Goal: Task Accomplishment & Management: Use online tool/utility

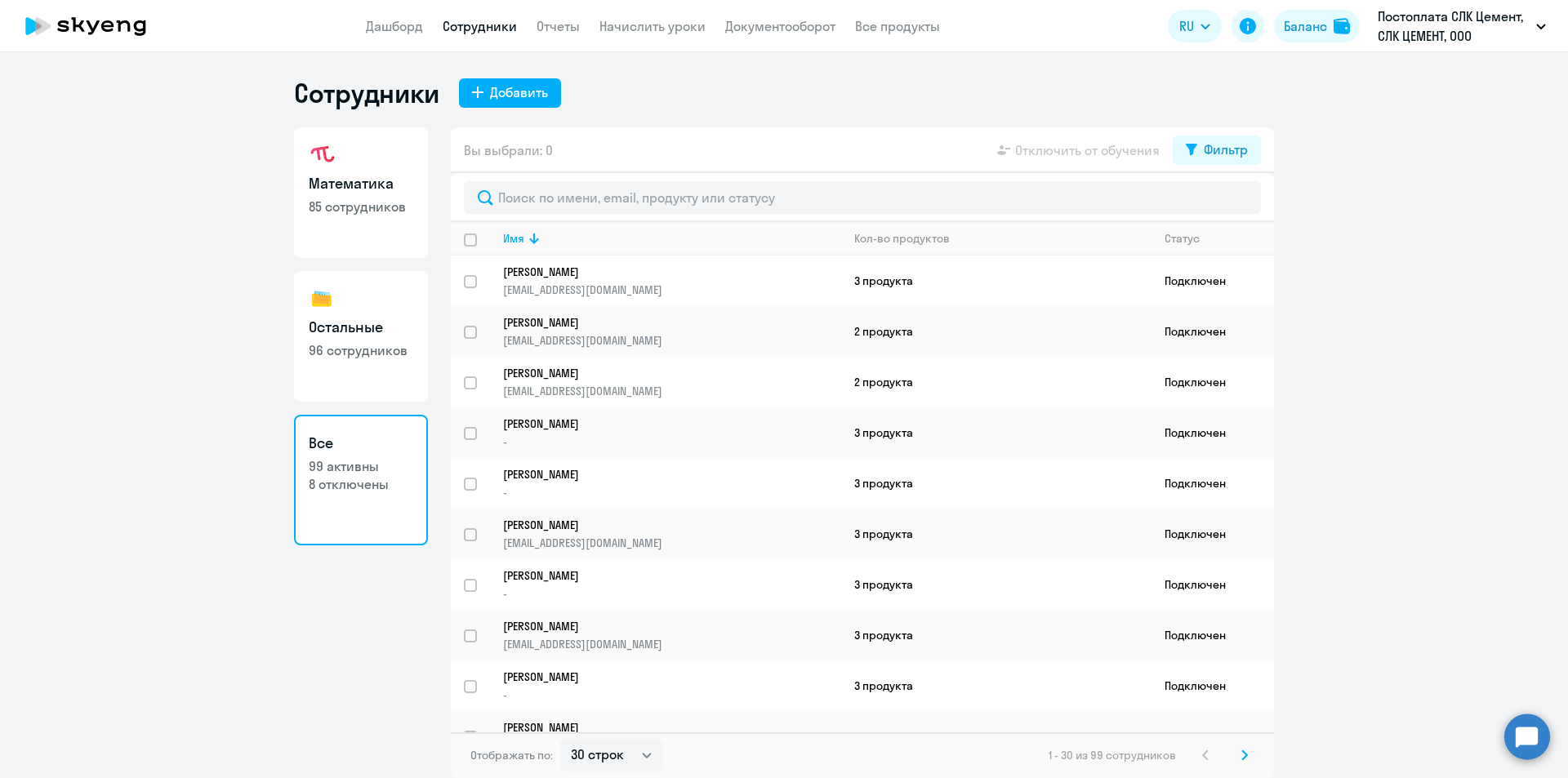
select select "30"
click at [657, 36] on app-header "Дашборд Сотрудники Отчеты Начислить уроки Документооборот Все продукты Дашборд …" at bounding box center [784, 26] width 1568 height 52
click at [654, 28] on link "Начислить уроки" at bounding box center [652, 26] width 106 height 17
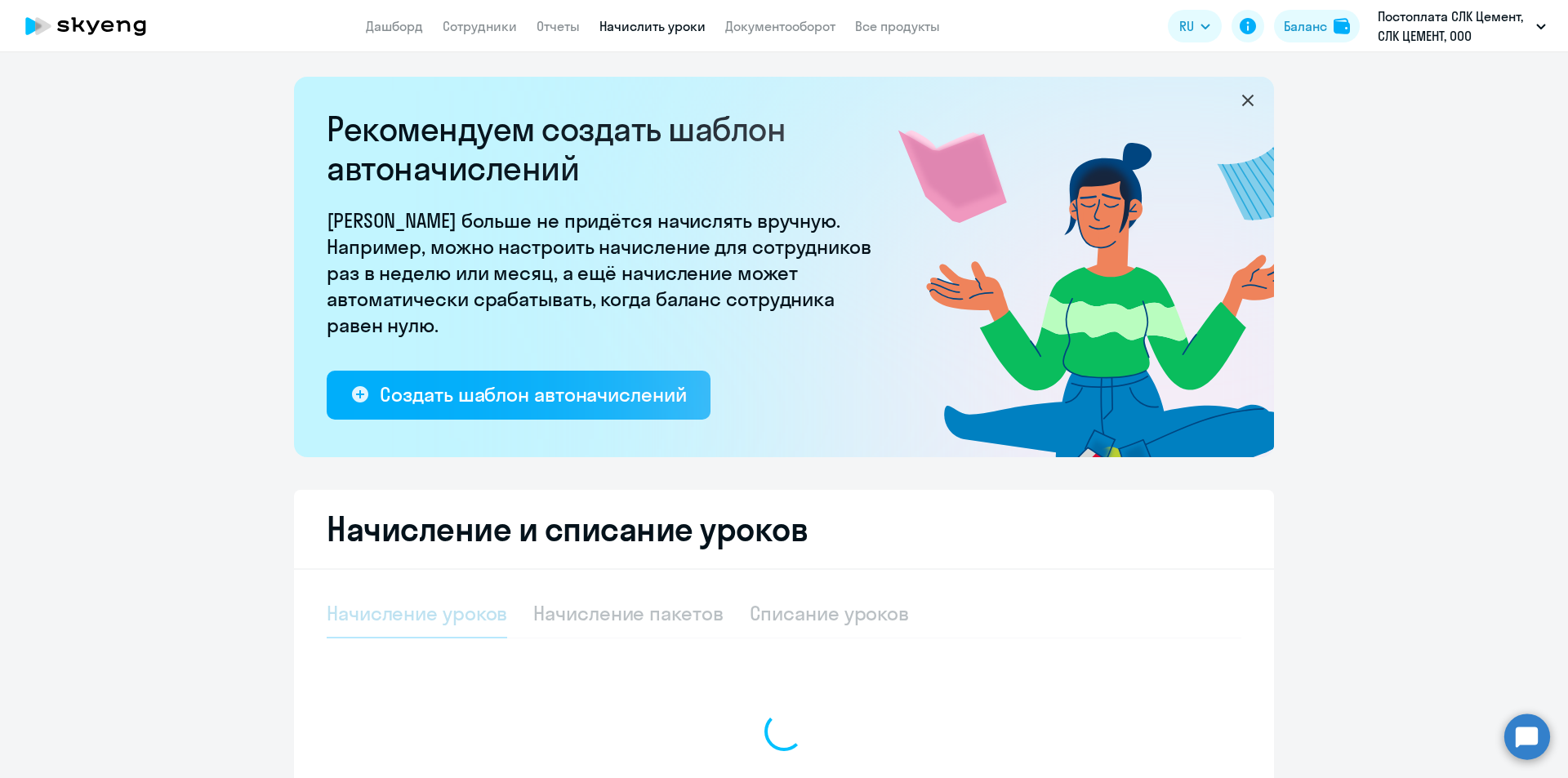
select select "10"
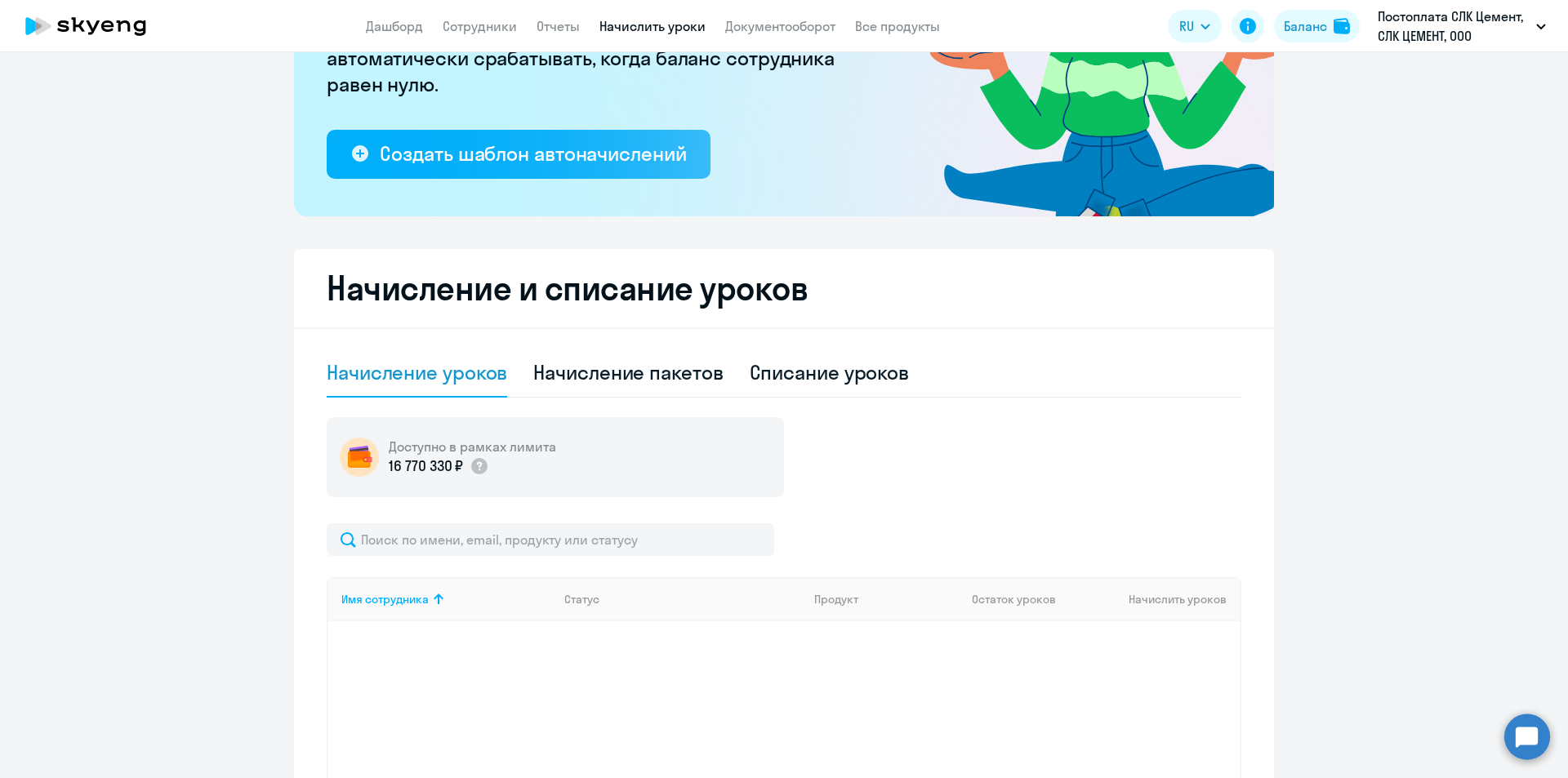
scroll to position [327, 0]
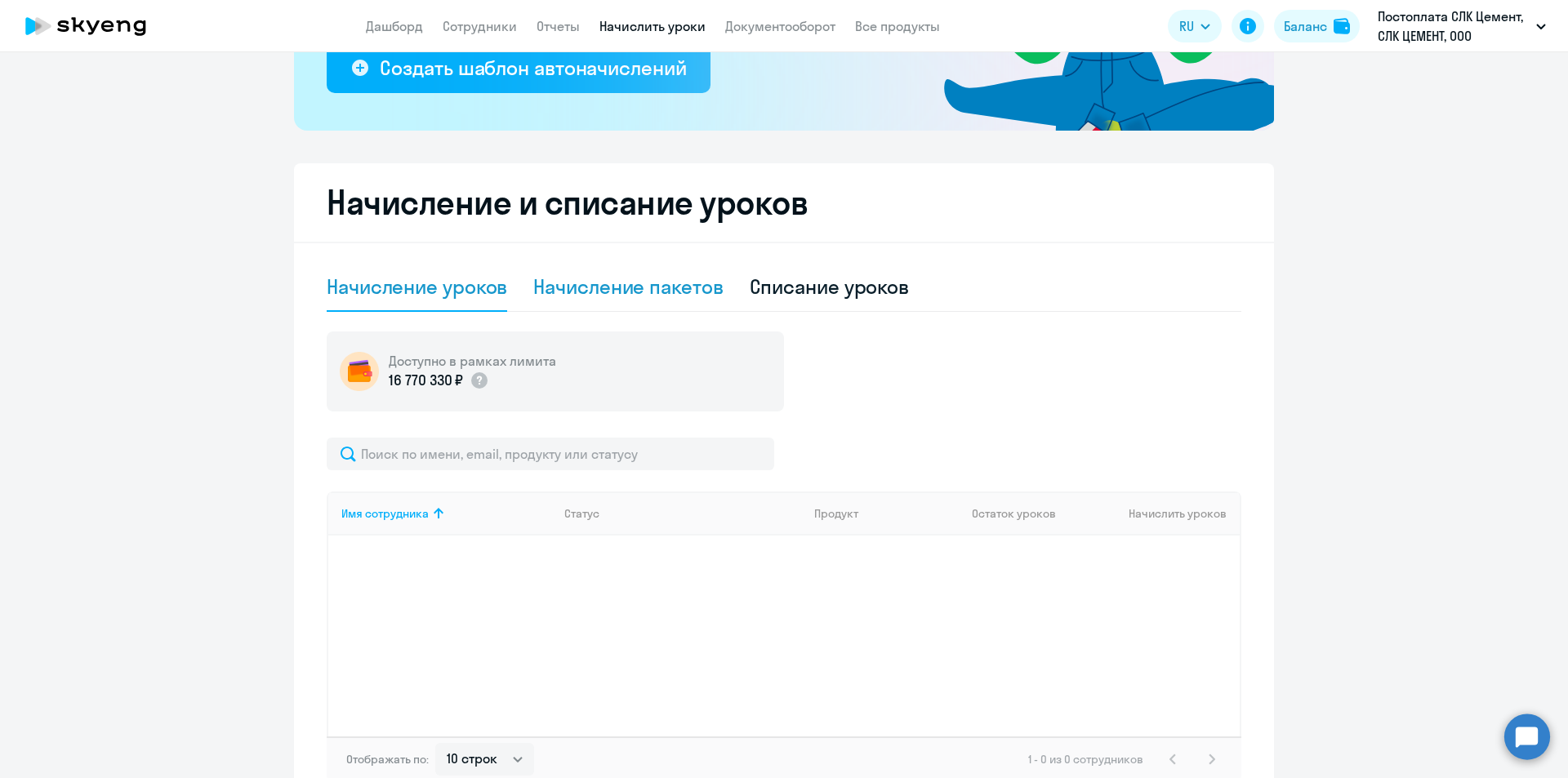
click at [592, 288] on div "Начисление пакетов" at bounding box center [628, 286] width 190 height 27
select select "10"
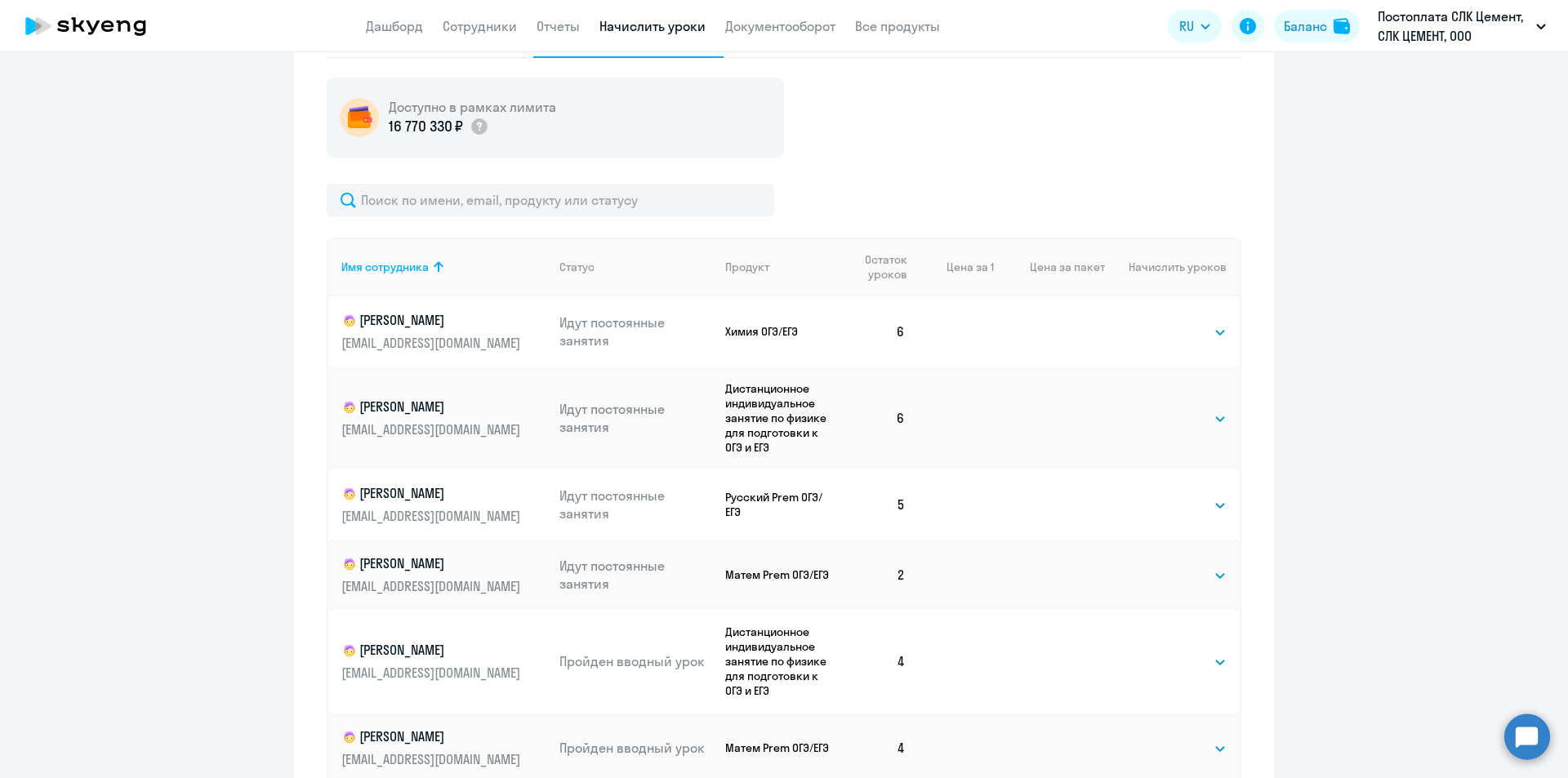
scroll to position [585, 0]
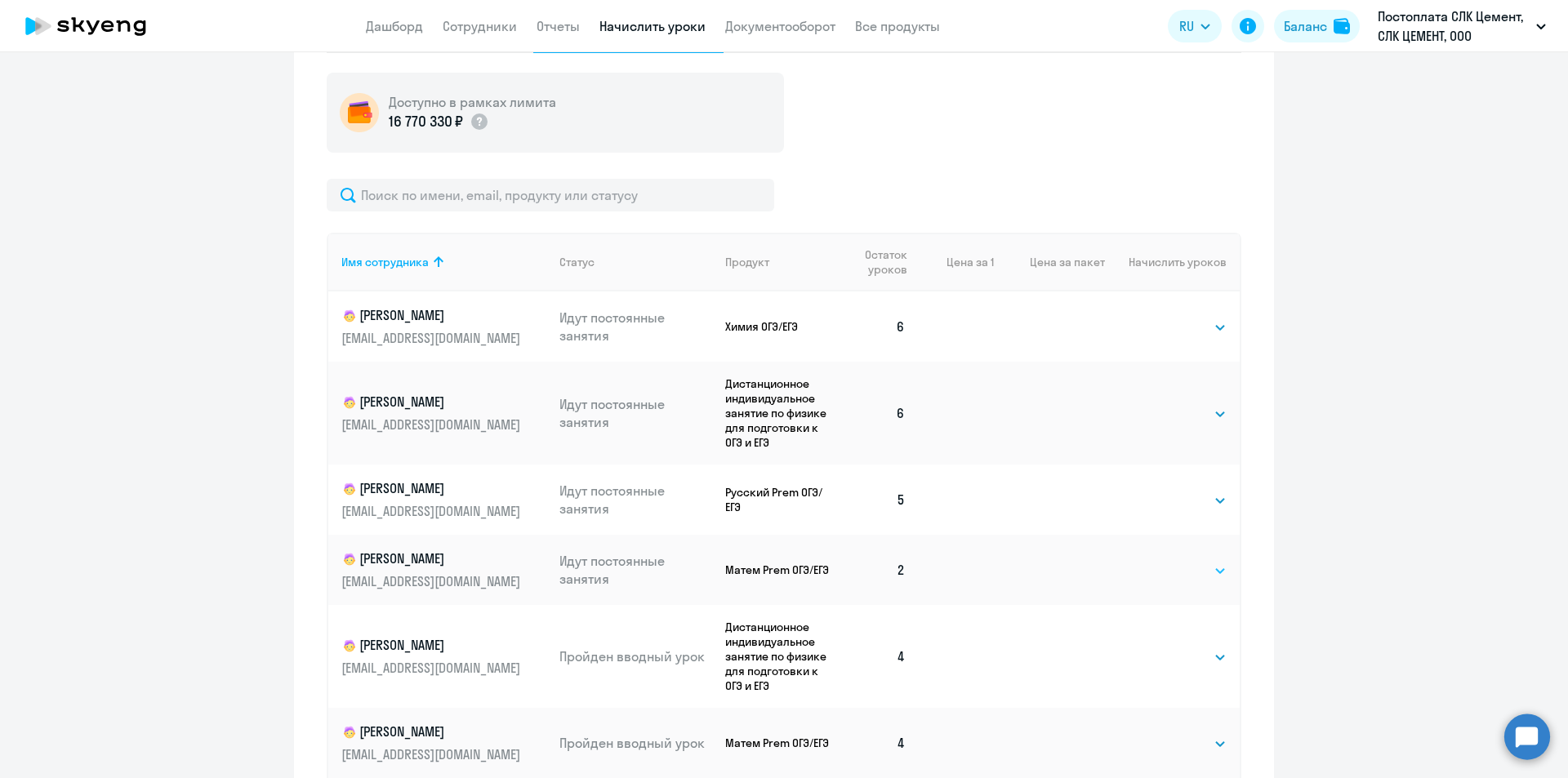
drag, startPoint x: 1188, startPoint y: 569, endPoint x: 1180, endPoint y: 574, distance: 9.4
click at [1188, 569] on select "Выбрать 4 8 16 32 64 96 128" at bounding box center [1193, 570] width 67 height 20
select select "4"
click at [1160, 561] on select "Выбрать 4 8 16 32 64 96 128" at bounding box center [1193, 570] width 67 height 20
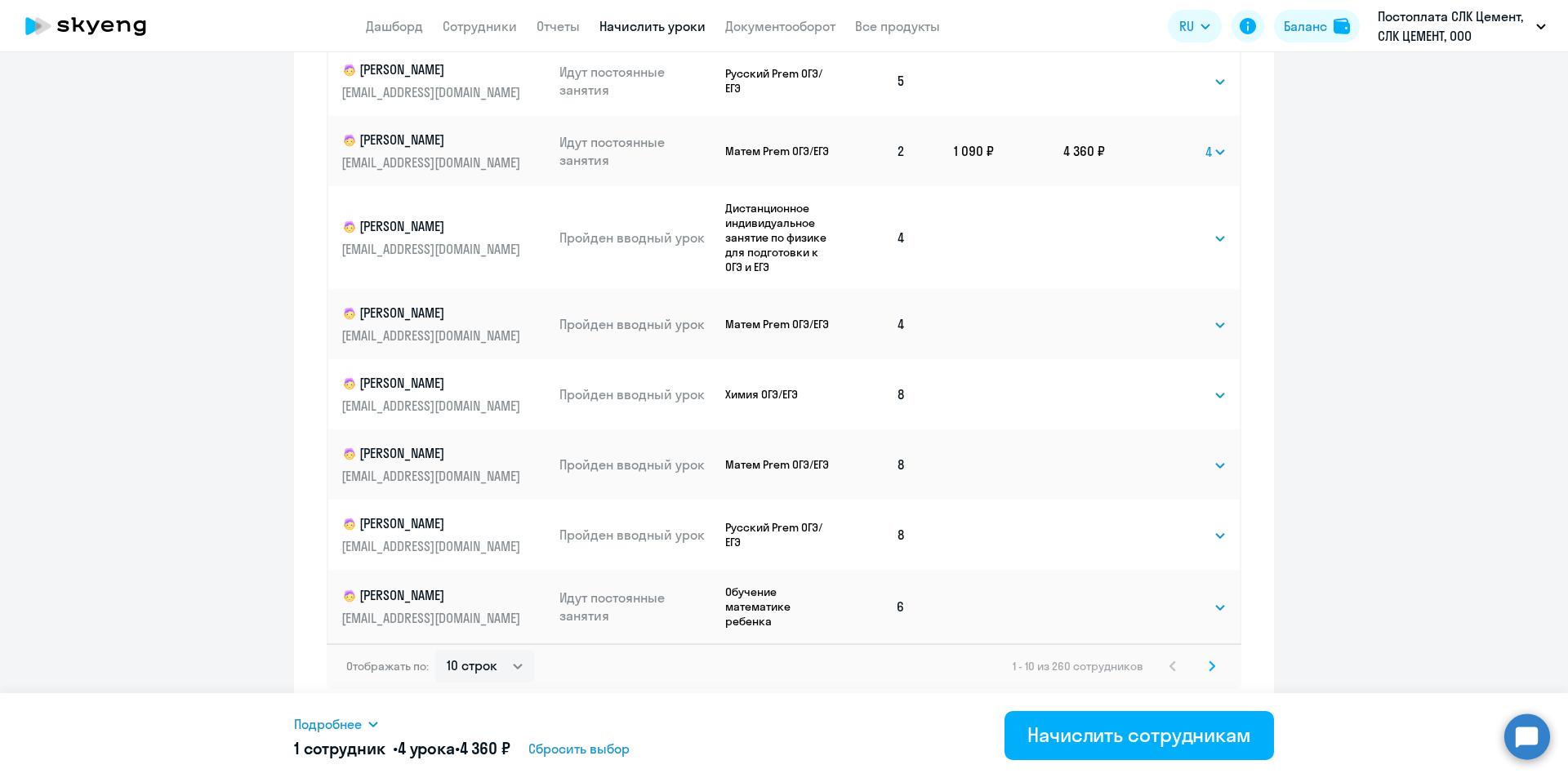
scroll to position [922, 0]
click at [1213, 661] on svg-icon at bounding box center [1212, 664] width 20 height 20
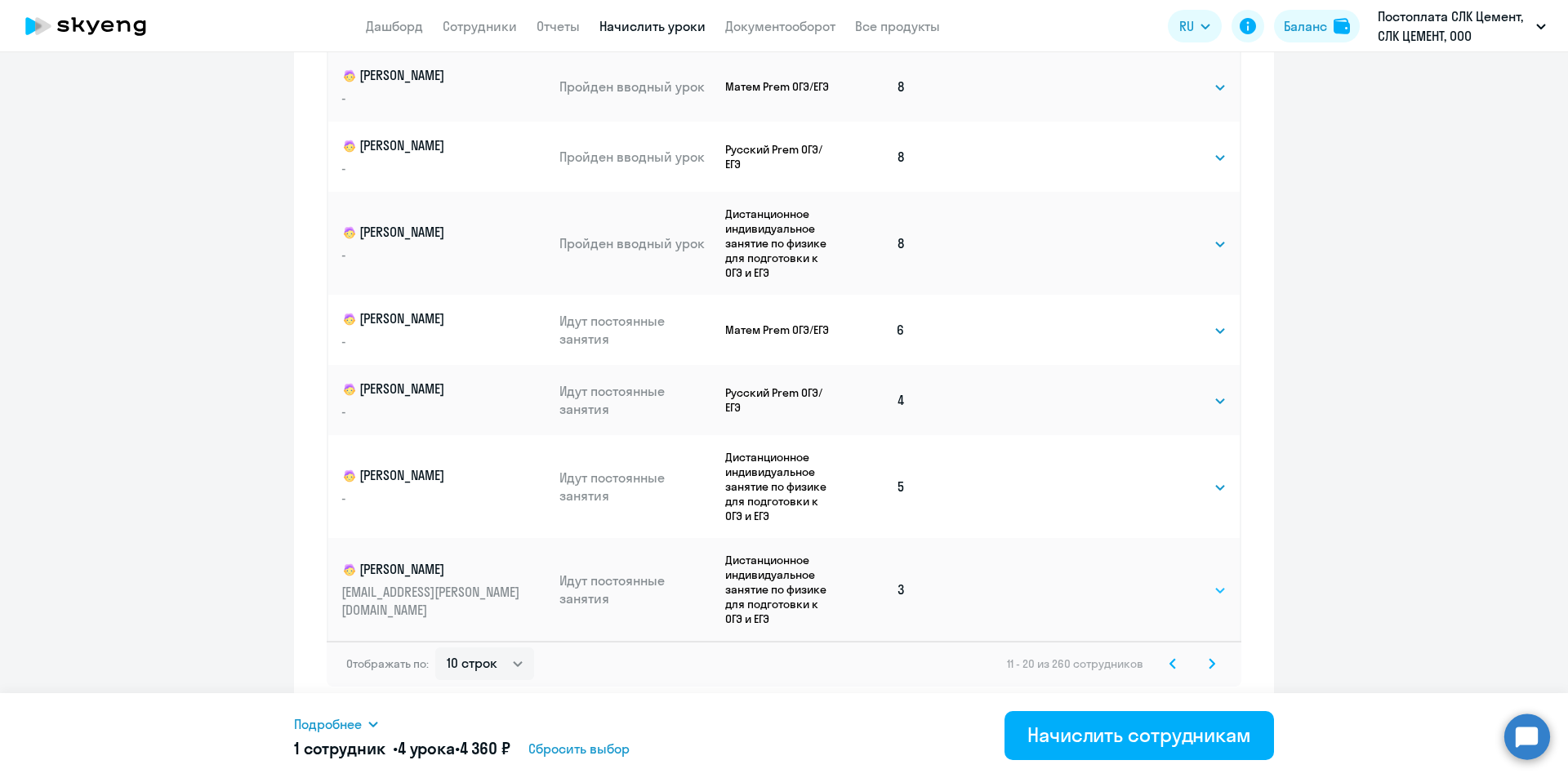
click at [1190, 591] on select "Выбрать 4 8 16 32 64 96 128" at bounding box center [1193, 590] width 67 height 20
select select "4"
click at [1160, 580] on select "Выбрать 4 8 16 32 64 96 128" at bounding box center [1193, 590] width 67 height 20
click at [1212, 660] on svg-icon at bounding box center [1212, 664] width 20 height 20
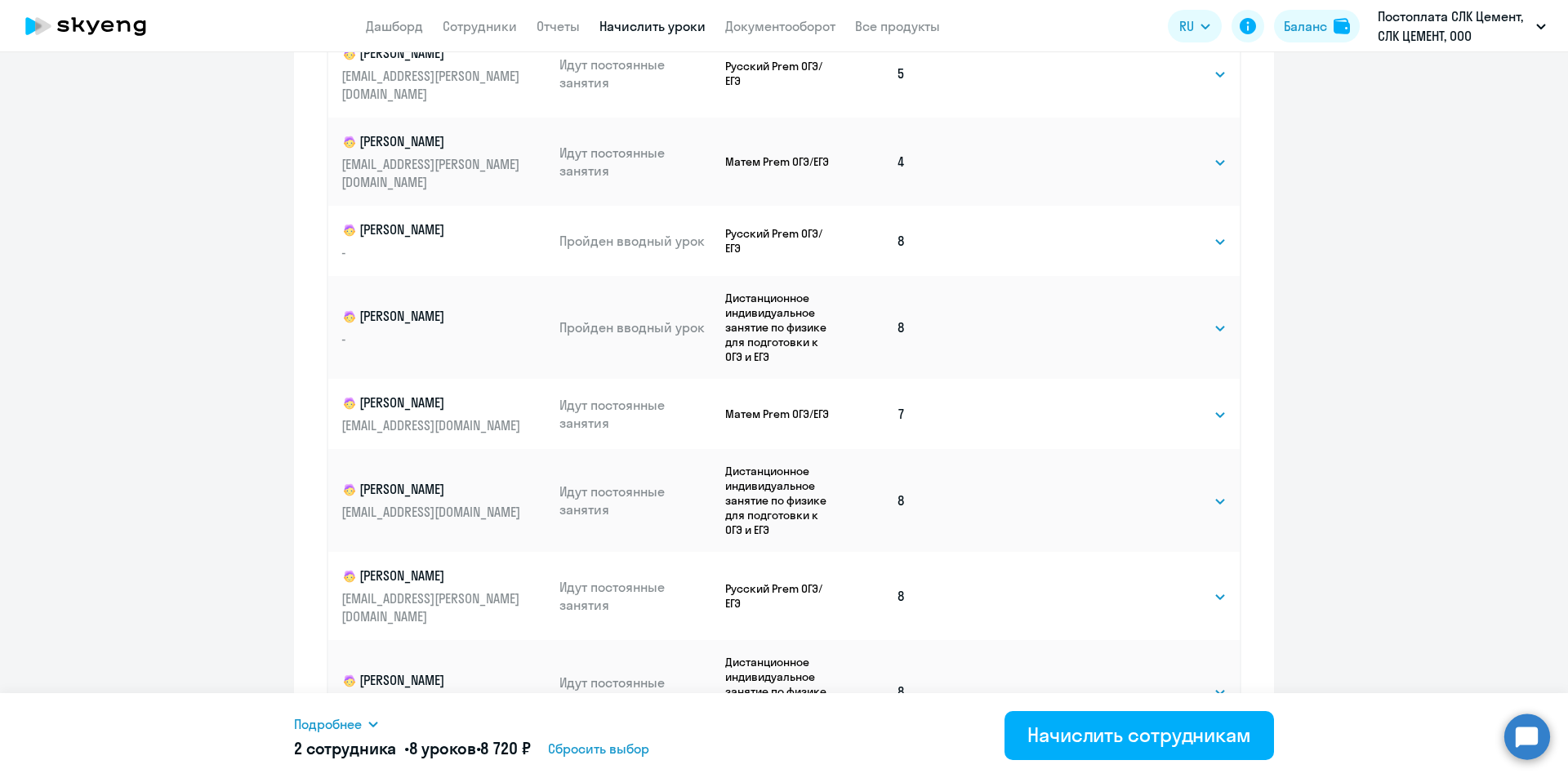
scroll to position [677, 0]
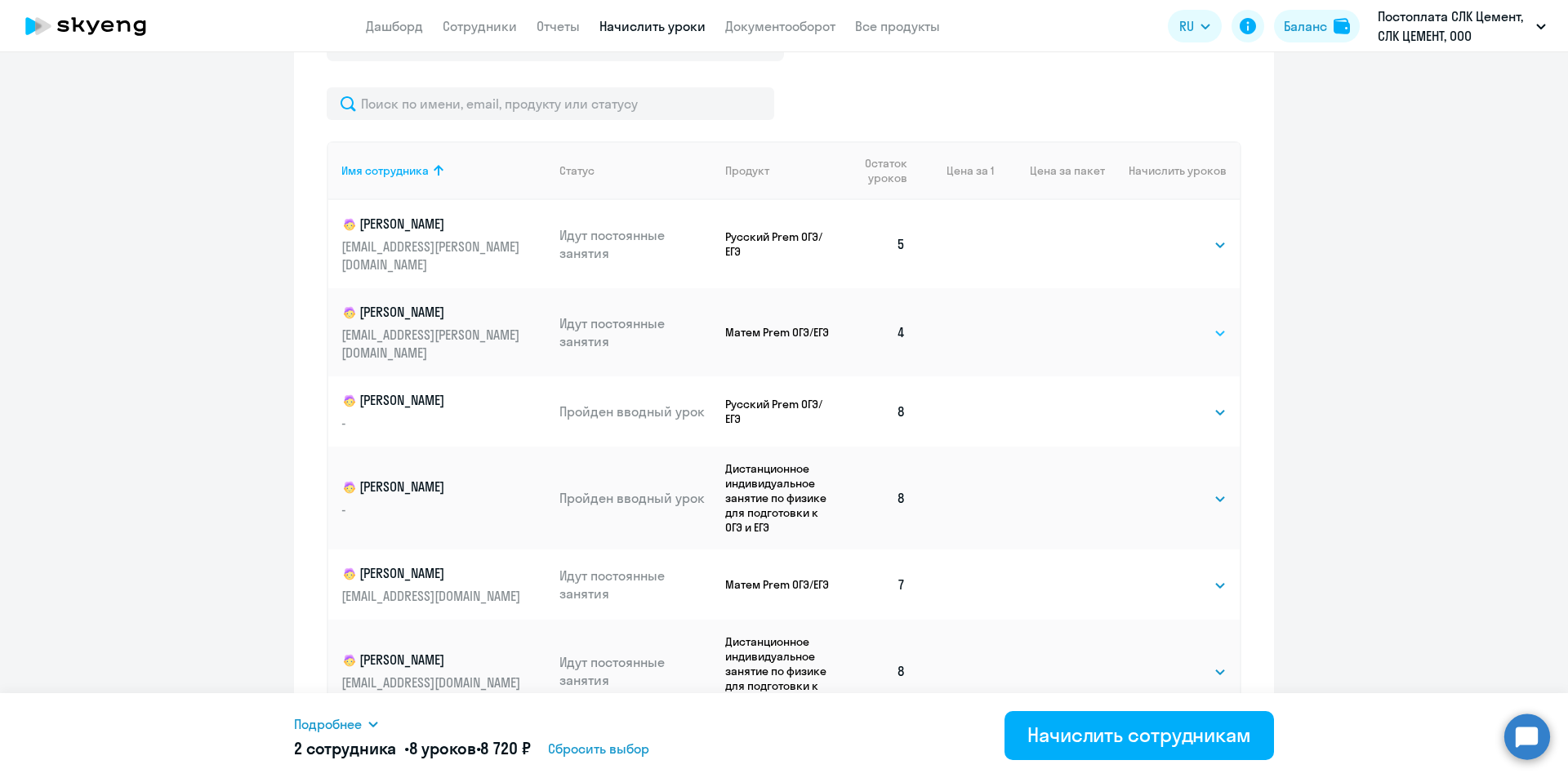
click at [1160, 324] on select "Выбрать 4 8 16 32 64 96 128" at bounding box center [1193, 333] width 67 height 20
select select "4"
click at [1160, 324] on select "Выбрать 4 8 16 32 64 96 128" at bounding box center [1193, 333] width 67 height 20
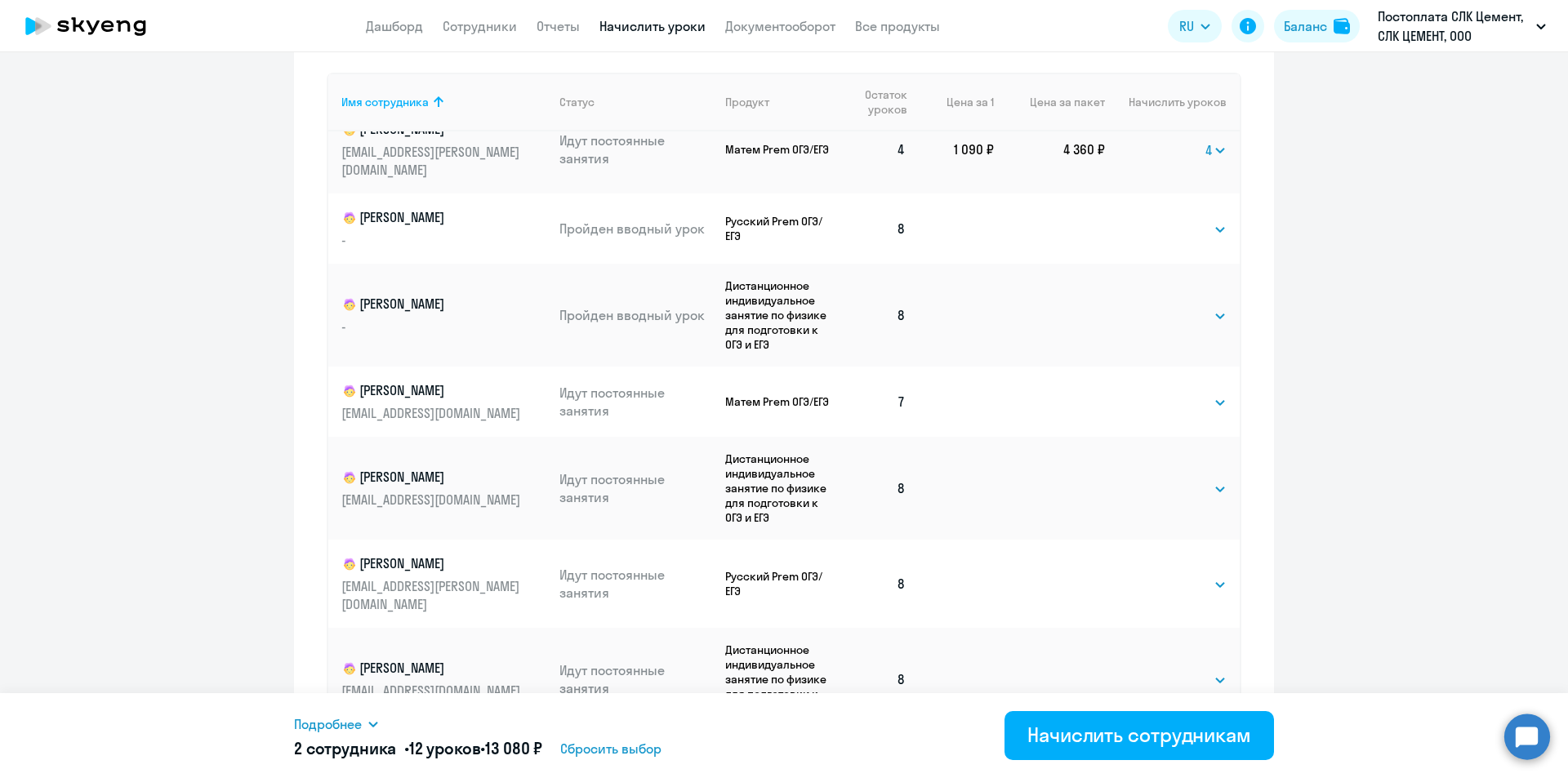
scroll to position [922, 0]
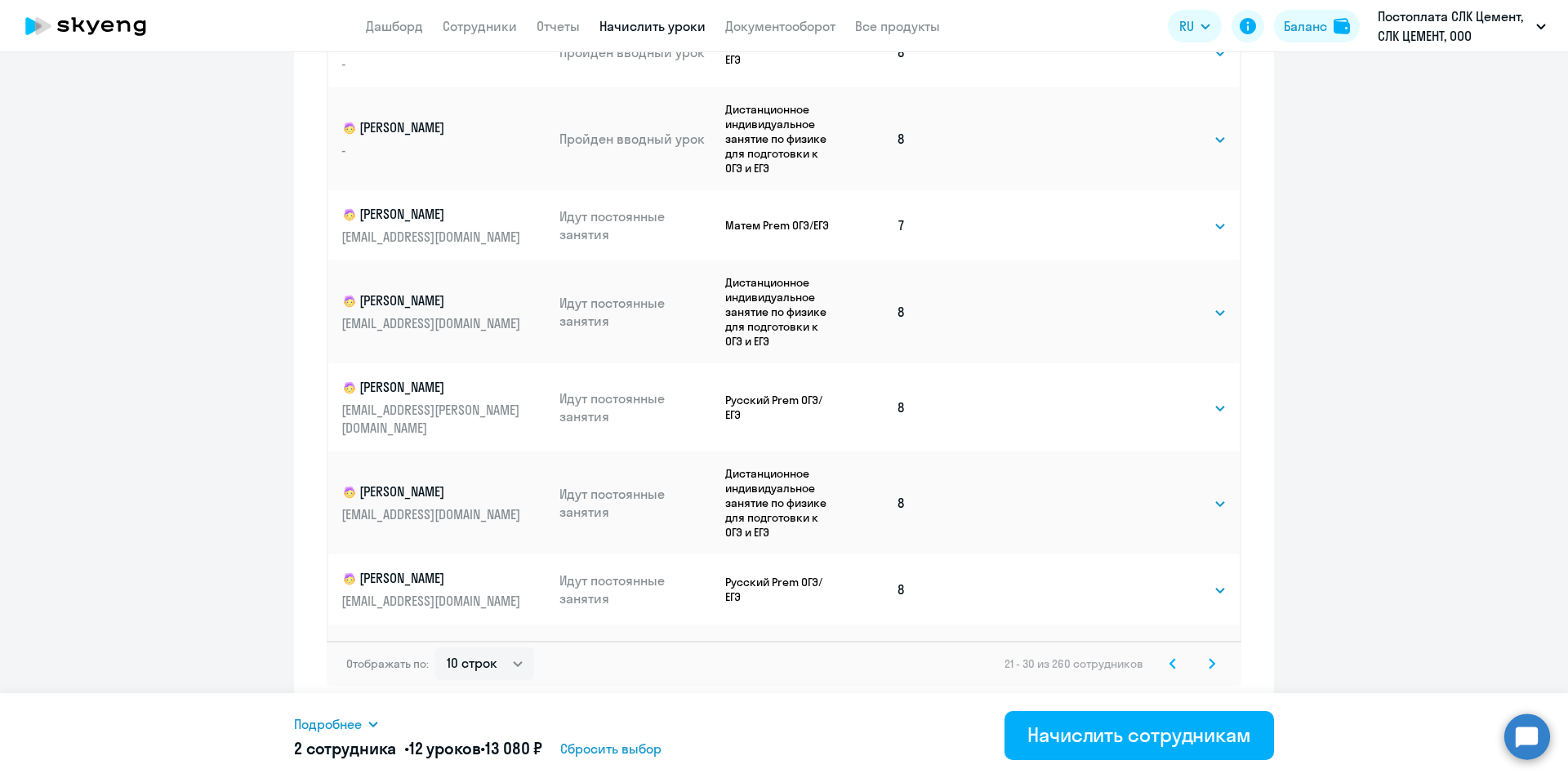
click at [1202, 657] on svg-icon at bounding box center [1212, 664] width 20 height 20
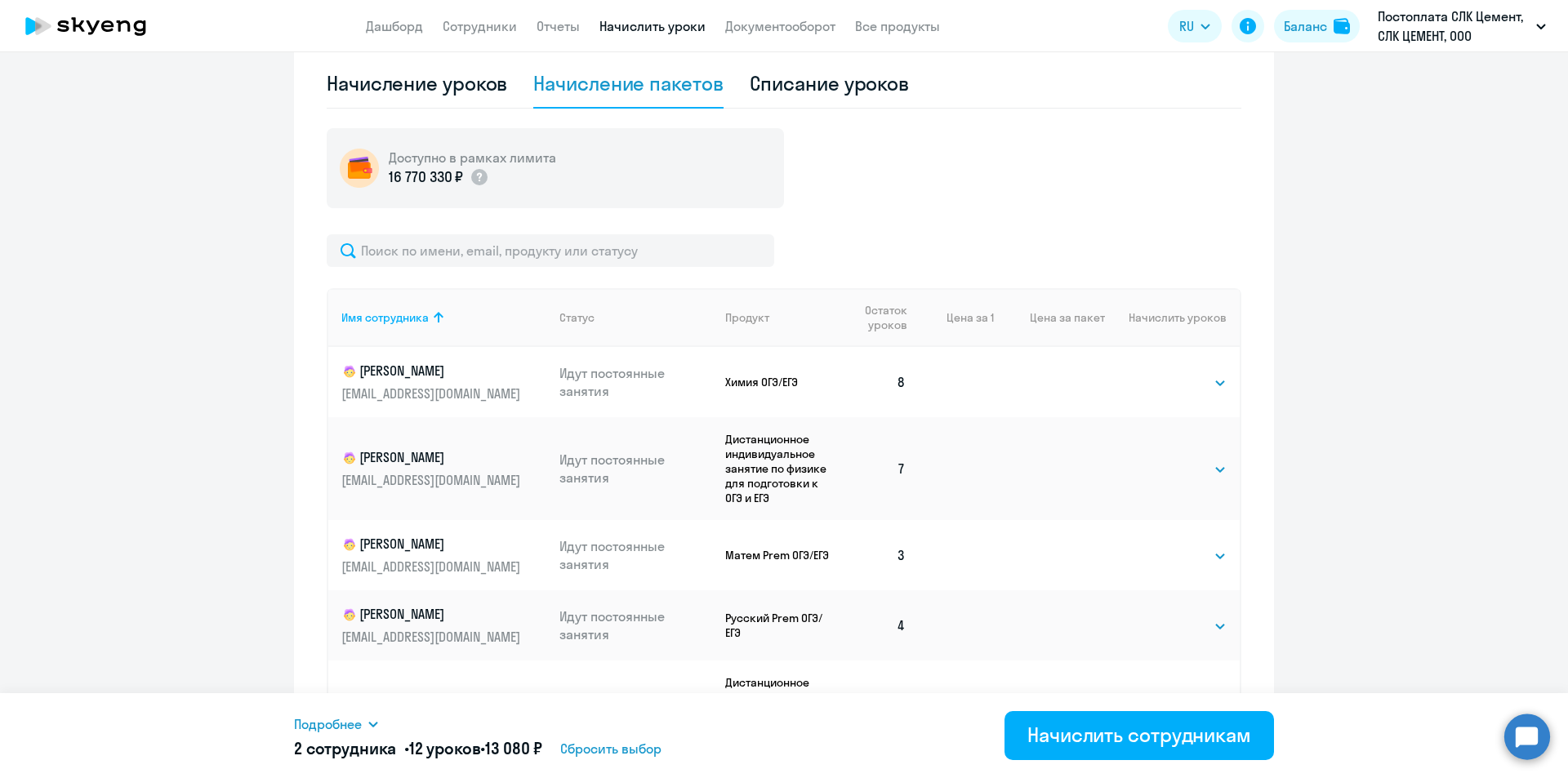
scroll to position [114, 0]
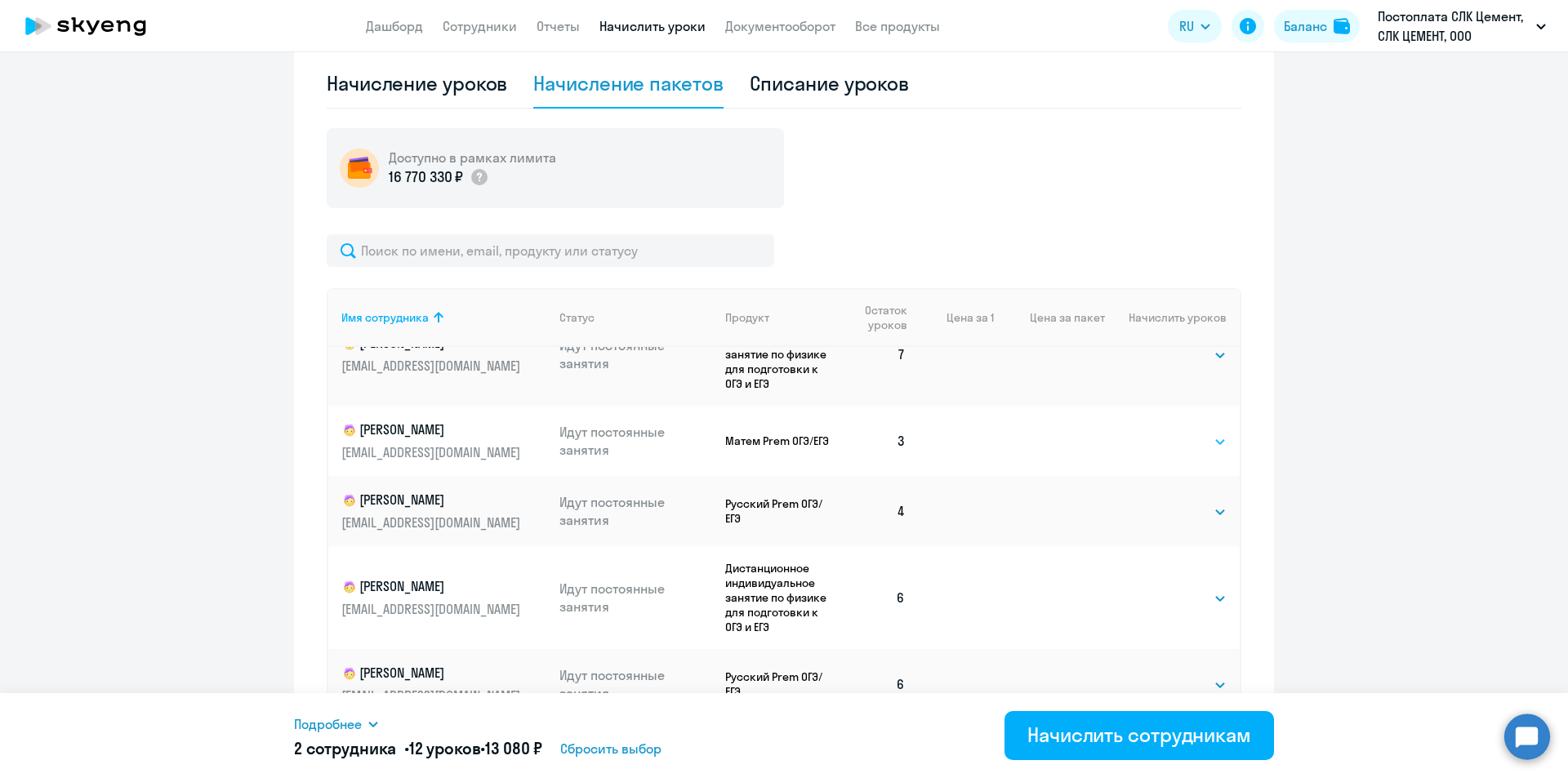
drag, startPoint x: 1167, startPoint y: 439, endPoint x: 1172, endPoint y: 449, distance: 11.2
click at [1167, 439] on select "Выбрать 4 8 16 32 64 96 128" at bounding box center [1193, 442] width 67 height 20
select select "4"
click at [1160, 432] on select "Выбрать 4 8 16 32 64 96 128" at bounding box center [1193, 442] width 67 height 20
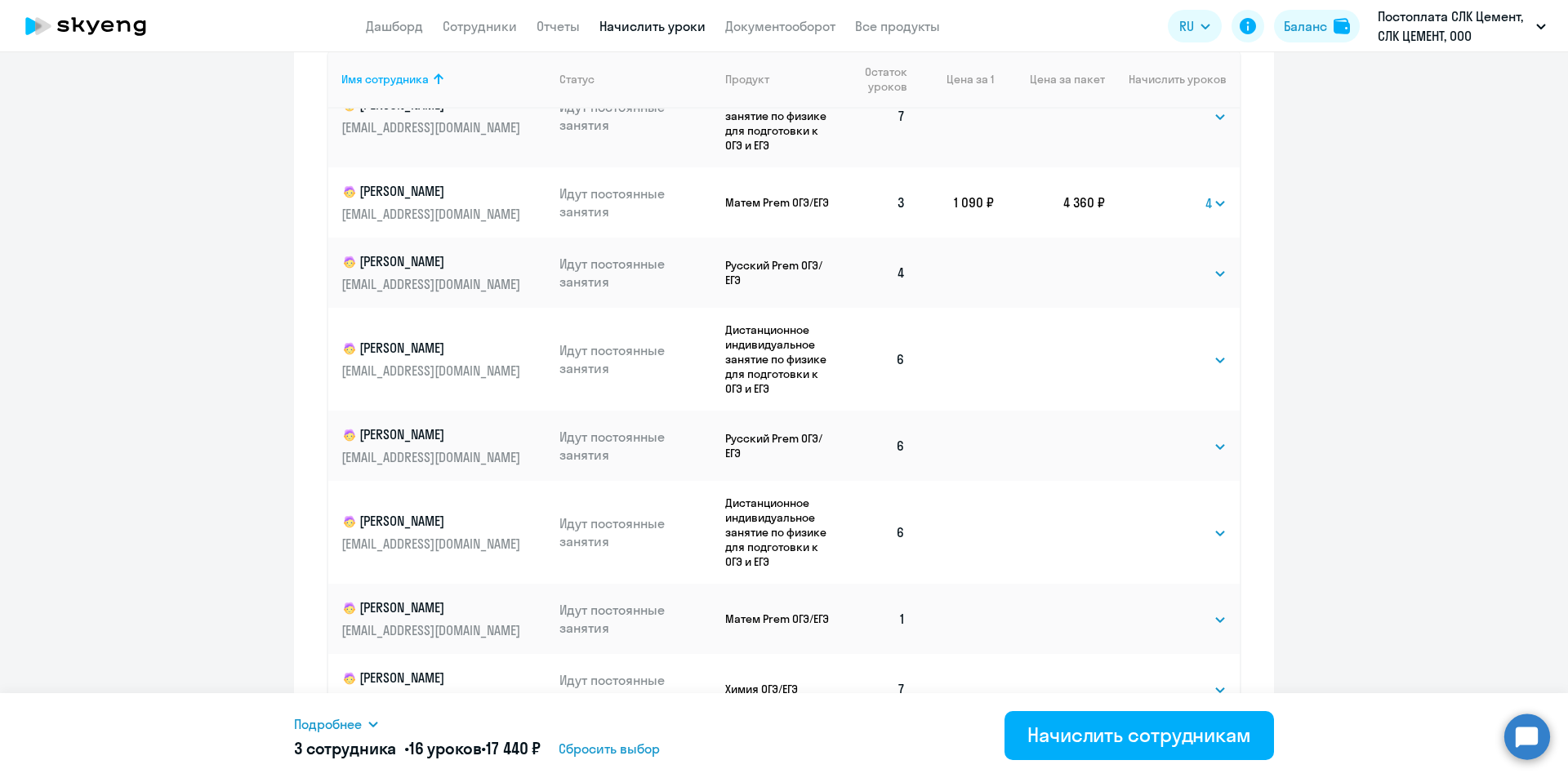
scroll to position [775, 0]
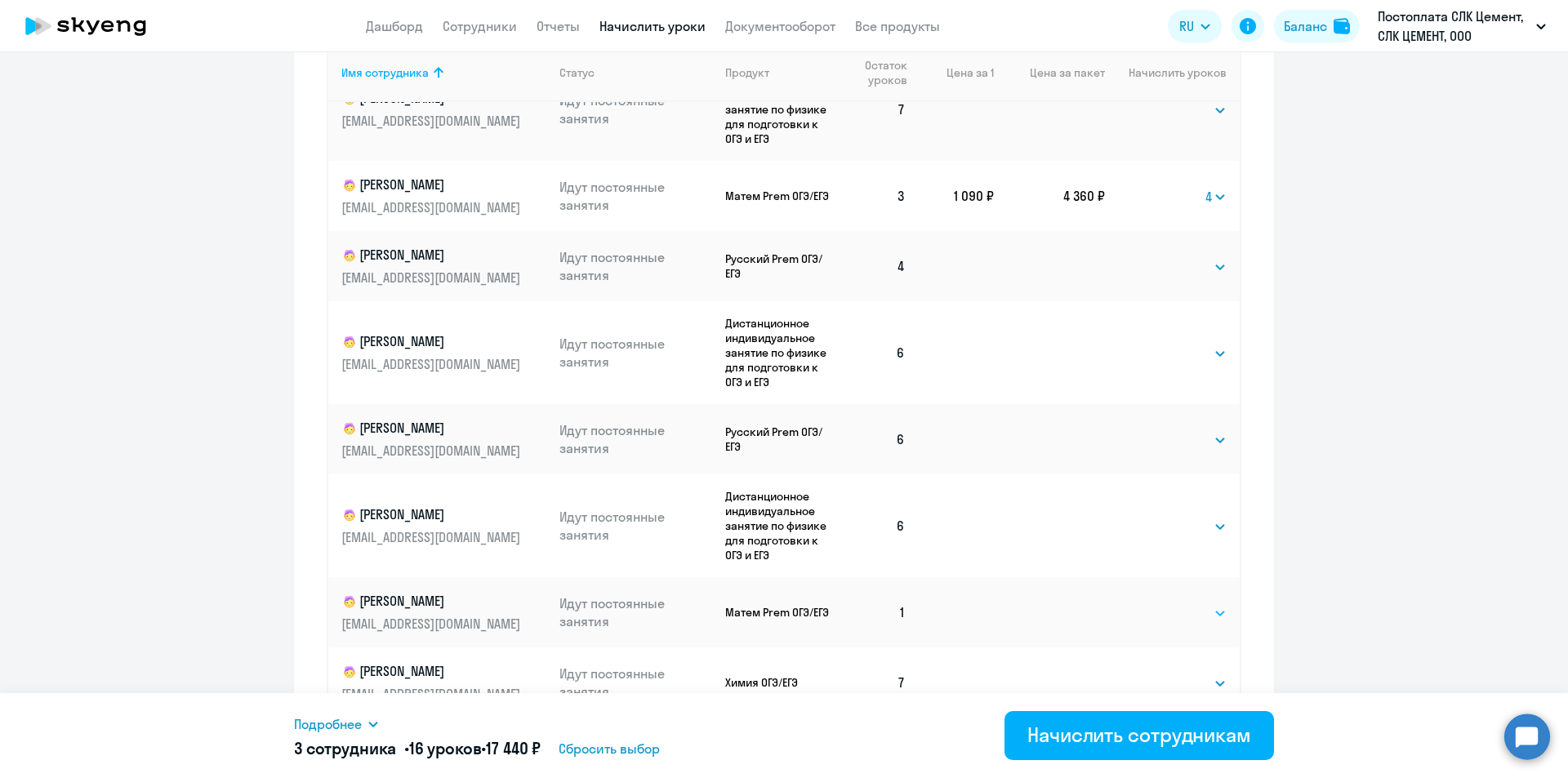
click at [1168, 611] on select "Выбрать 4 8 16 32 64 96 128" at bounding box center [1193, 614] width 67 height 20
select select "4"
click at [1160, 604] on select "Выбрать 4 8 16 32 64 96 128" at bounding box center [1193, 614] width 67 height 20
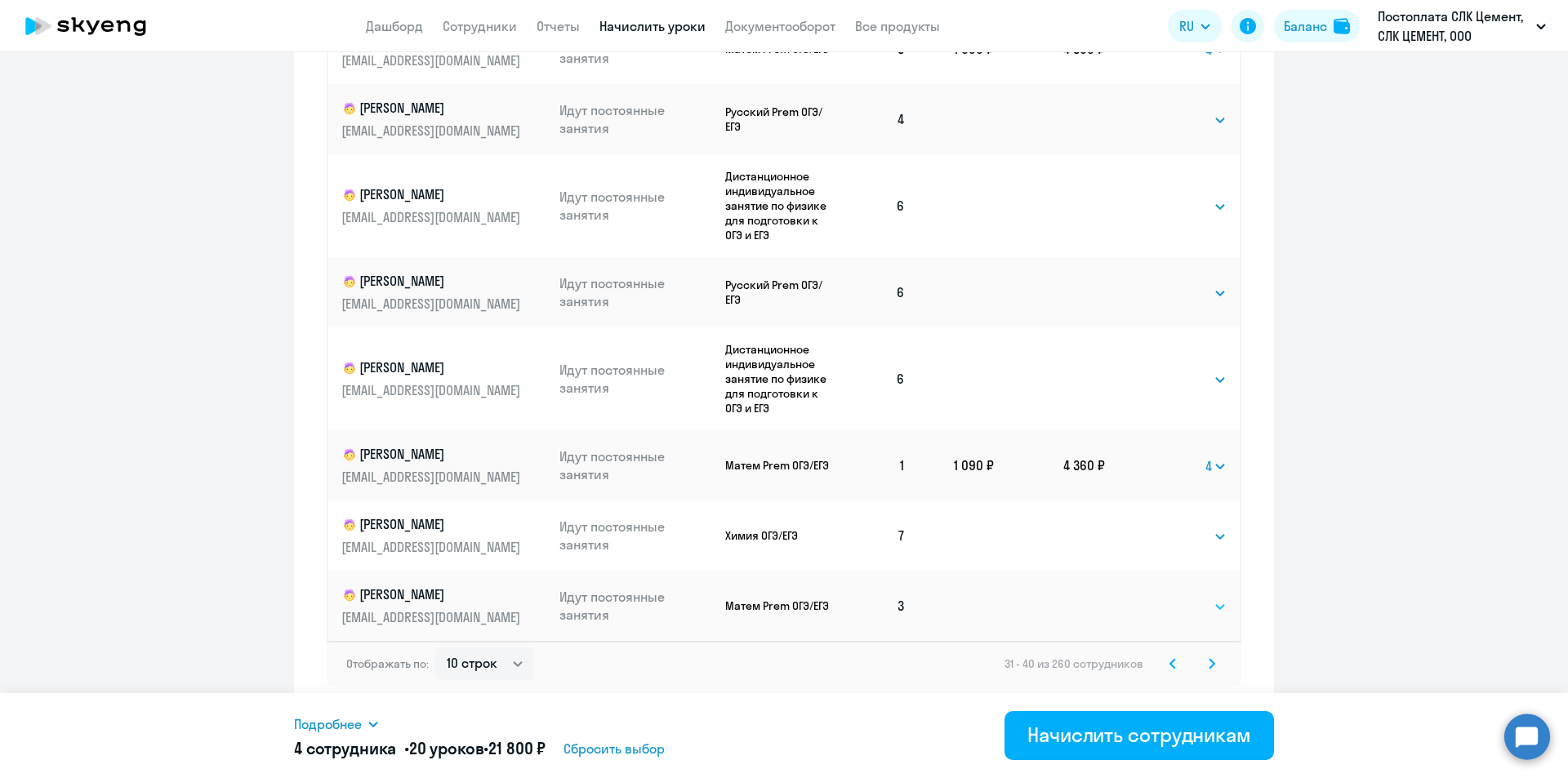
drag, startPoint x: 1185, startPoint y: 611, endPoint x: 1185, endPoint y: 599, distance: 12.0
click at [1185, 611] on select "Выбрать 4 8 16 32 64 96 128" at bounding box center [1193, 607] width 67 height 20
select select "4"
click at [1160, 597] on select "Выбрать 4 8 16 32 64 96 128" at bounding box center [1193, 607] width 67 height 20
click at [1202, 662] on svg-icon at bounding box center [1212, 664] width 20 height 20
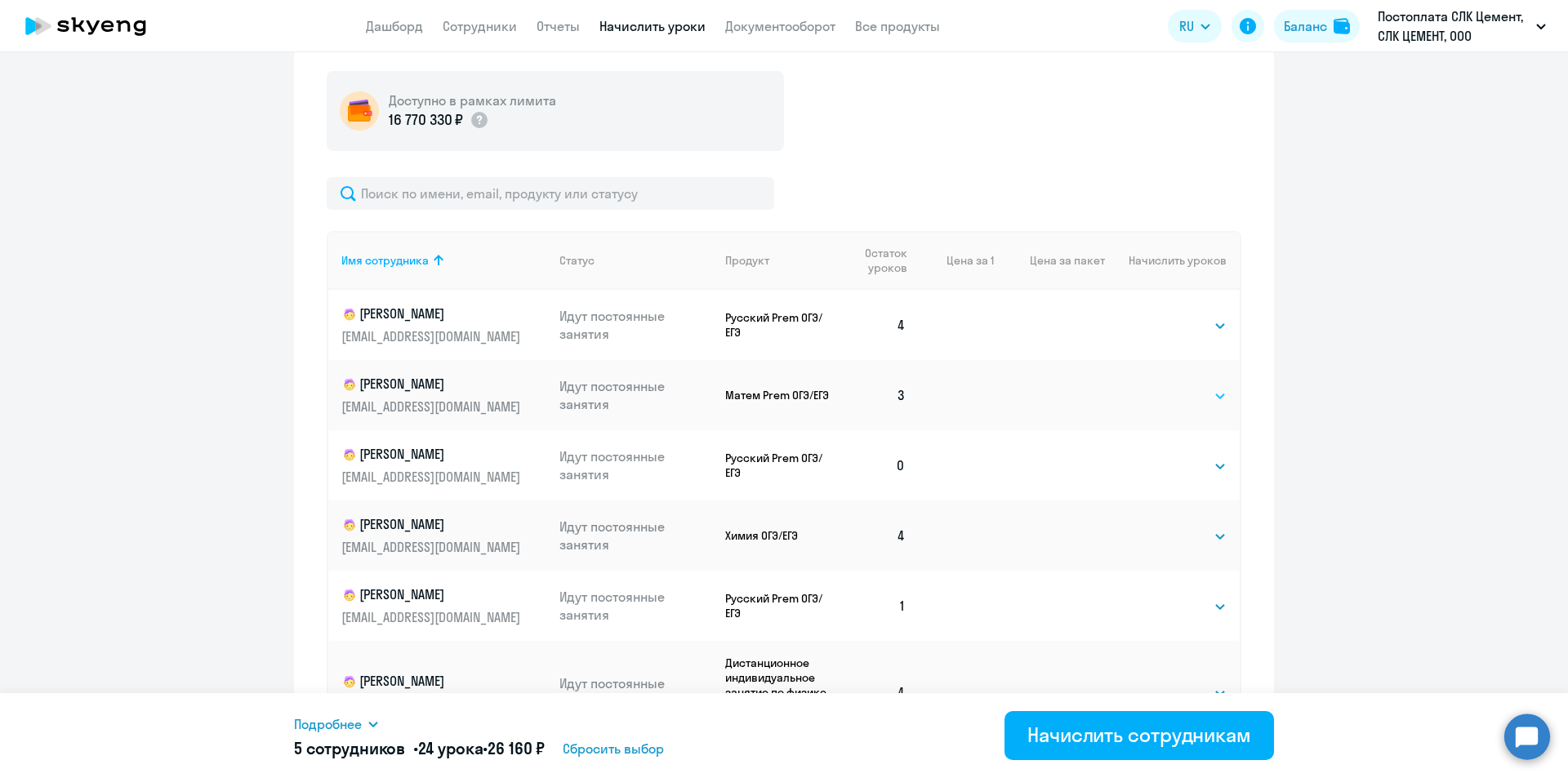
scroll to position [612, 0]
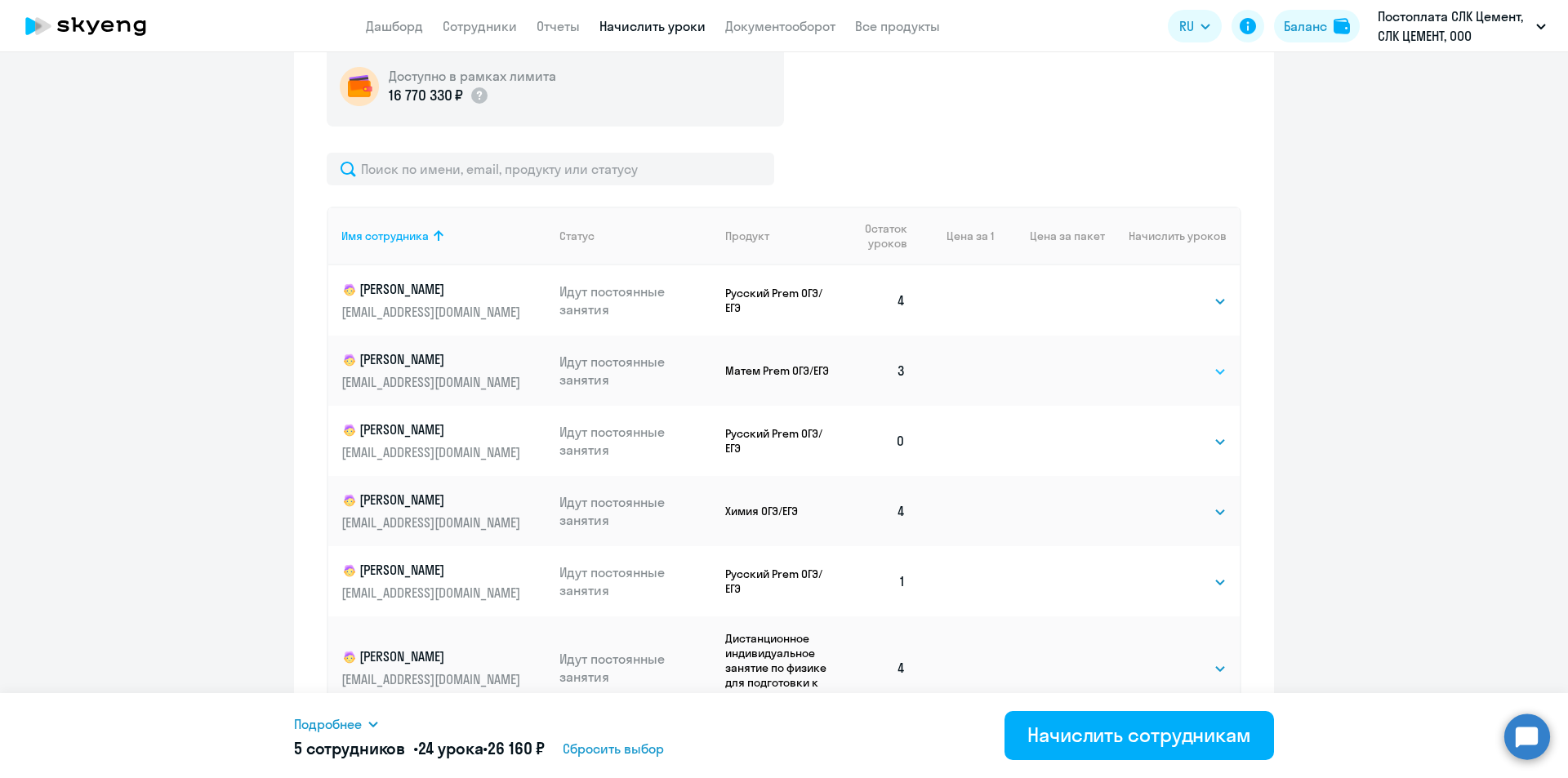
click at [1181, 373] on select "Выбрать 4 8 16 32 64 96 128" at bounding box center [1193, 372] width 67 height 20
select select "4"
click at [1160, 362] on select "Выбрать 4 8 16 32 64 96 128" at bounding box center [1193, 372] width 67 height 20
click at [1208, 440] on select "Выбрать 4 8 16 32 64 96 128" at bounding box center [1193, 442] width 67 height 20
select select "4"
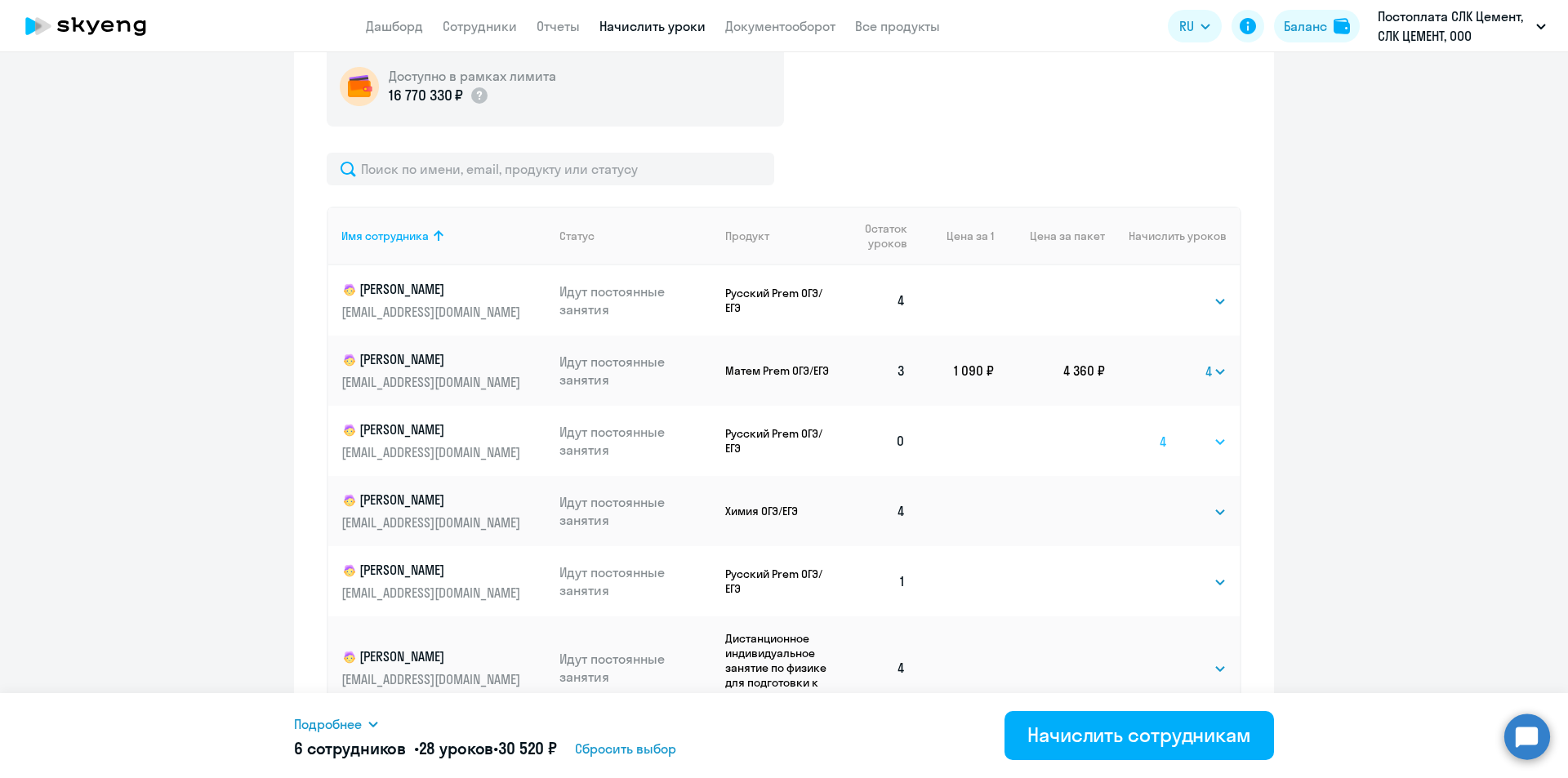
click at [1160, 432] on select "Выбрать 4 8 16 32 64 96 128" at bounding box center [1193, 442] width 67 height 20
click at [1160, 519] on select "Выбрать 4 8 16 32 64 96 128" at bounding box center [1193, 512] width 67 height 20
select select "4"
click at [1160, 503] on select "Выбрать 4 8 16 32 64 96 128" at bounding box center [1193, 512] width 67 height 20
click at [1163, 589] on select "Выбрать 4 8 16 32 64 96 128" at bounding box center [1193, 582] width 67 height 20
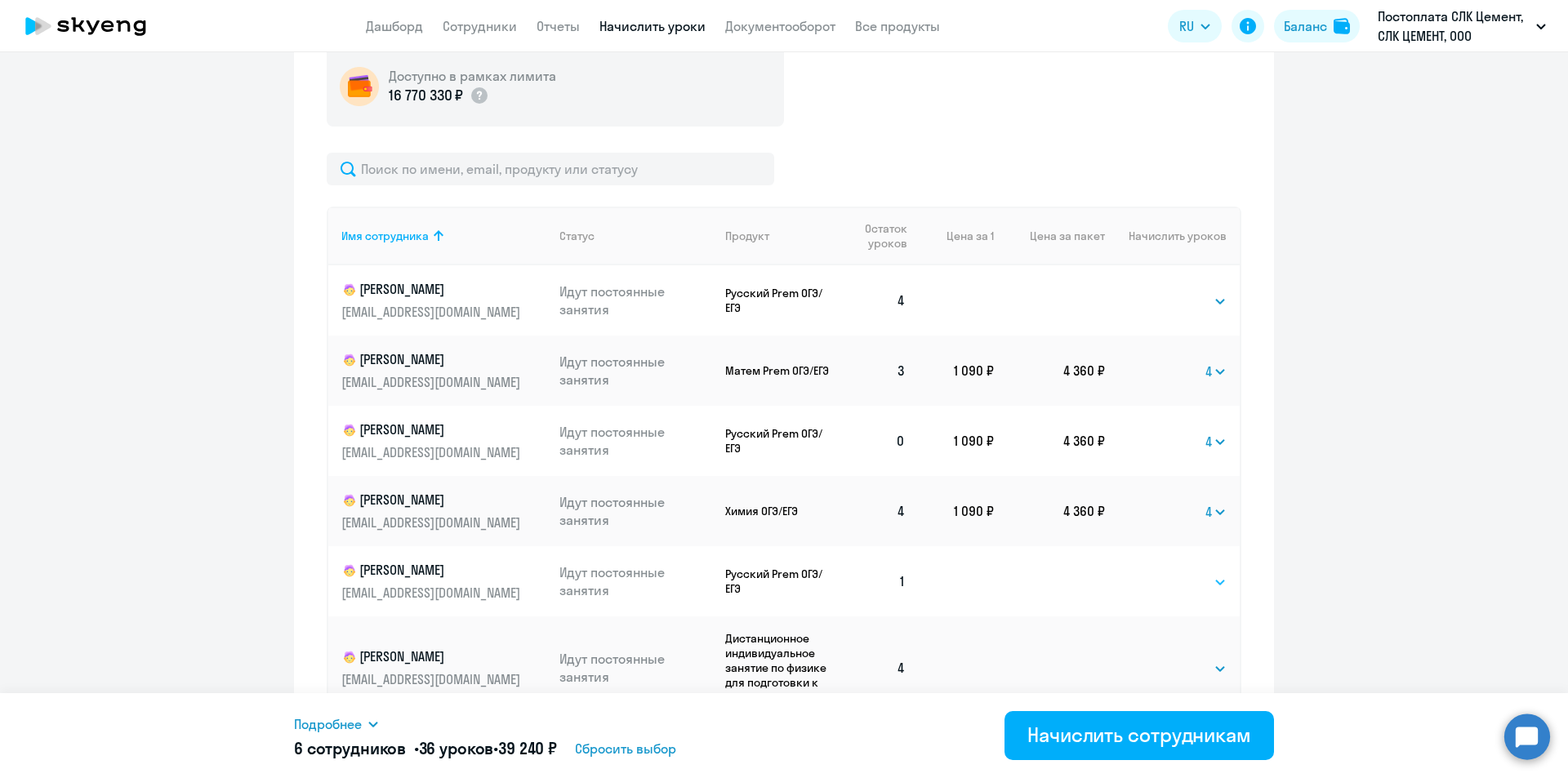
select select "4"
click at [1160, 572] on select "Выбрать 4 8 16 32 64 96 128" at bounding box center [1193, 582] width 67 height 20
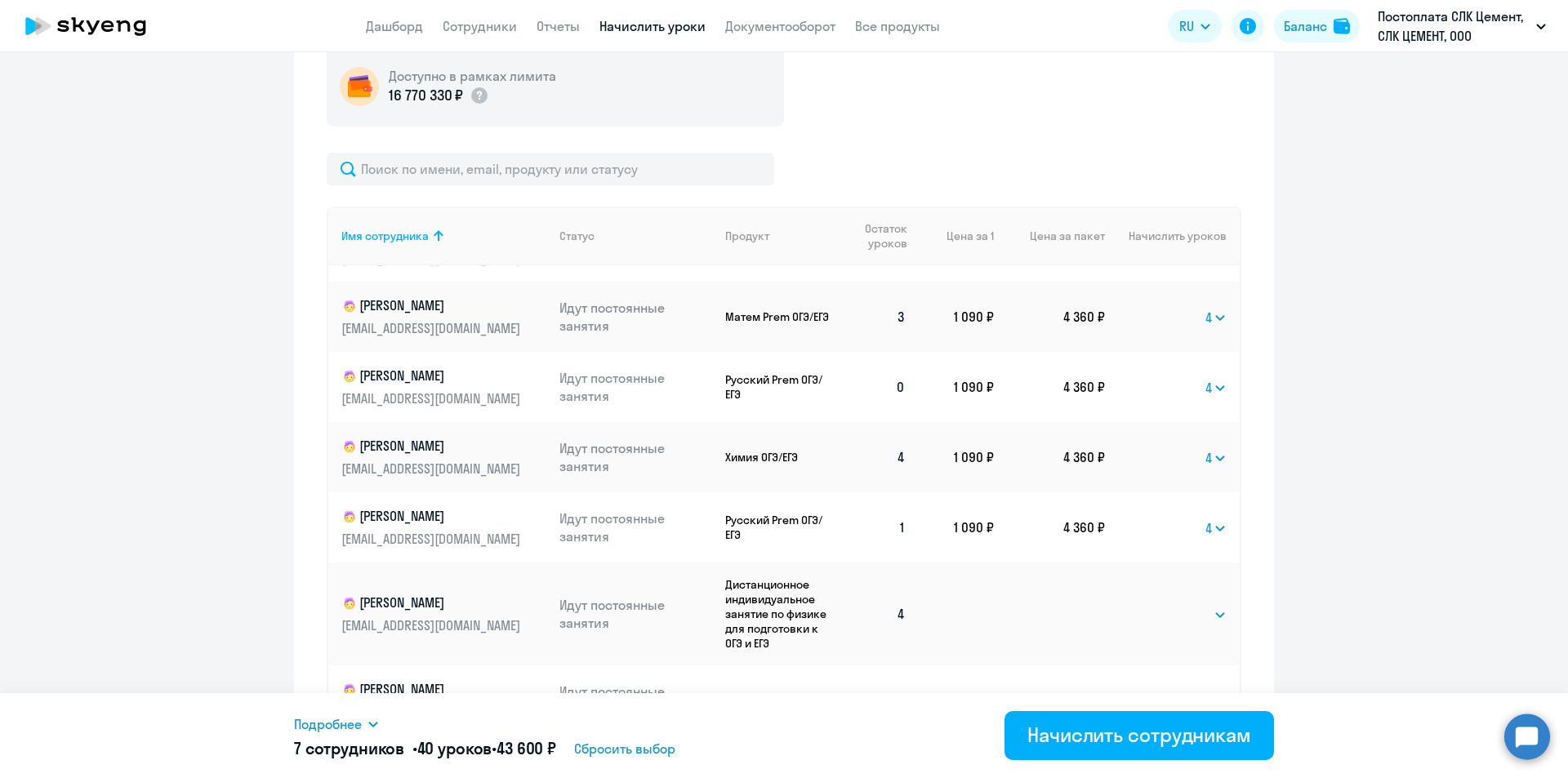
scroll to position [82, 0]
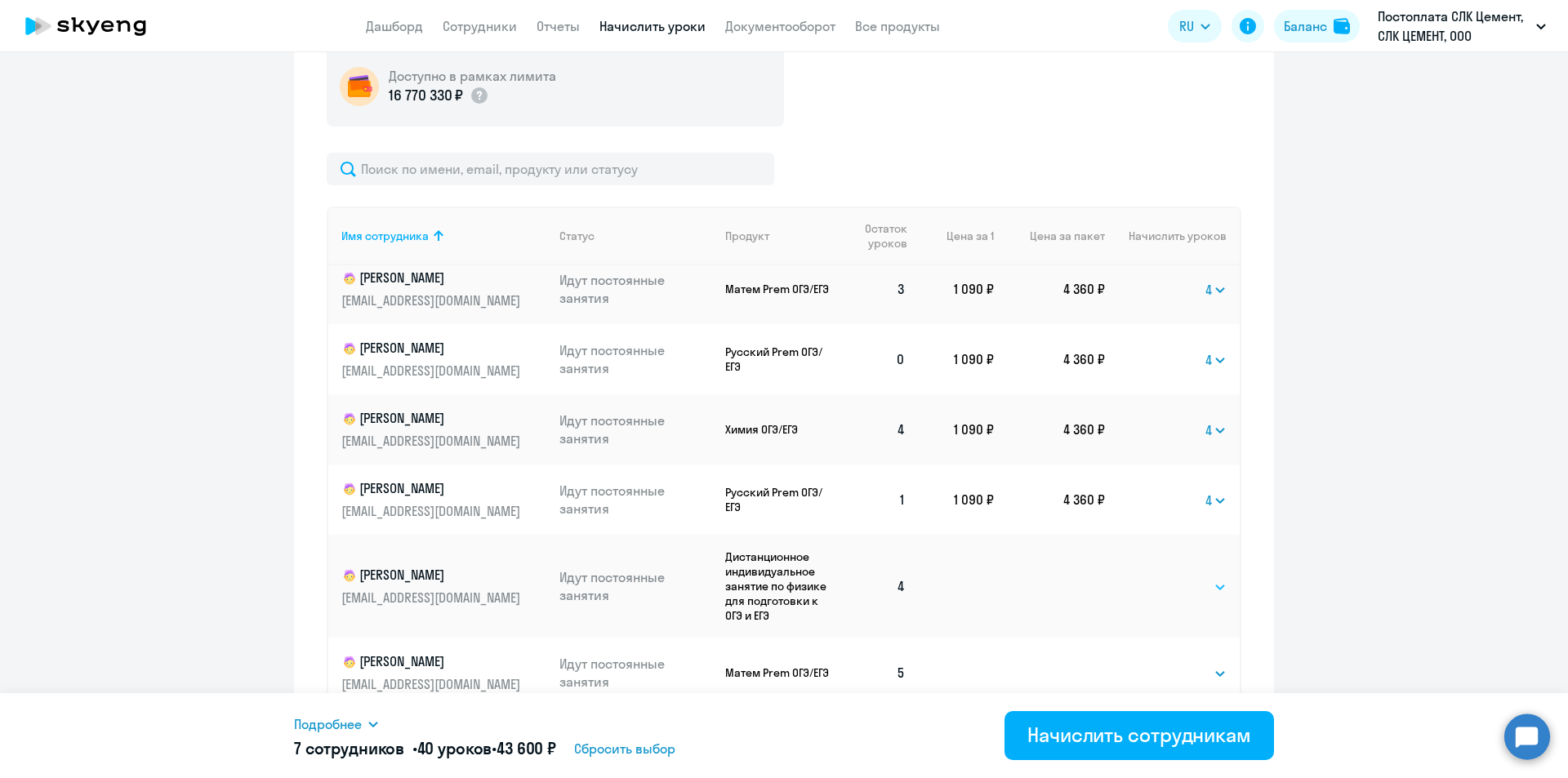
click at [1188, 588] on select "Выбрать 4 8 16 32 64 96 128" at bounding box center [1193, 587] width 67 height 20
select select "4"
click at [1160, 577] on select "Выбрать 4 8 16 32 64 96 128" at bounding box center [1193, 587] width 67 height 20
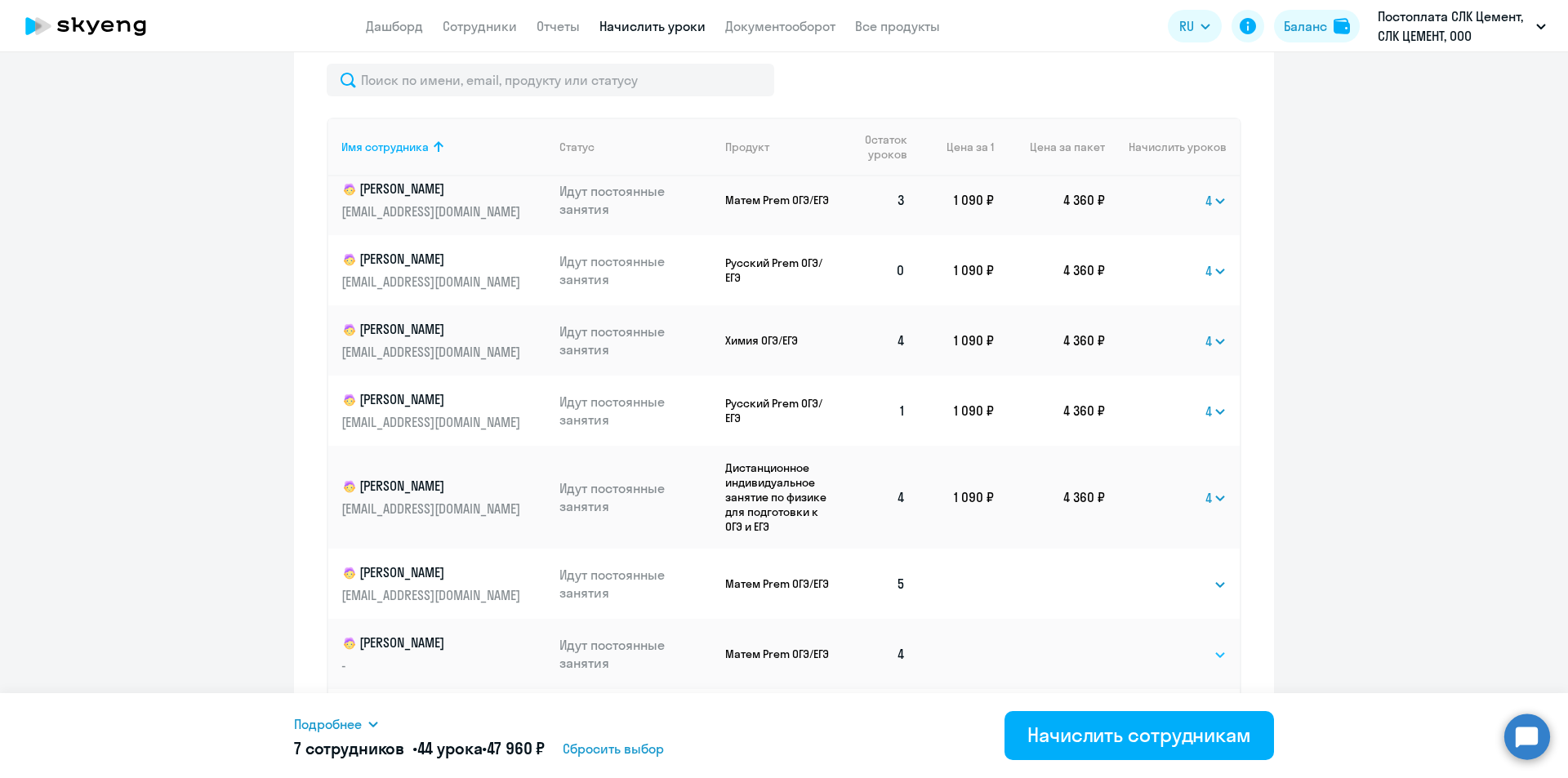
scroll to position [922, 0]
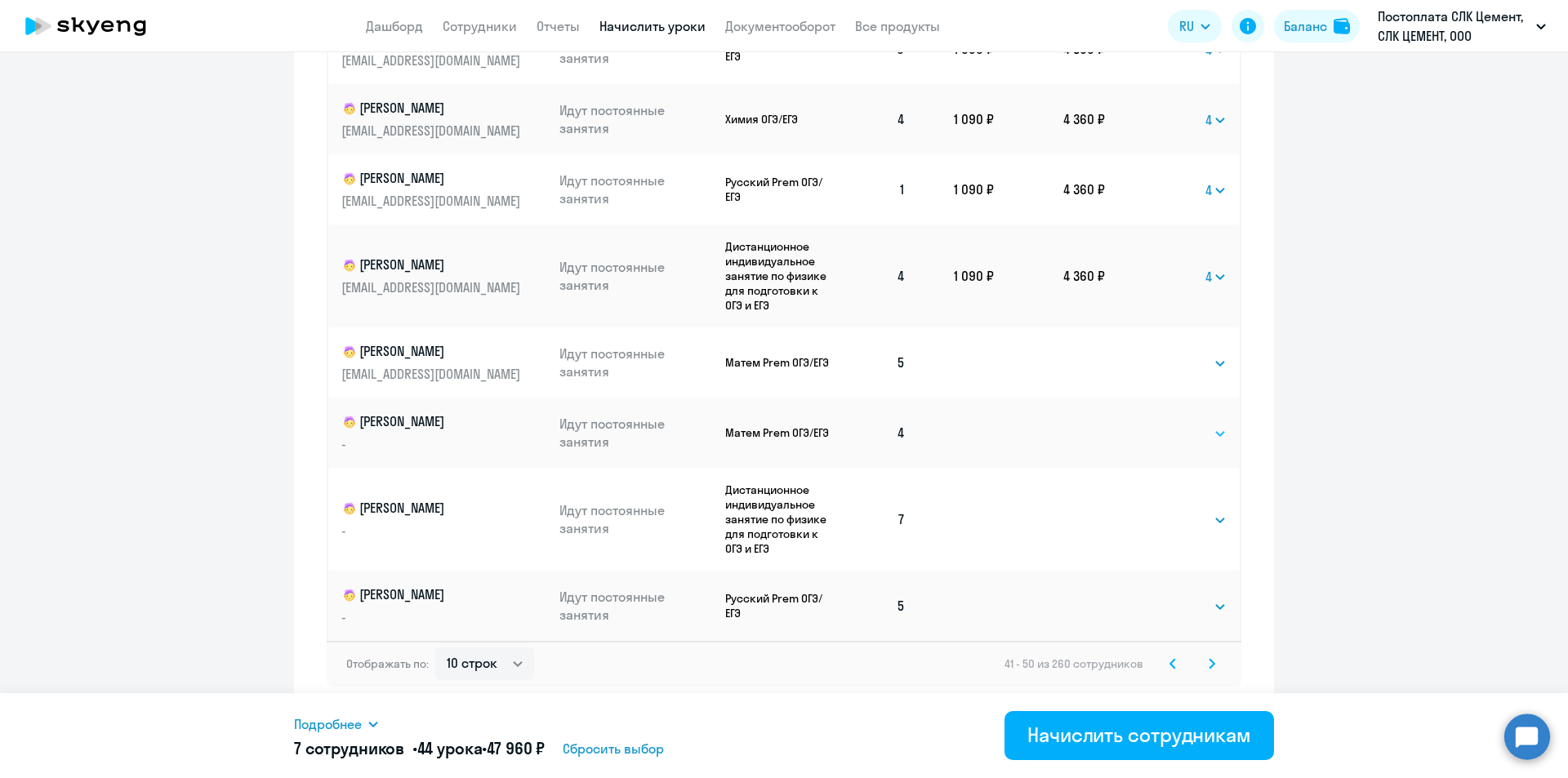
click at [1160, 432] on select "Выбрать 4 8 16 32 64 96 128" at bounding box center [1193, 434] width 67 height 20
select select "4"
click at [1160, 424] on select "Выбрать 4 8 16 32 64 96 128" at bounding box center [1193, 434] width 67 height 20
click at [1202, 662] on svg-icon at bounding box center [1212, 664] width 20 height 20
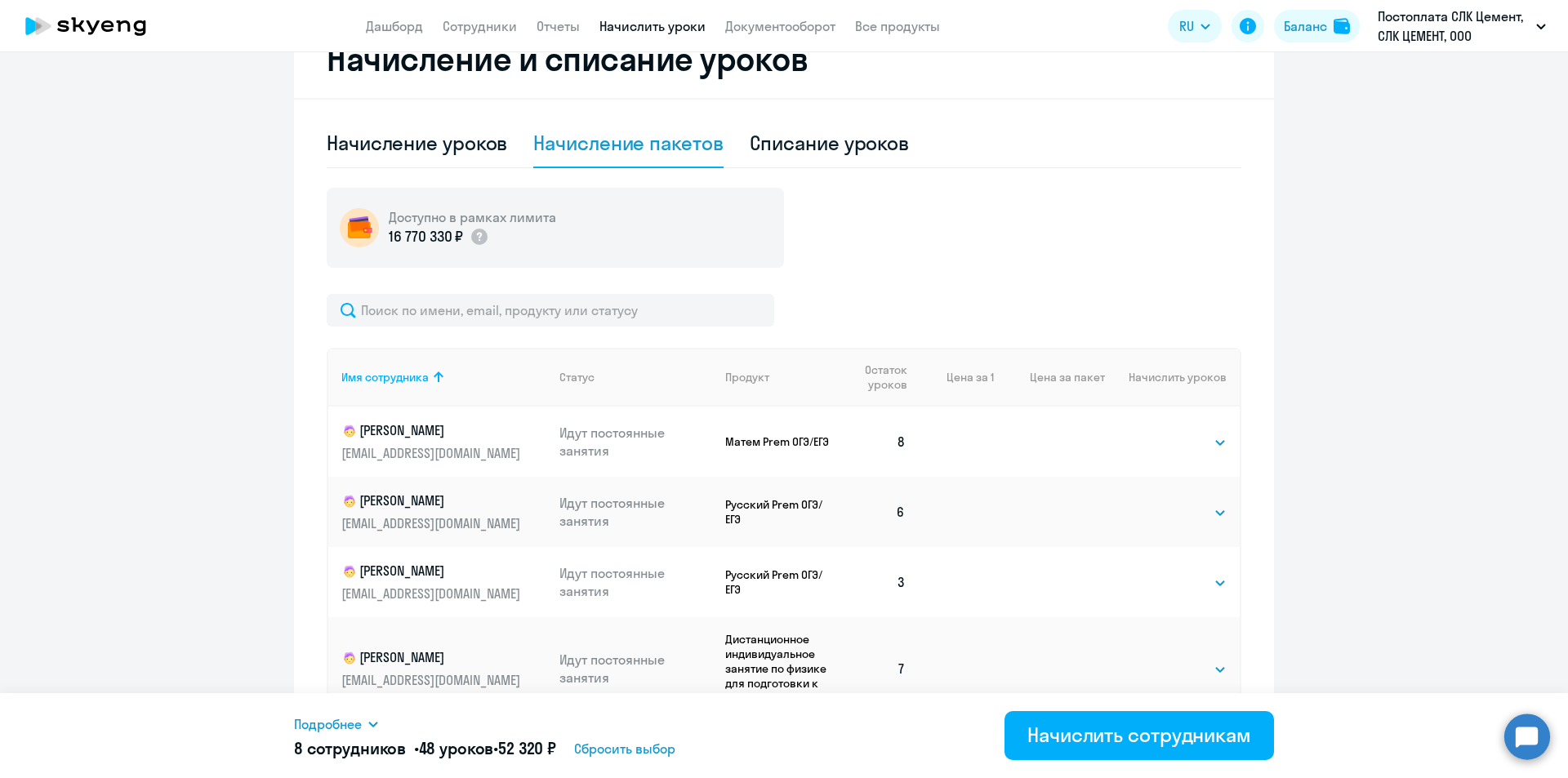
scroll to position [563, 0]
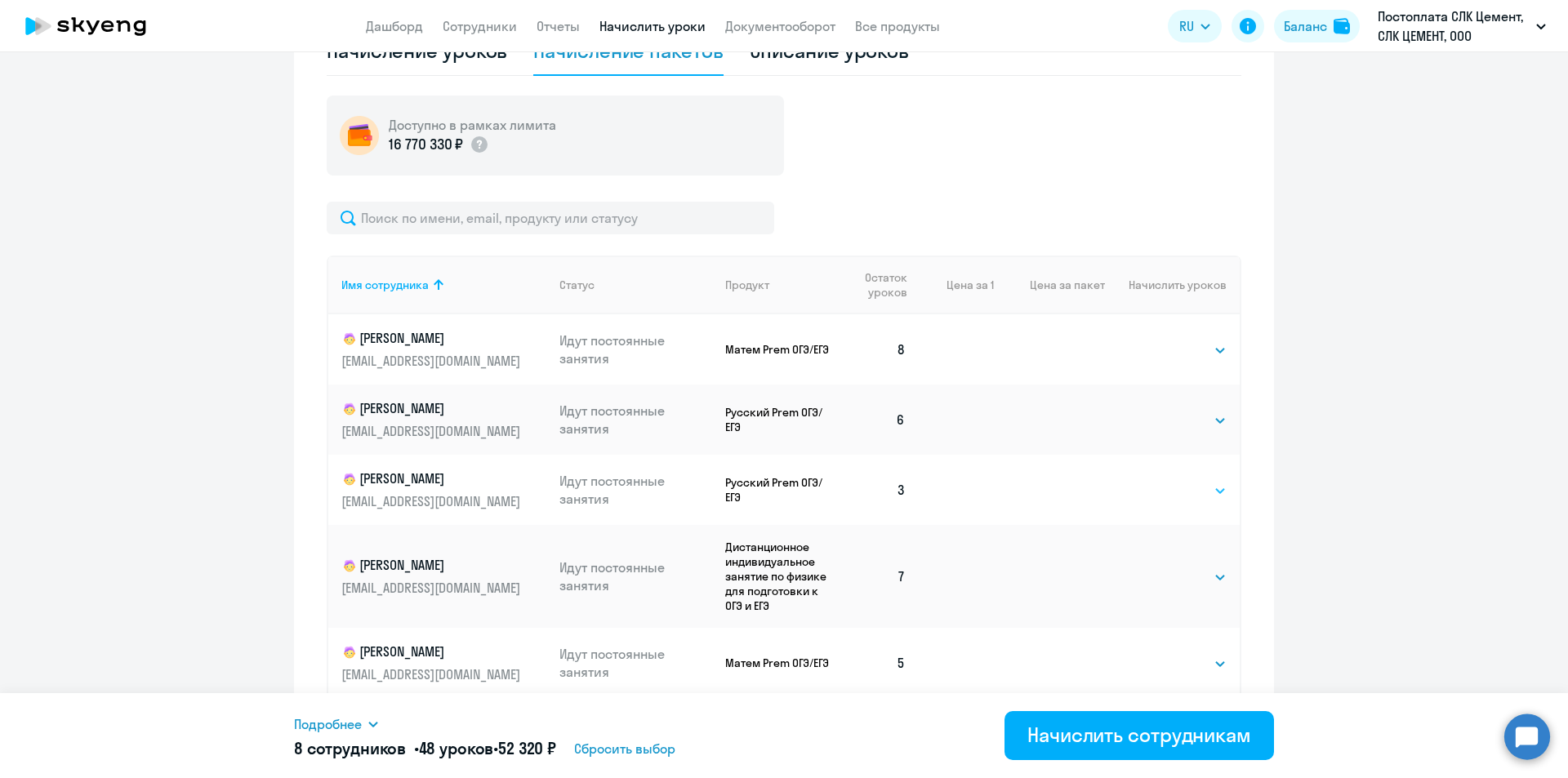
click at [1180, 488] on select "Выбрать 4 8 16 32 64 96 128" at bounding box center [1193, 491] width 67 height 20
select select "4"
click at [1160, 481] on select "Выбрать 4 8 16 32 64 96 128" at bounding box center [1193, 491] width 67 height 20
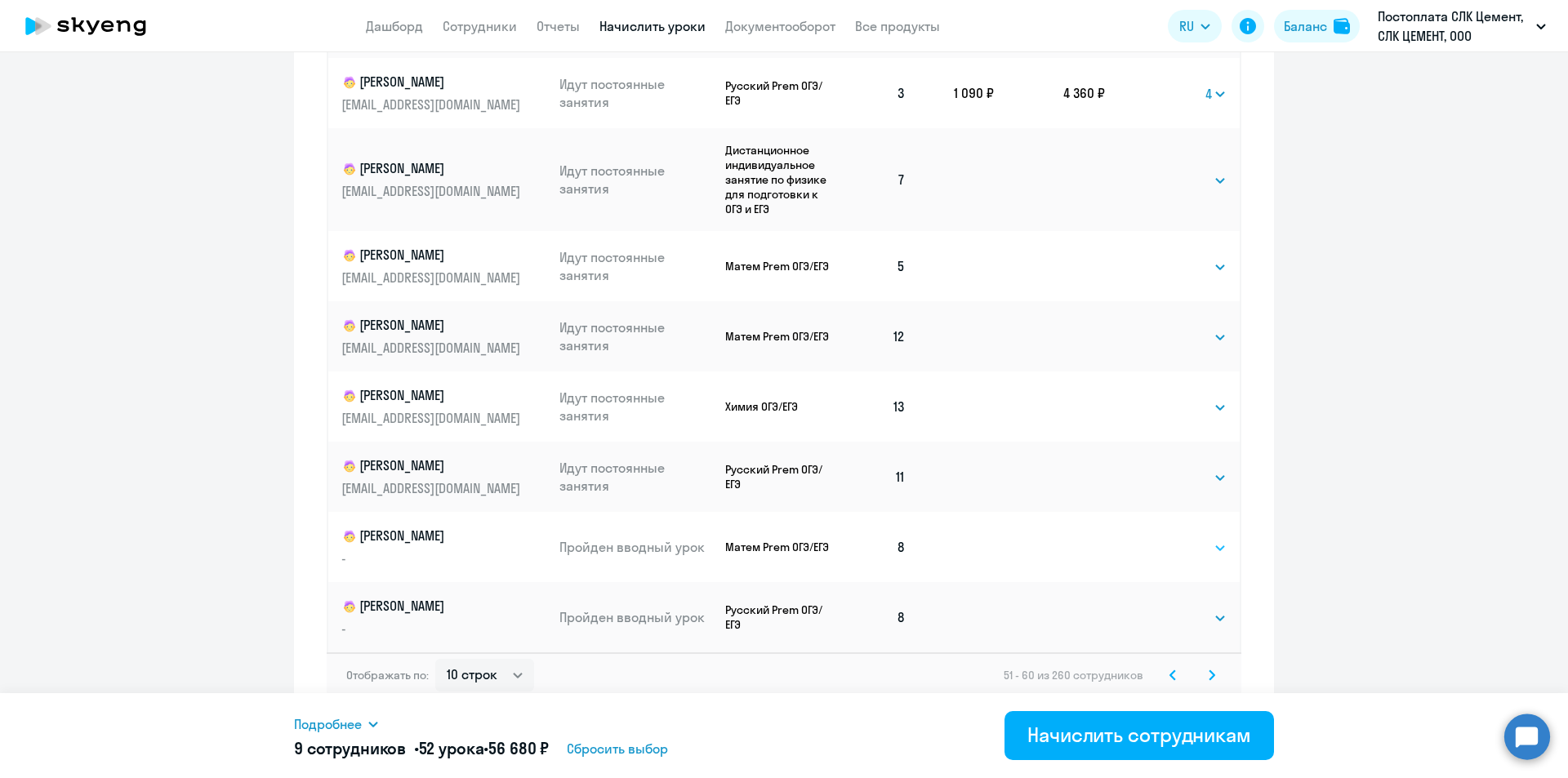
scroll to position [922, 0]
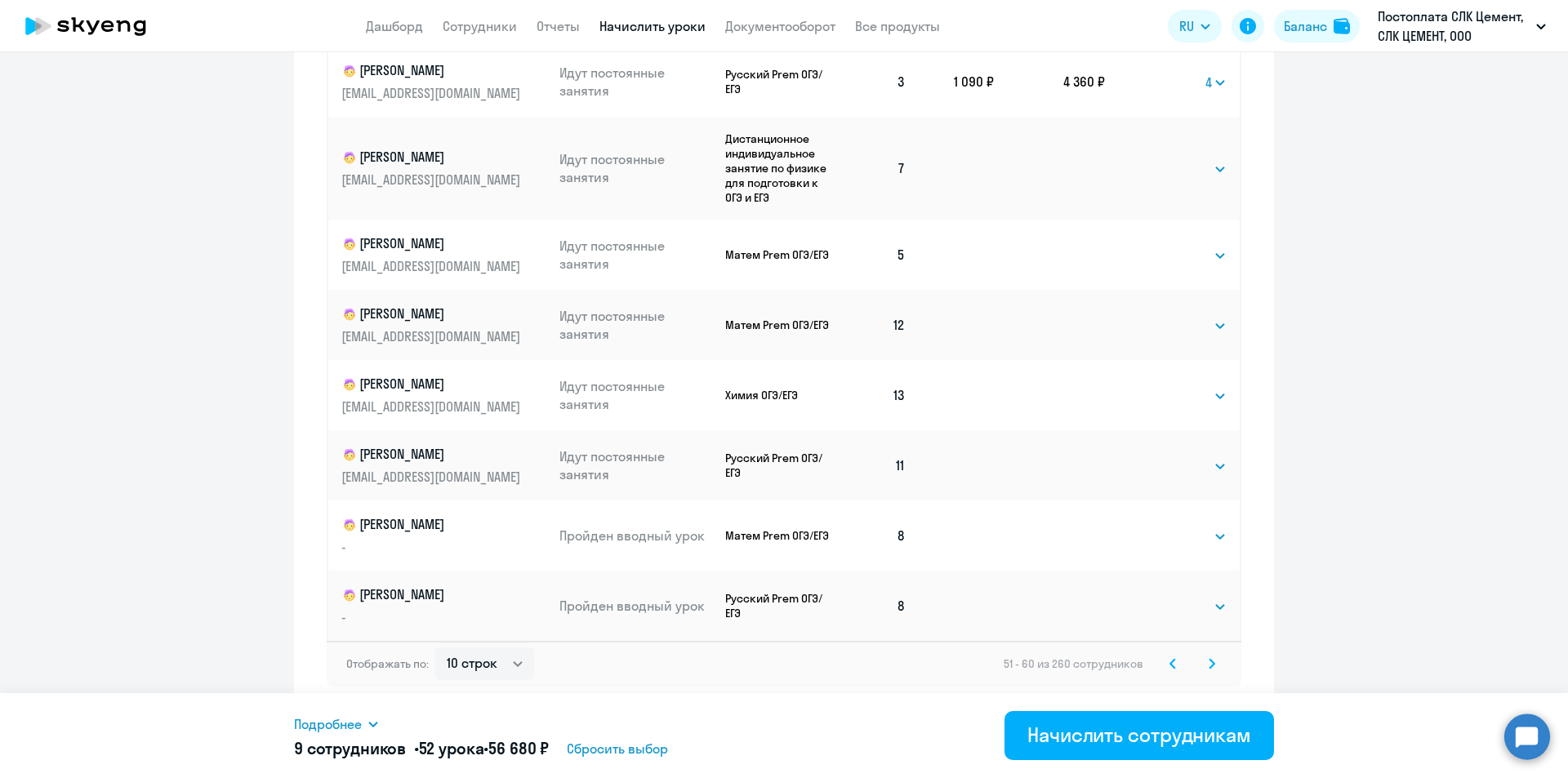
click at [1209, 667] on icon at bounding box center [1212, 664] width 7 height 12
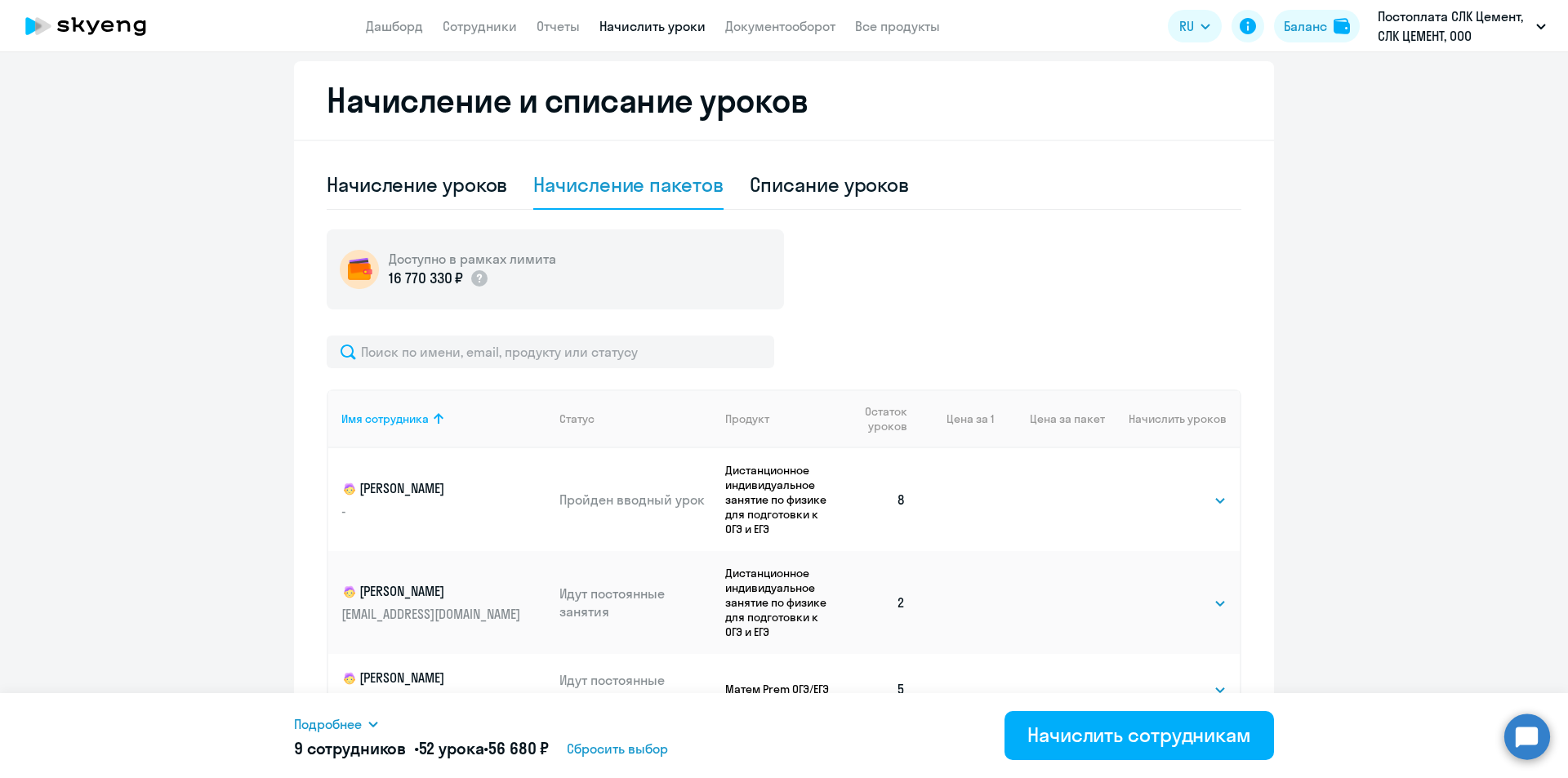
scroll to position [595, 0]
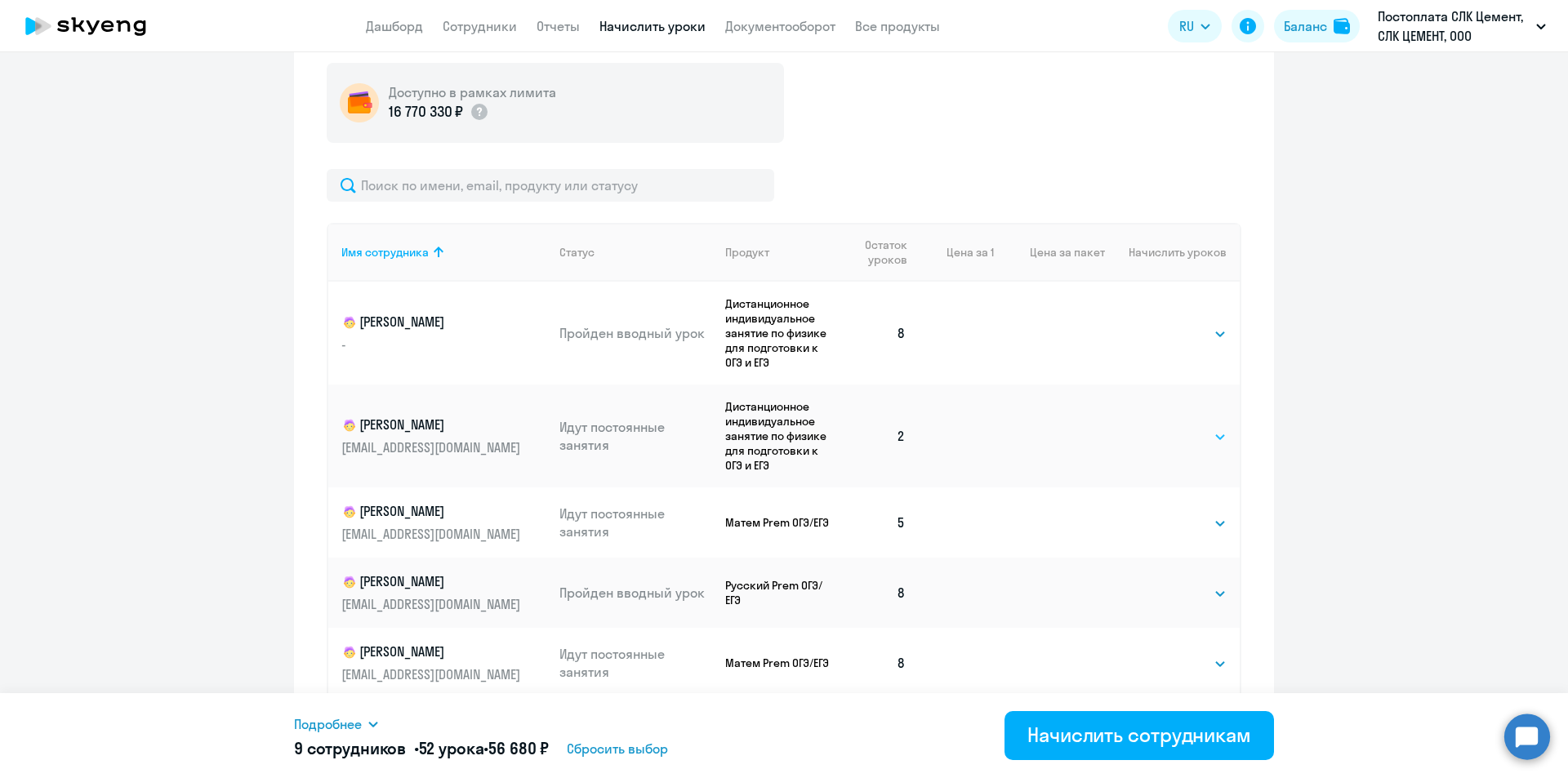
click at [1168, 440] on select "Выбрать 4 8 16 32 64 96 128" at bounding box center [1193, 437] width 67 height 20
select select "4"
click at [1160, 427] on select "Выбрать 4 8 16 32 64 96 128" at bounding box center [1193, 437] width 67 height 20
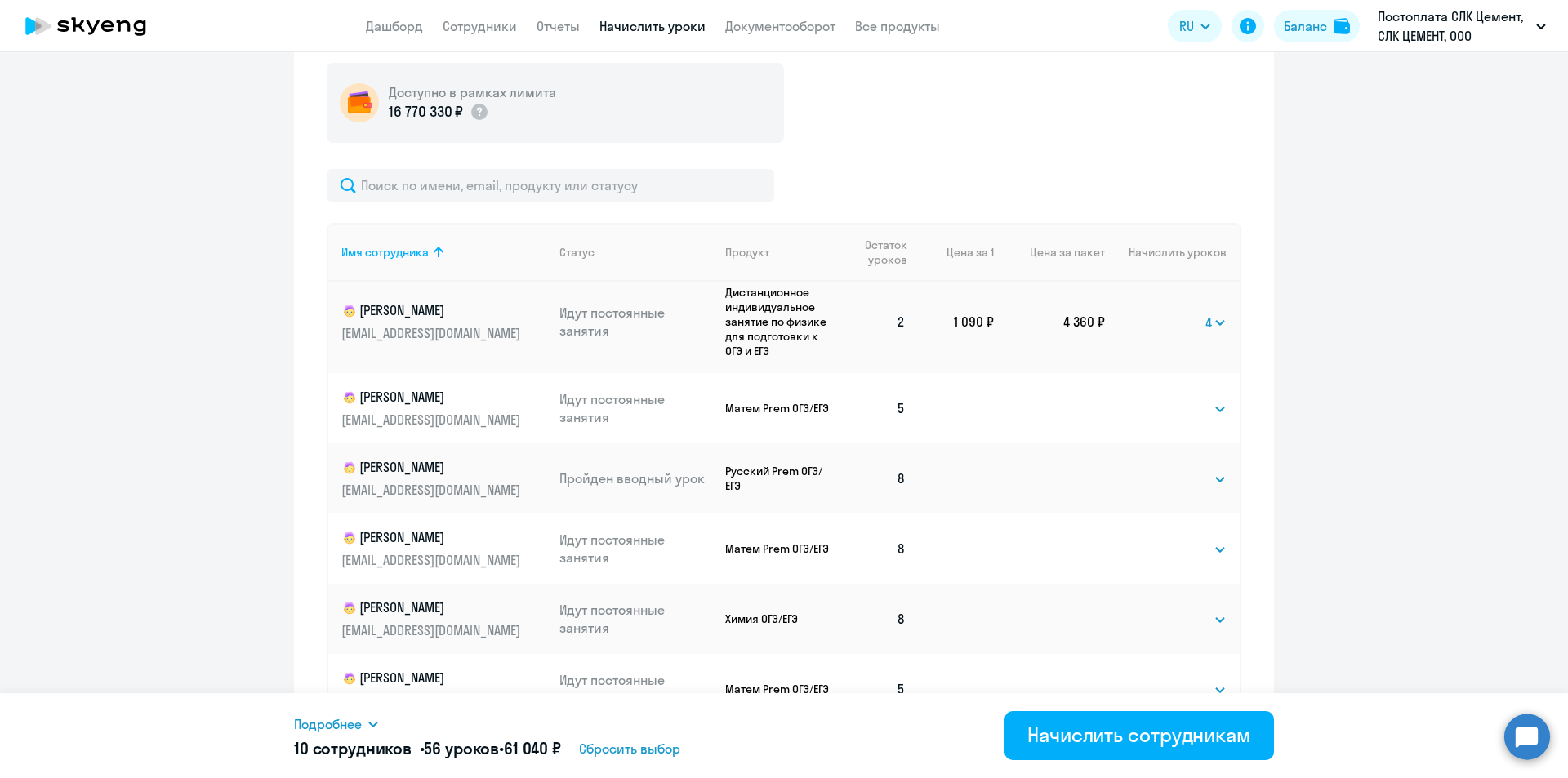
scroll to position [922, 0]
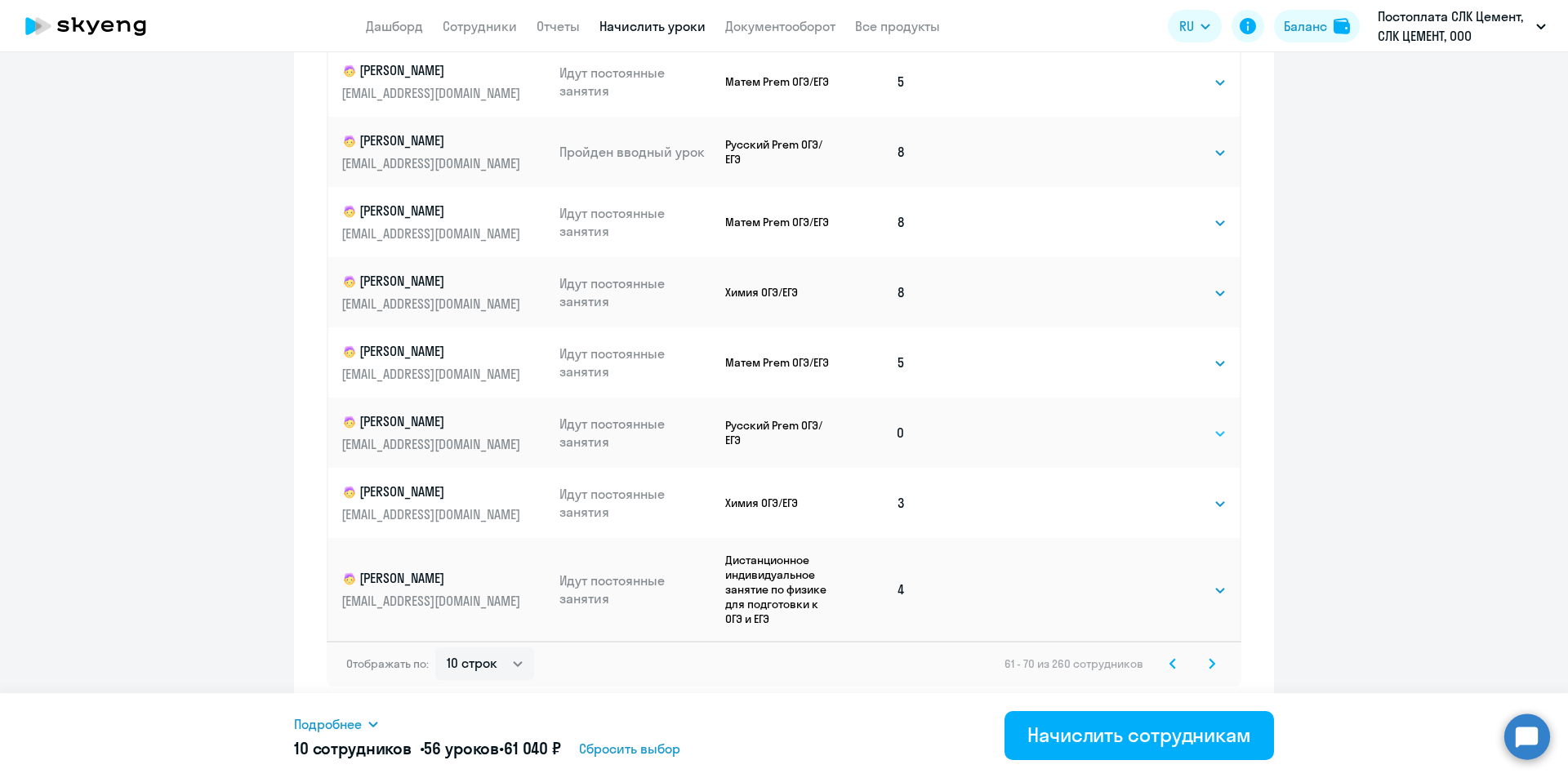
click at [1160, 428] on select "Выбрать 4 8 16 32 64 96 128" at bounding box center [1193, 434] width 67 height 20
select select "4"
click at [1160, 424] on select "Выбрать 4 8 16 32 64 96 128" at bounding box center [1193, 434] width 67 height 20
click at [1169, 508] on select "Выбрать 4 8 16 32 64 96 128" at bounding box center [1193, 504] width 67 height 20
select select "4"
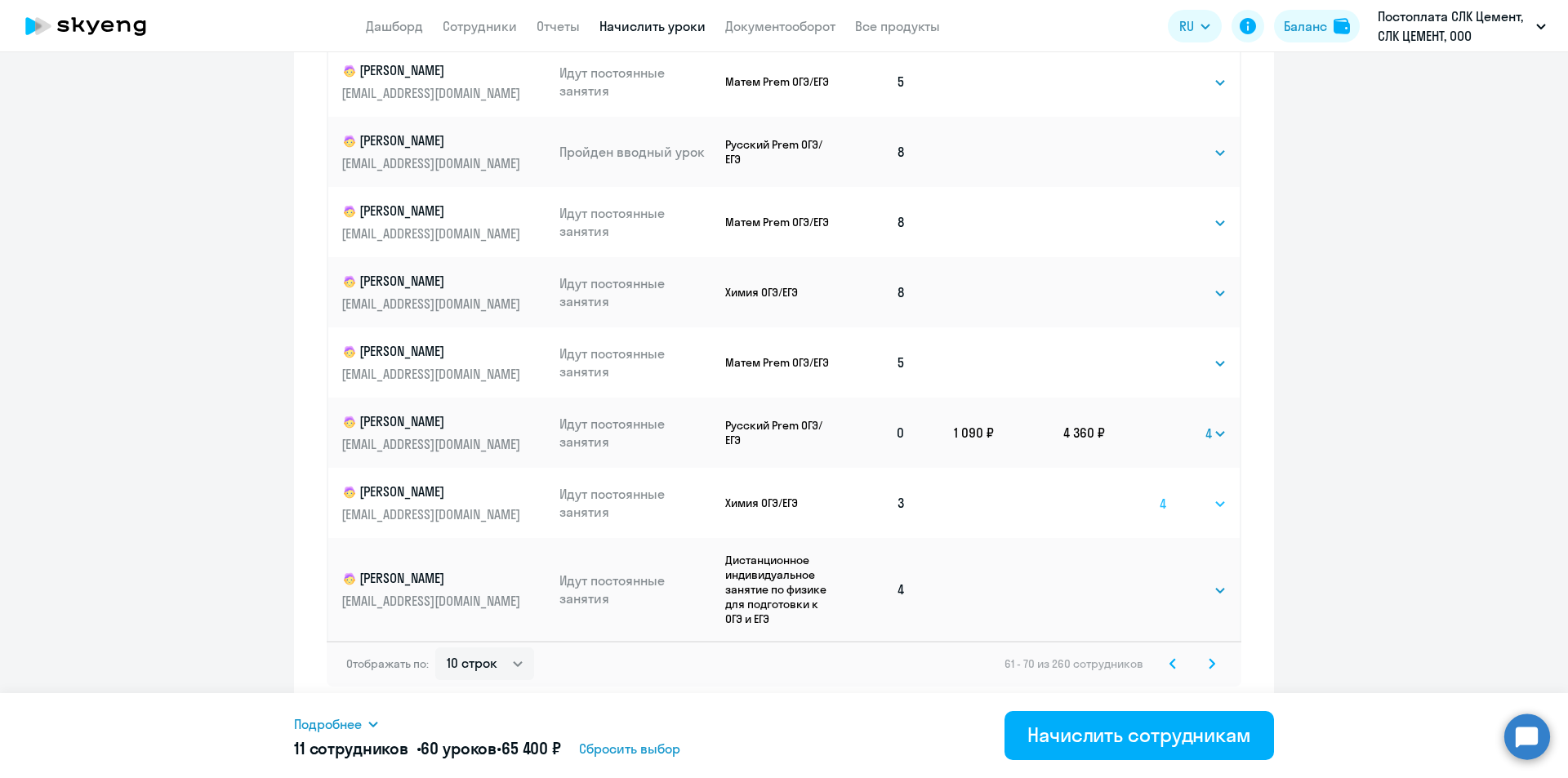
click at [1160, 494] on select "Выбрать 4 8 16 32 64 96 128" at bounding box center [1193, 504] width 67 height 20
click at [1182, 587] on select "Выбрать 4 8 16 32 64 96 128" at bounding box center [1193, 590] width 67 height 20
select select "4"
click at [1160, 580] on select "Выбрать 4 8 16 32 64 96 128" at bounding box center [1193, 590] width 67 height 20
click at [1209, 659] on icon at bounding box center [1212, 664] width 7 height 12
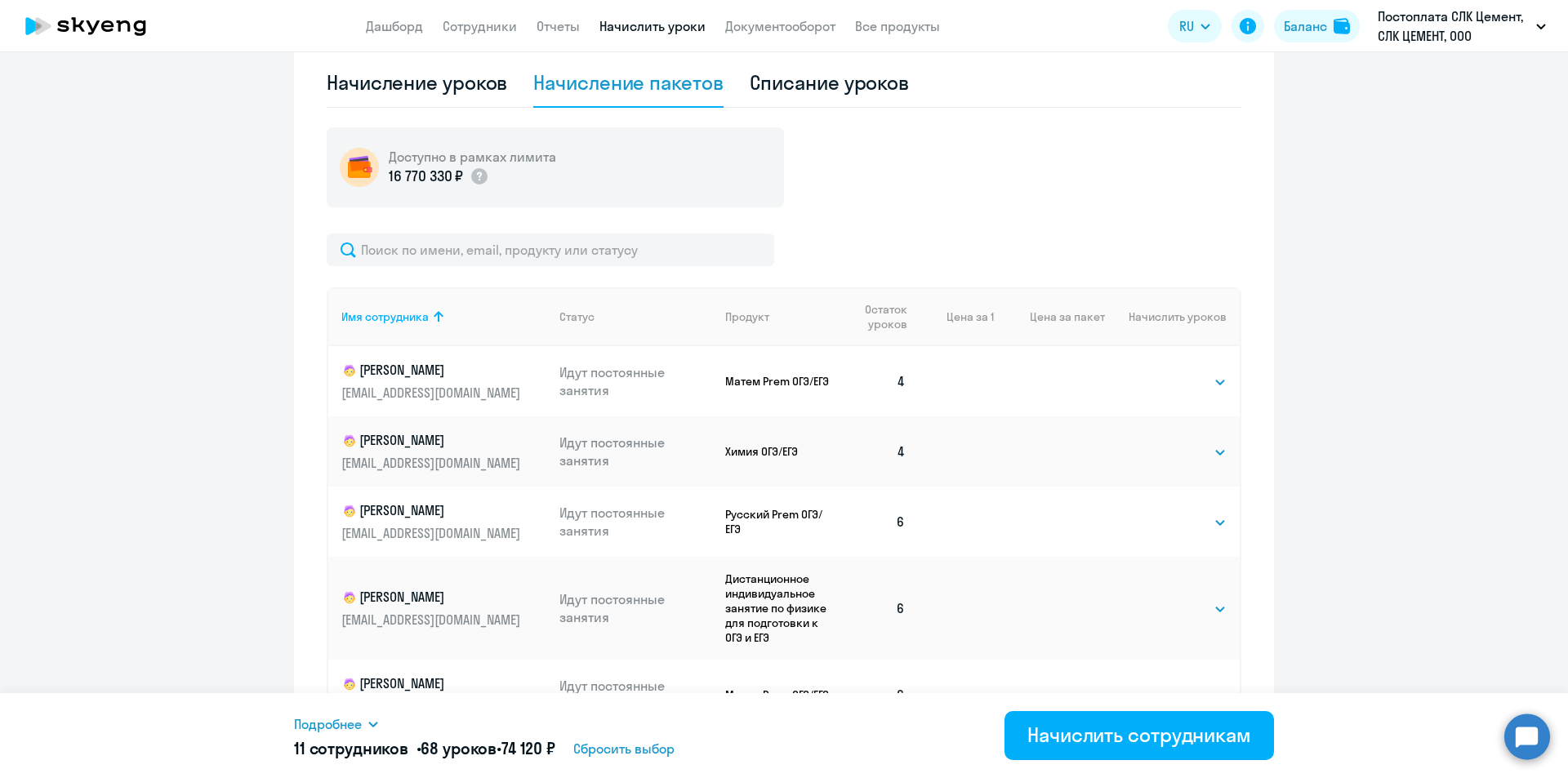
scroll to position [775, 0]
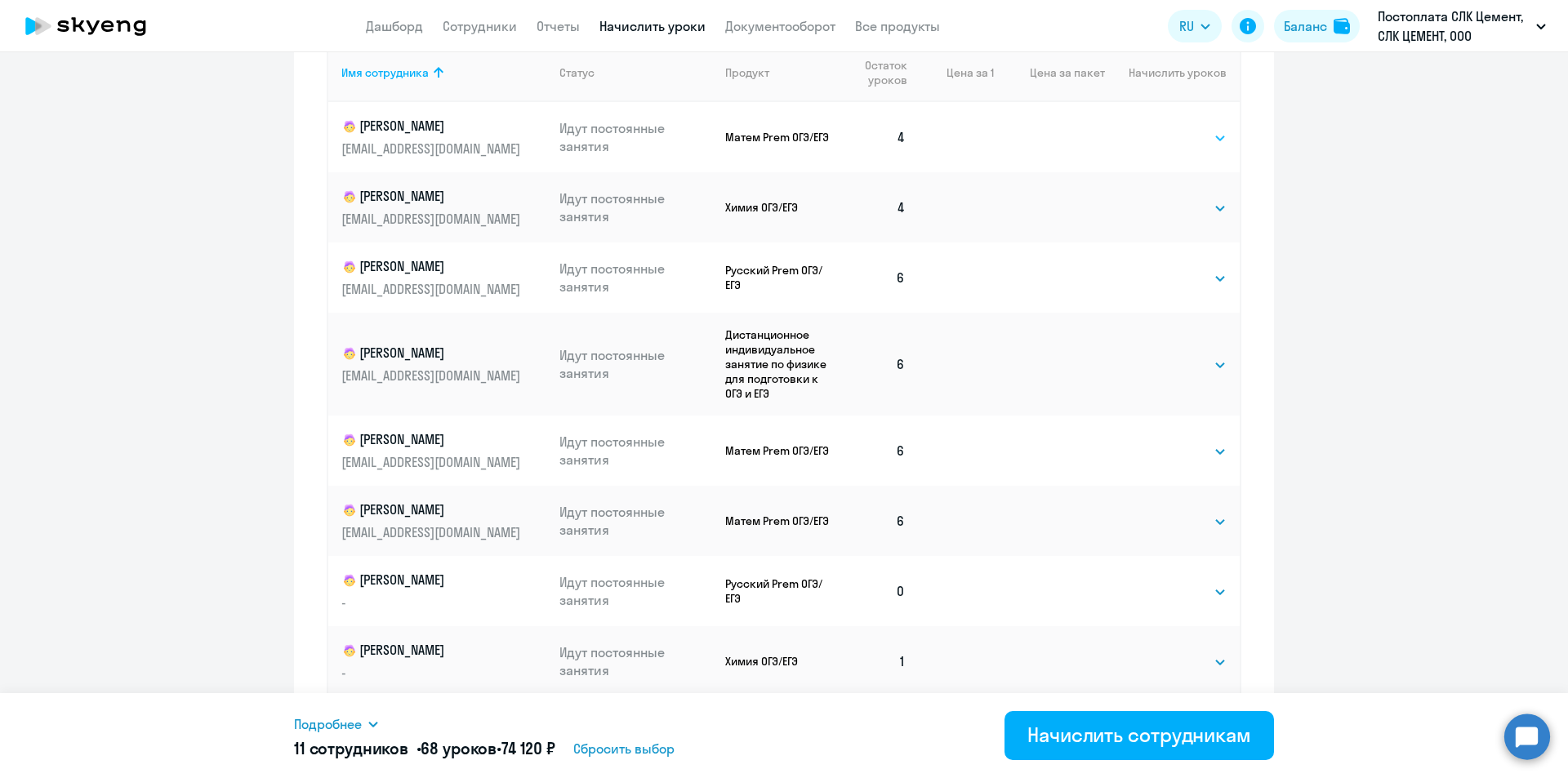
click at [1169, 139] on select "Выбрать 4 8 16 32 64 96 128" at bounding box center [1193, 138] width 67 height 20
select select "4"
click at [1160, 128] on select "Выбрать 4 8 16 32 64 96 128" at bounding box center [1193, 138] width 67 height 20
click at [1191, 206] on select "Выбрать 4 8 16 32 64 96 128" at bounding box center [1193, 209] width 67 height 20
select select "4"
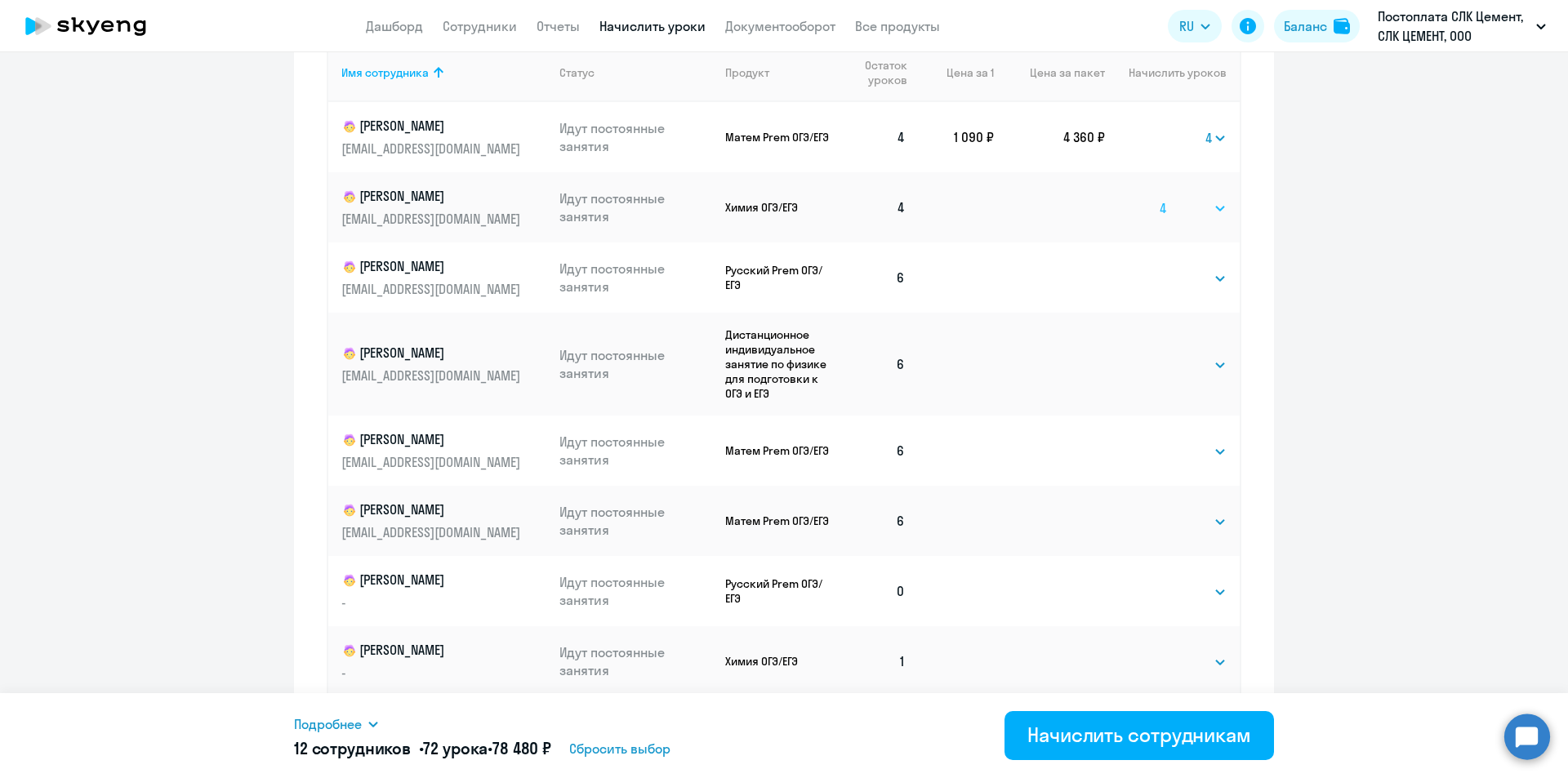
click at [1160, 199] on select "Выбрать 4 8 16 32 64 96 128" at bounding box center [1193, 209] width 67 height 20
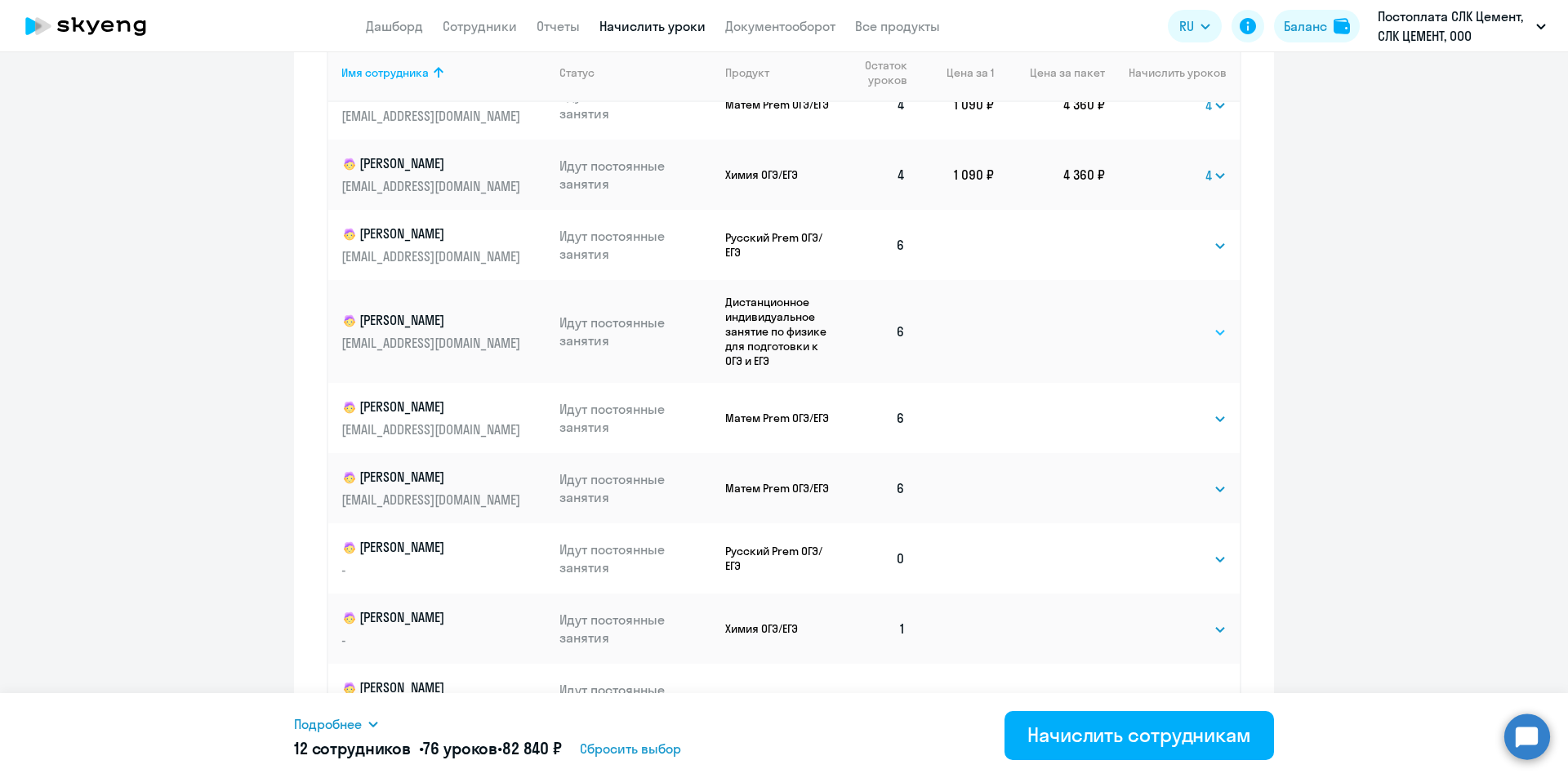
scroll to position [49, 0]
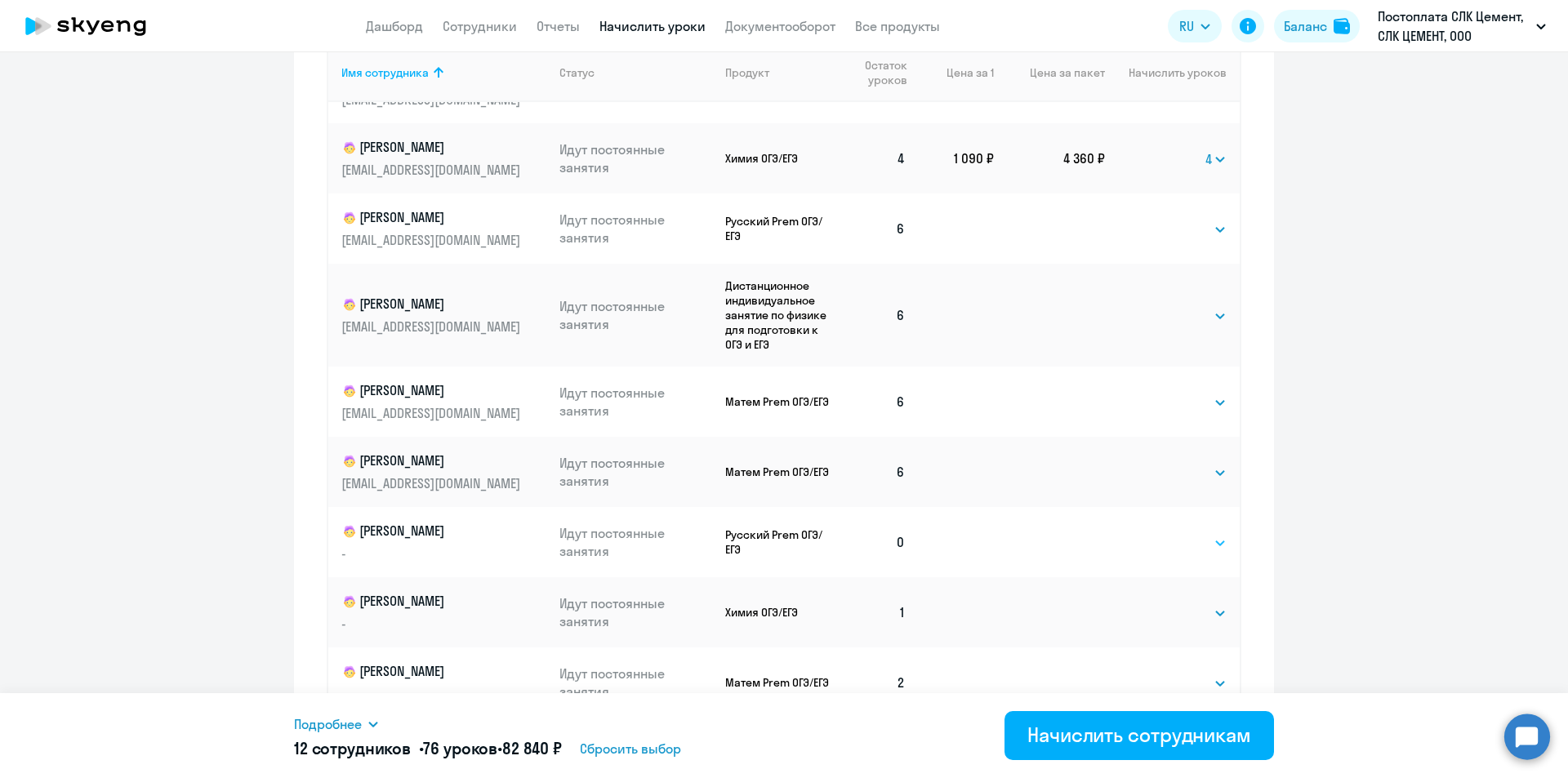
click at [1160, 546] on select "Выбрать 4 8 16 32 64 96 128" at bounding box center [1193, 543] width 67 height 20
select select "4"
click at [1160, 533] on select "Выбрать 4 8 16 32 64 96 128" at bounding box center [1193, 543] width 67 height 20
click at [1162, 619] on select "Выбрать 4 8 16 32 64 96 128" at bounding box center [1193, 614] width 67 height 20
select select "4"
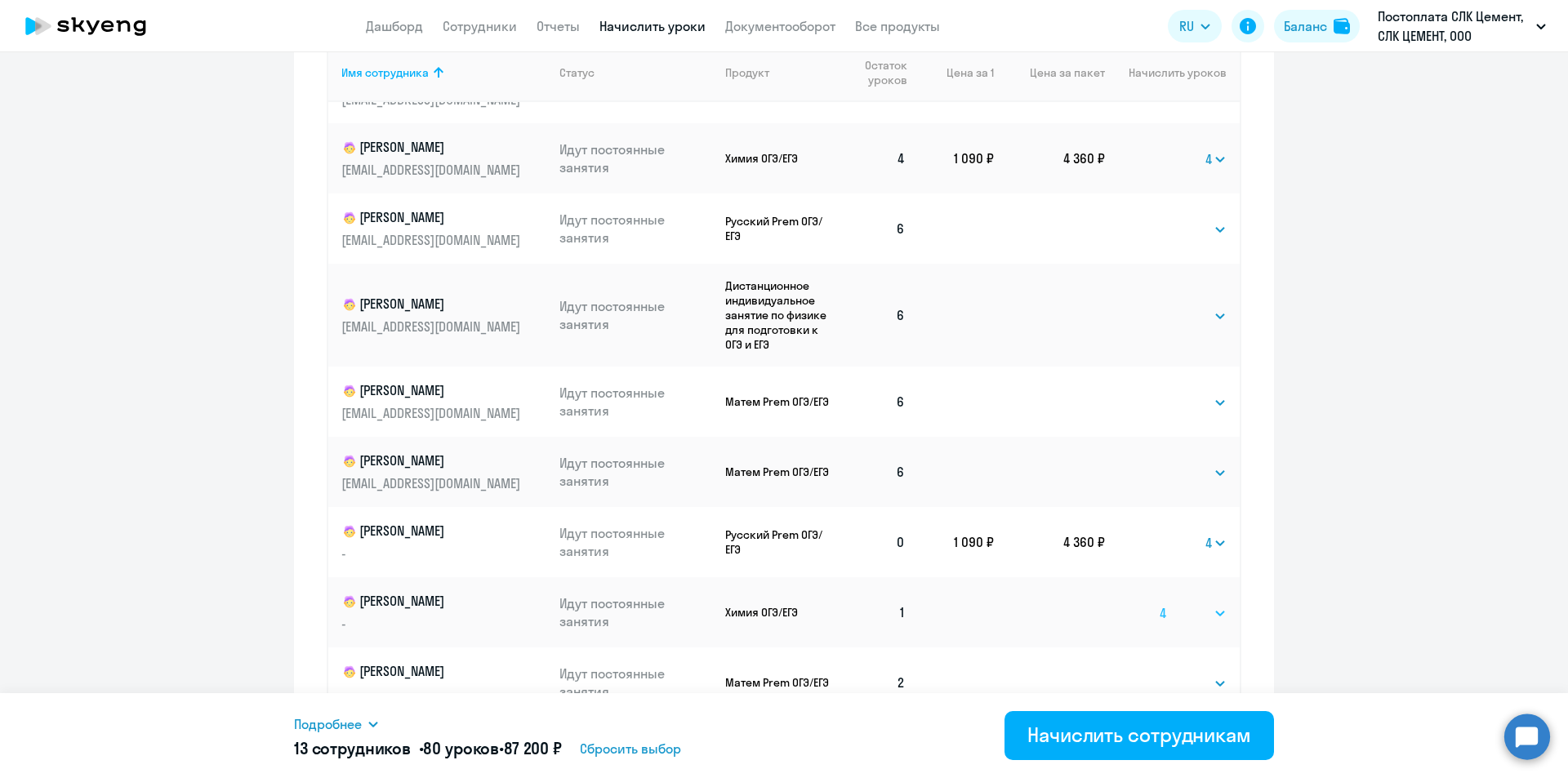
click at [1160, 604] on select "Выбрать 4 8 16 32 64 96 128" at bounding box center [1193, 614] width 67 height 20
click at [1176, 680] on select "Выбрать 4 8 16 32 64 96 128" at bounding box center [1193, 684] width 67 height 20
select select "4"
click at [1160, 674] on select "Выбрать 4 8 16 32 64 96 128" at bounding box center [1193, 684] width 67 height 20
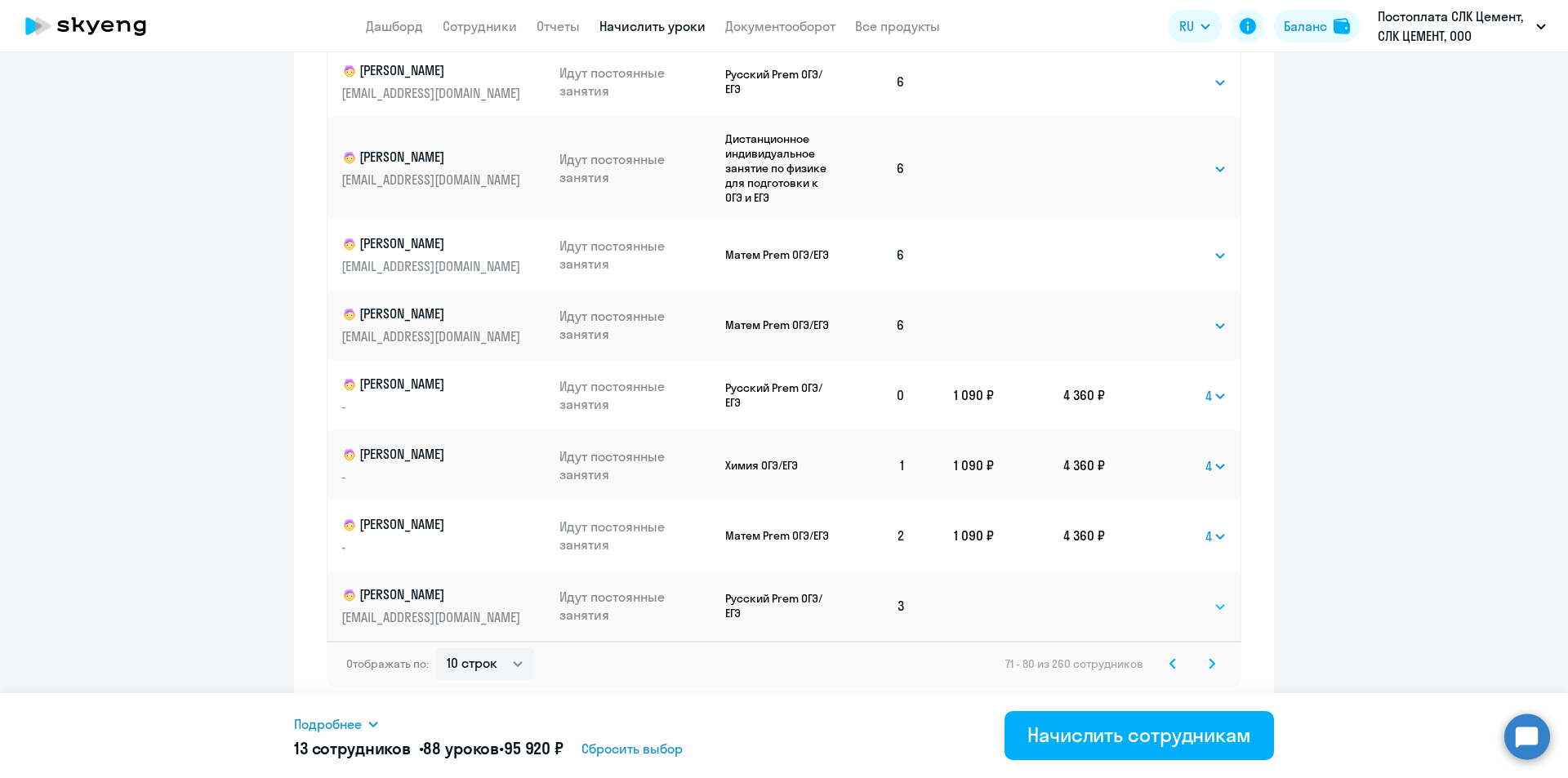
click at [1178, 602] on select "Выбрать 4 8 16 32 64 96 128" at bounding box center [1193, 607] width 67 height 20
select select "4"
click at [1160, 597] on select "Выбрать 4 8 16 32 64 96 128" at bounding box center [1193, 607] width 67 height 20
click at [1209, 662] on icon at bounding box center [1212, 664] width 7 height 12
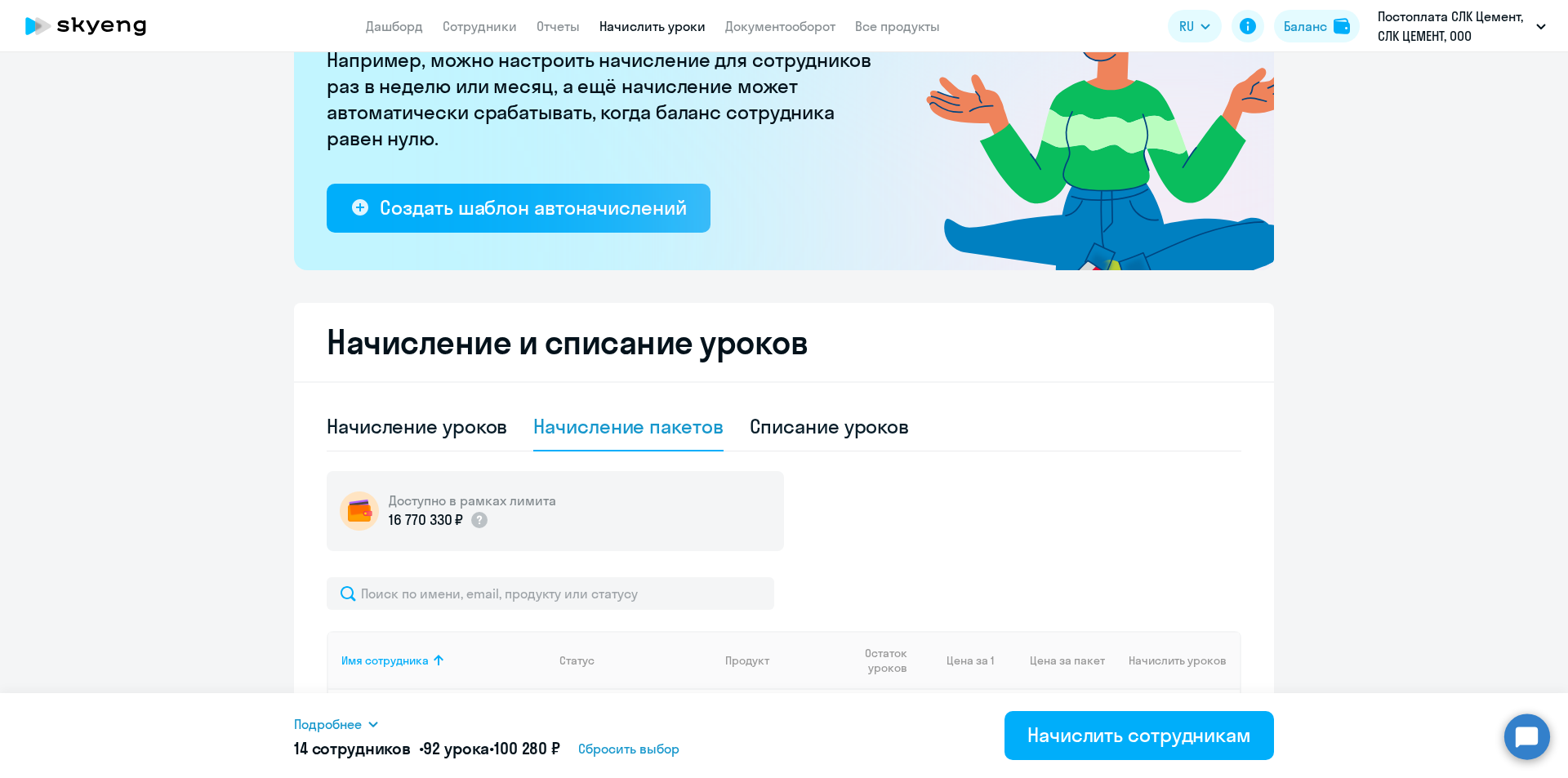
scroll to position [595, 0]
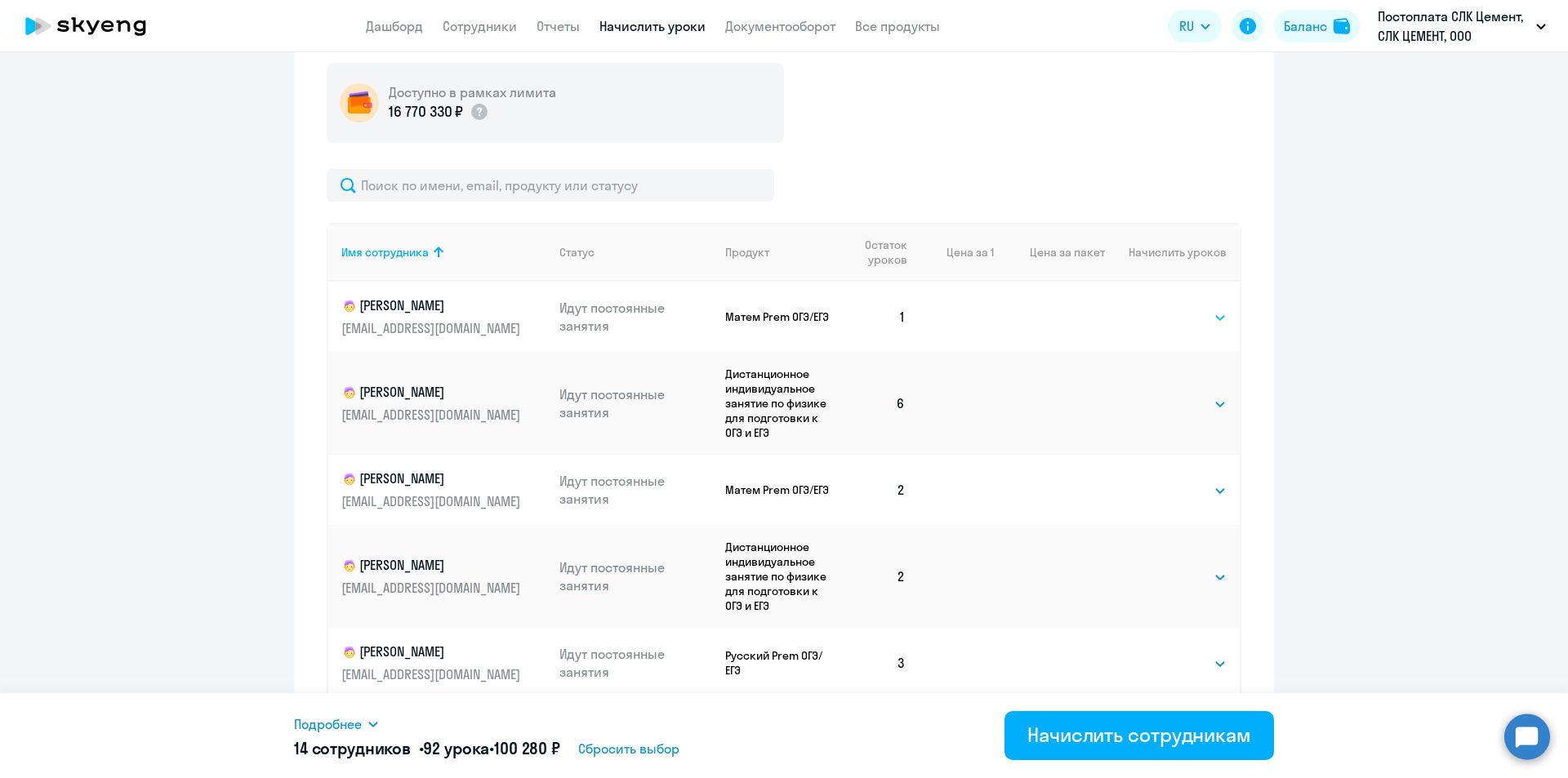
click at [1165, 320] on select "Выбрать 4 8 16 32 64 96 128" at bounding box center [1193, 318] width 67 height 20
select select "4"
click at [1160, 308] on select "Выбрать 4 8 16 32 64 96 128" at bounding box center [1193, 318] width 67 height 20
click at [1172, 493] on select "Выбрать 4 8 16 32 64 96 128" at bounding box center [1193, 491] width 67 height 20
select select "4"
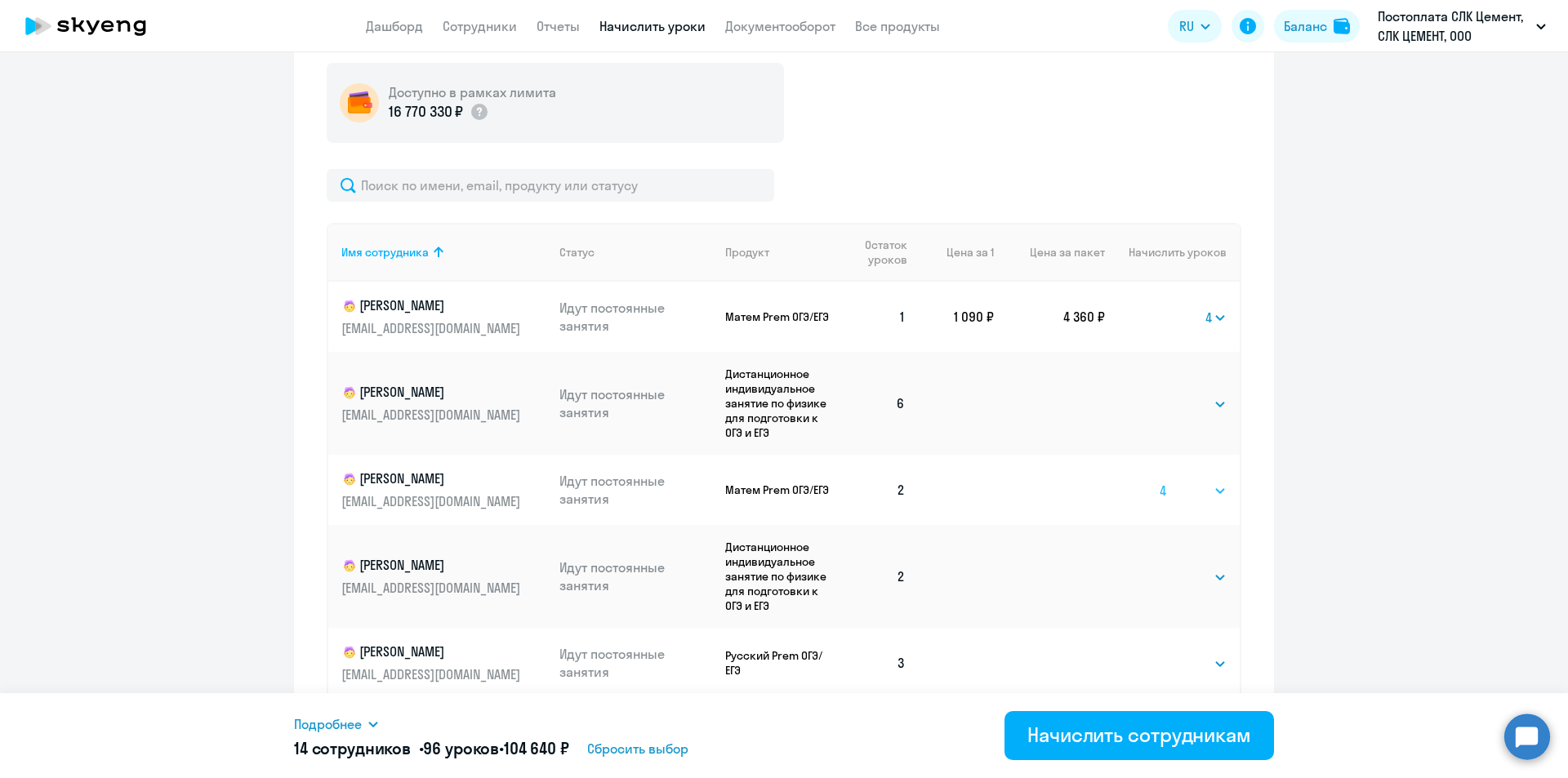
click at [1160, 481] on select "Выбрать 4 8 16 32 64 96 128" at bounding box center [1193, 491] width 67 height 20
click at [1169, 576] on select "Выбрать 4 8 16 32 64 96 128" at bounding box center [1193, 577] width 67 height 20
select select "4"
click at [1160, 568] on select "Выбрать 4 8 16 32 64 96 128" at bounding box center [1193, 577] width 67 height 20
click at [1174, 664] on select "Выбрать 4 8 16 32 64 96 128" at bounding box center [1193, 664] width 67 height 20
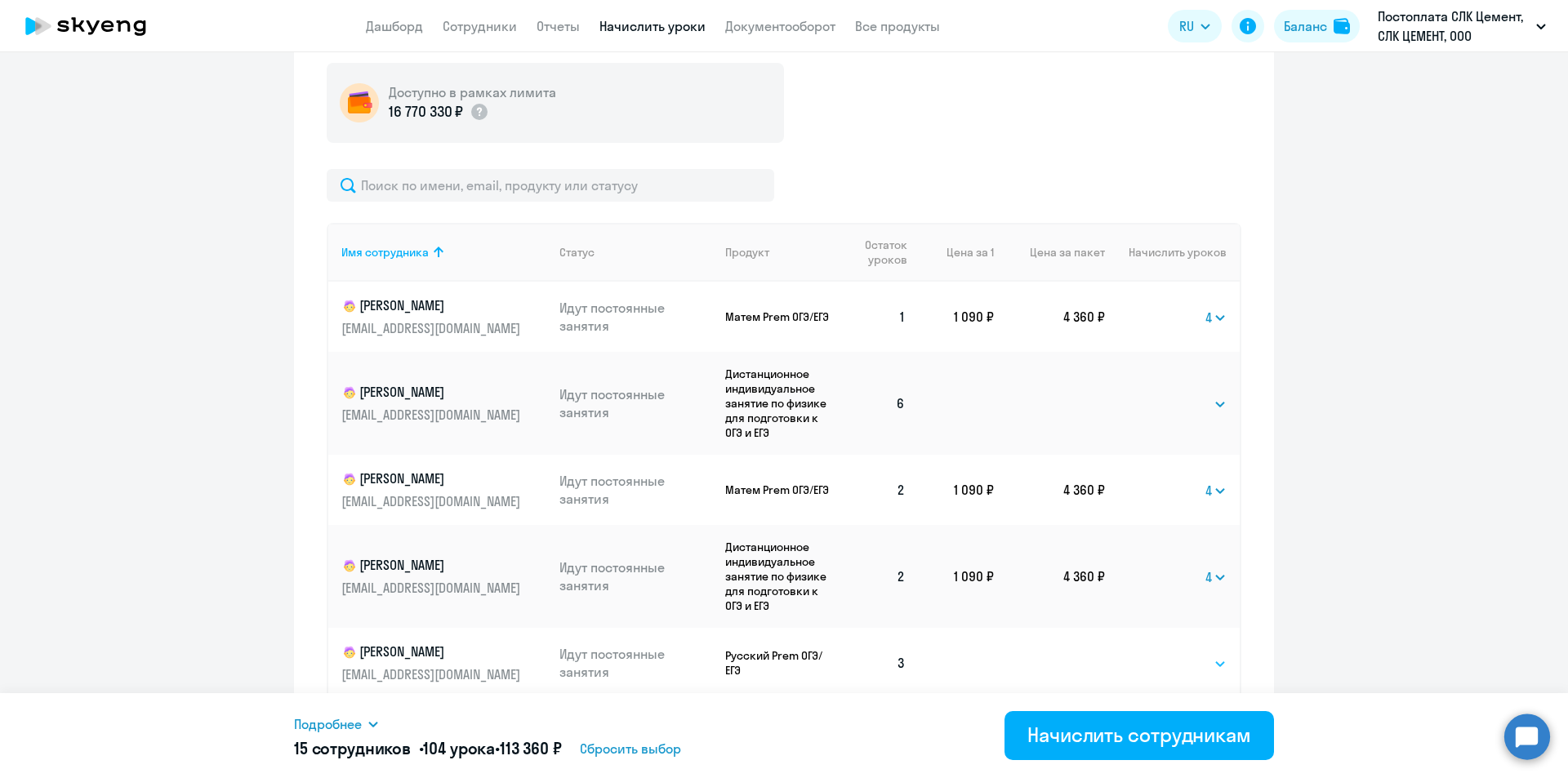
select select "4"
click at [1160, 654] on select "Выбрать 4 8 16 32 64 96 128" at bounding box center [1193, 664] width 67 height 20
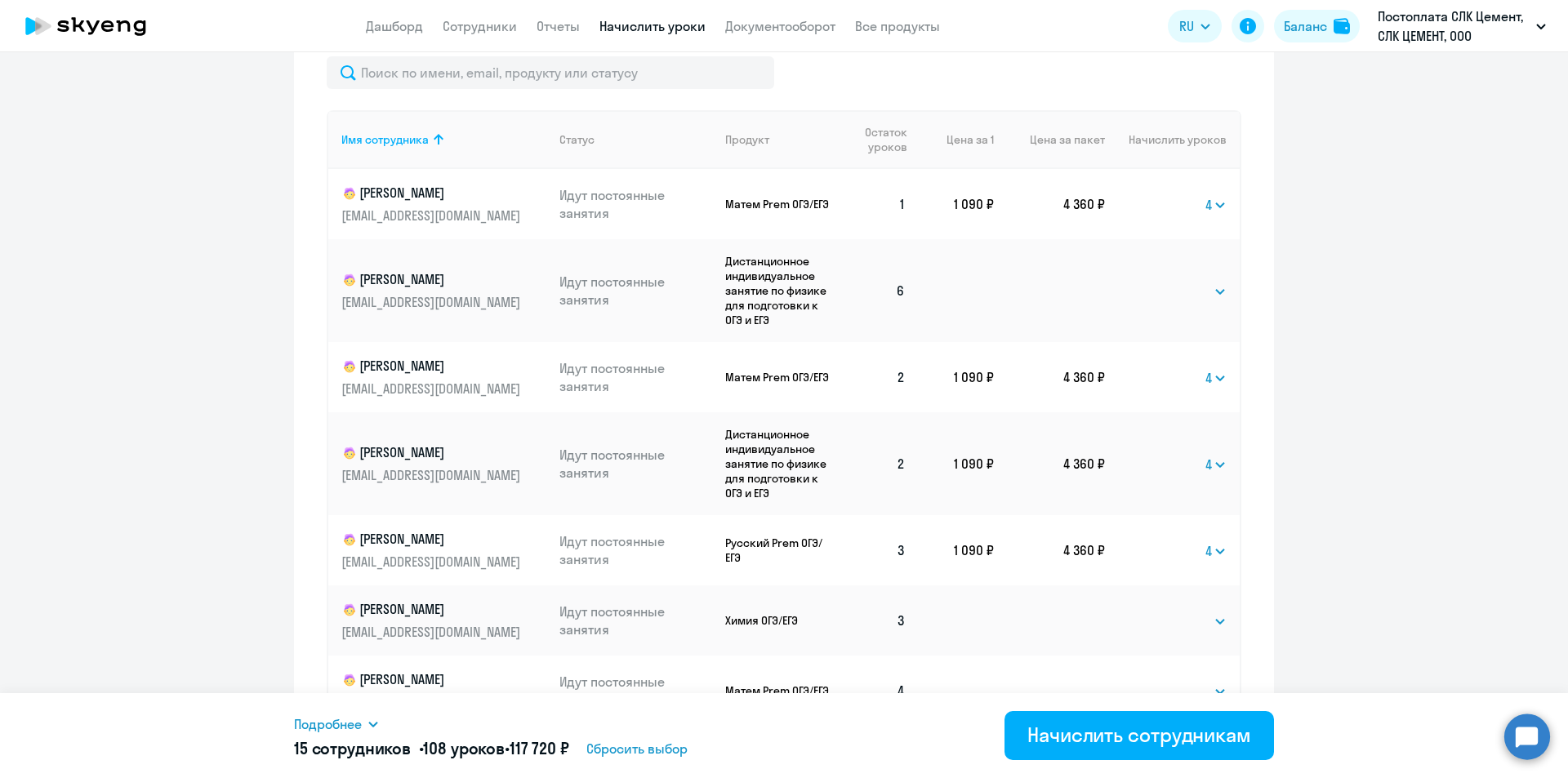
scroll to position [922, 0]
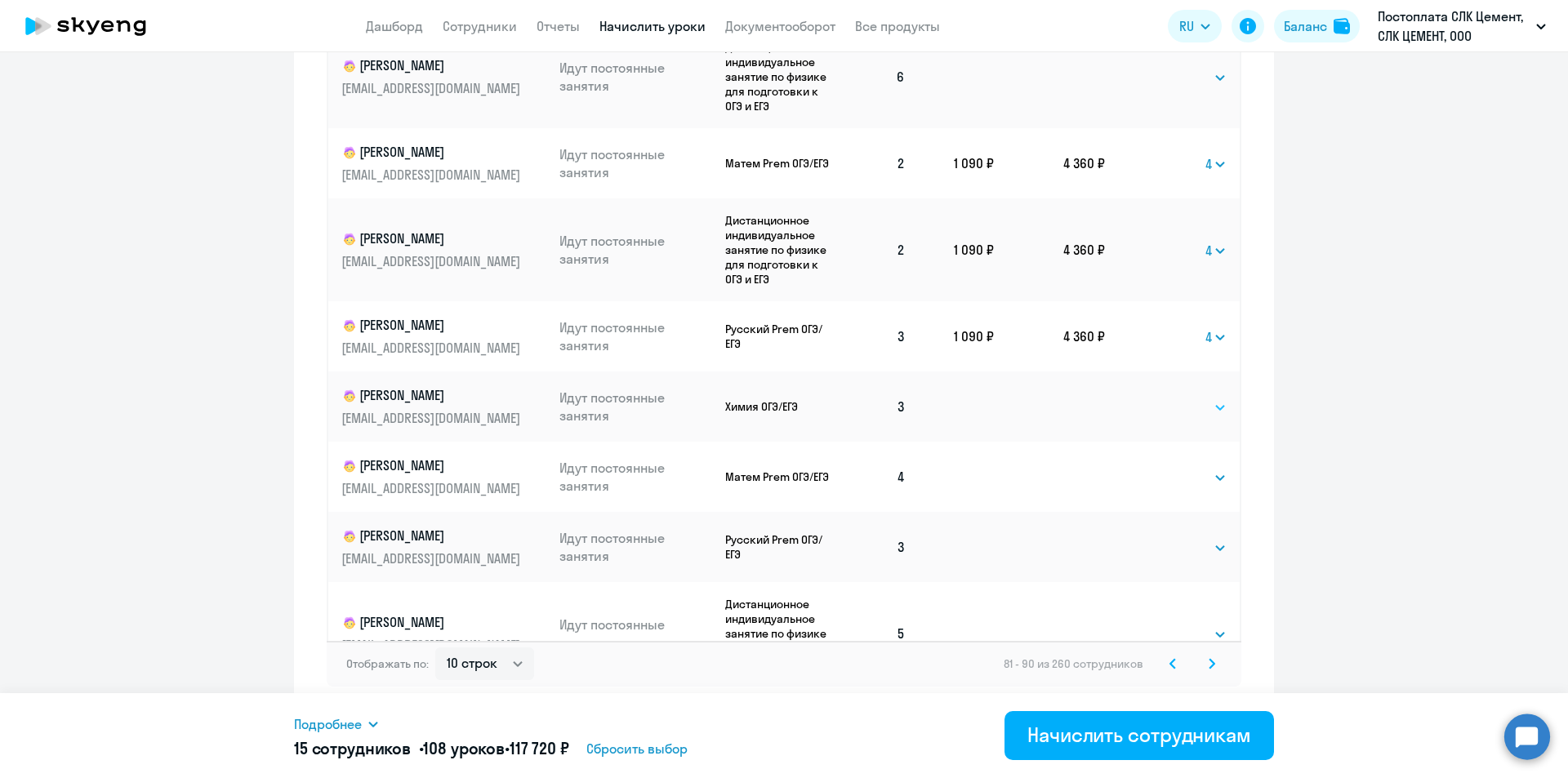
click at [1161, 407] on select "Выбрать 4 8 16 32 64 96 128" at bounding box center [1193, 407] width 67 height 20
select select "4"
click at [1160, 397] on select "Выбрать 4 8 16 32 64 96 128" at bounding box center [1193, 407] width 67 height 20
click at [1170, 542] on select "Выбрать 4 8 16 32 64 96 128" at bounding box center [1193, 548] width 67 height 20
select select "4"
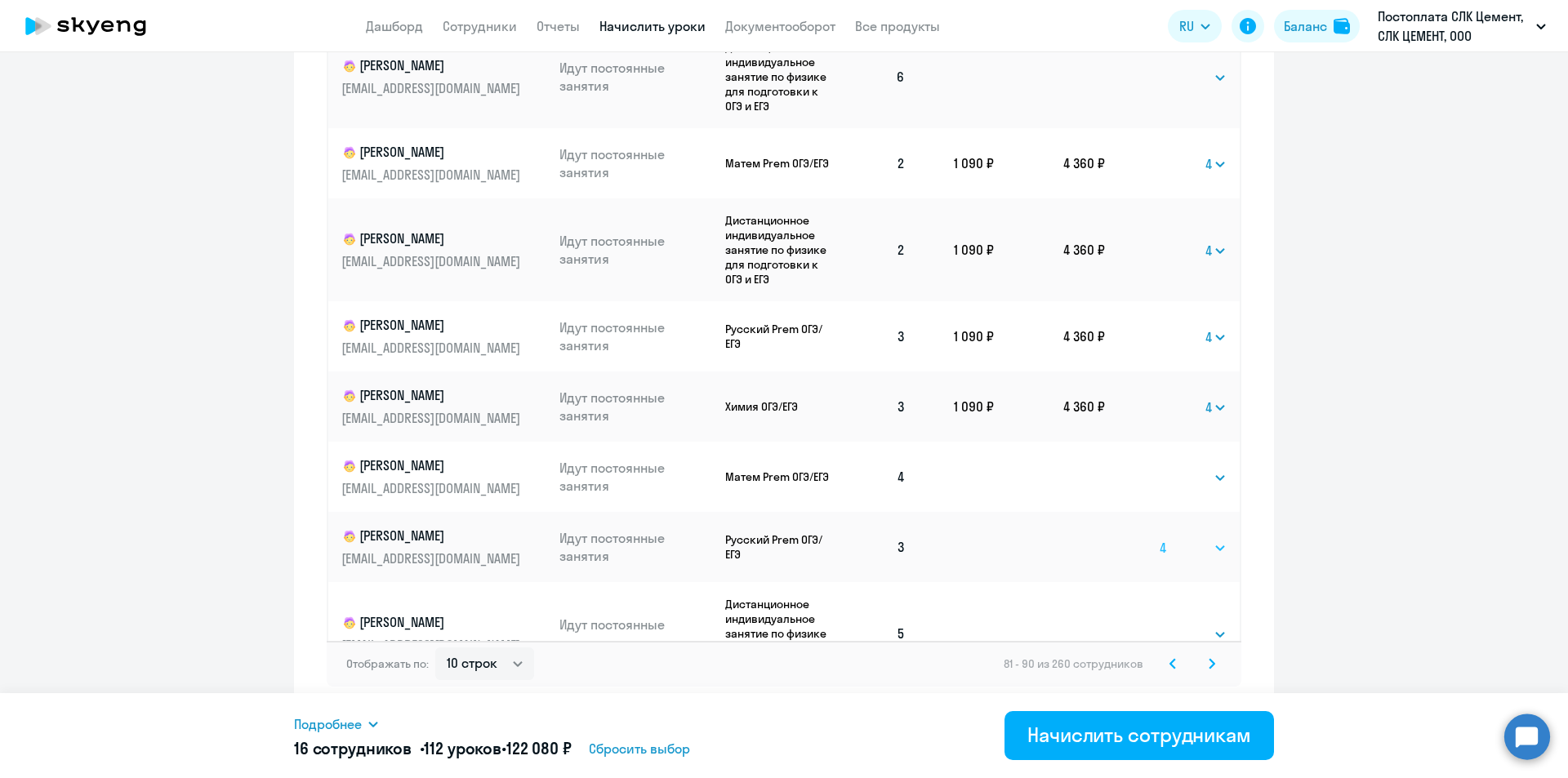
click at [1160, 538] on select "Выбрать 4 8 16 32 64 96 128" at bounding box center [1193, 548] width 67 height 20
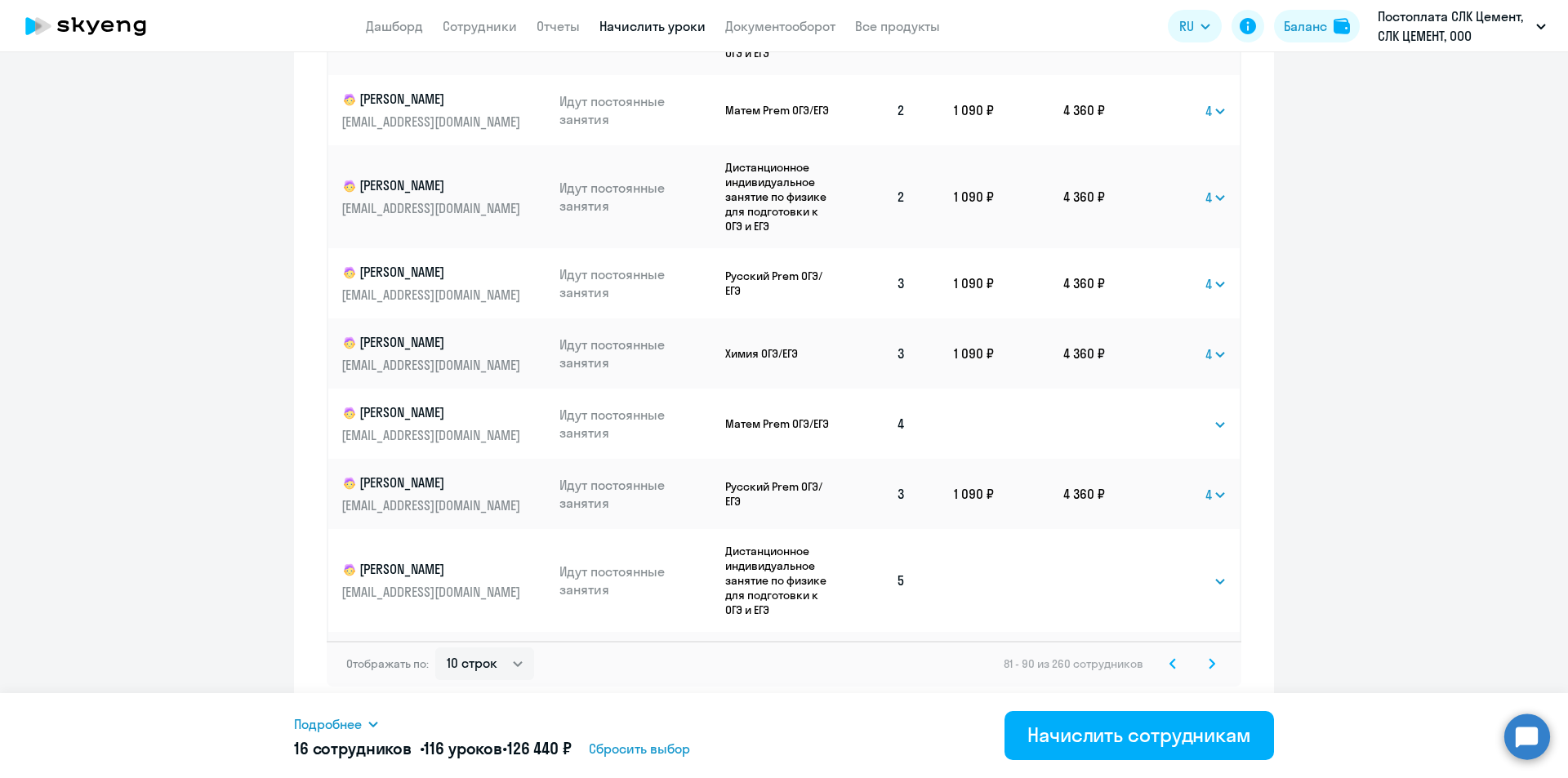
scroll to position [114, 0]
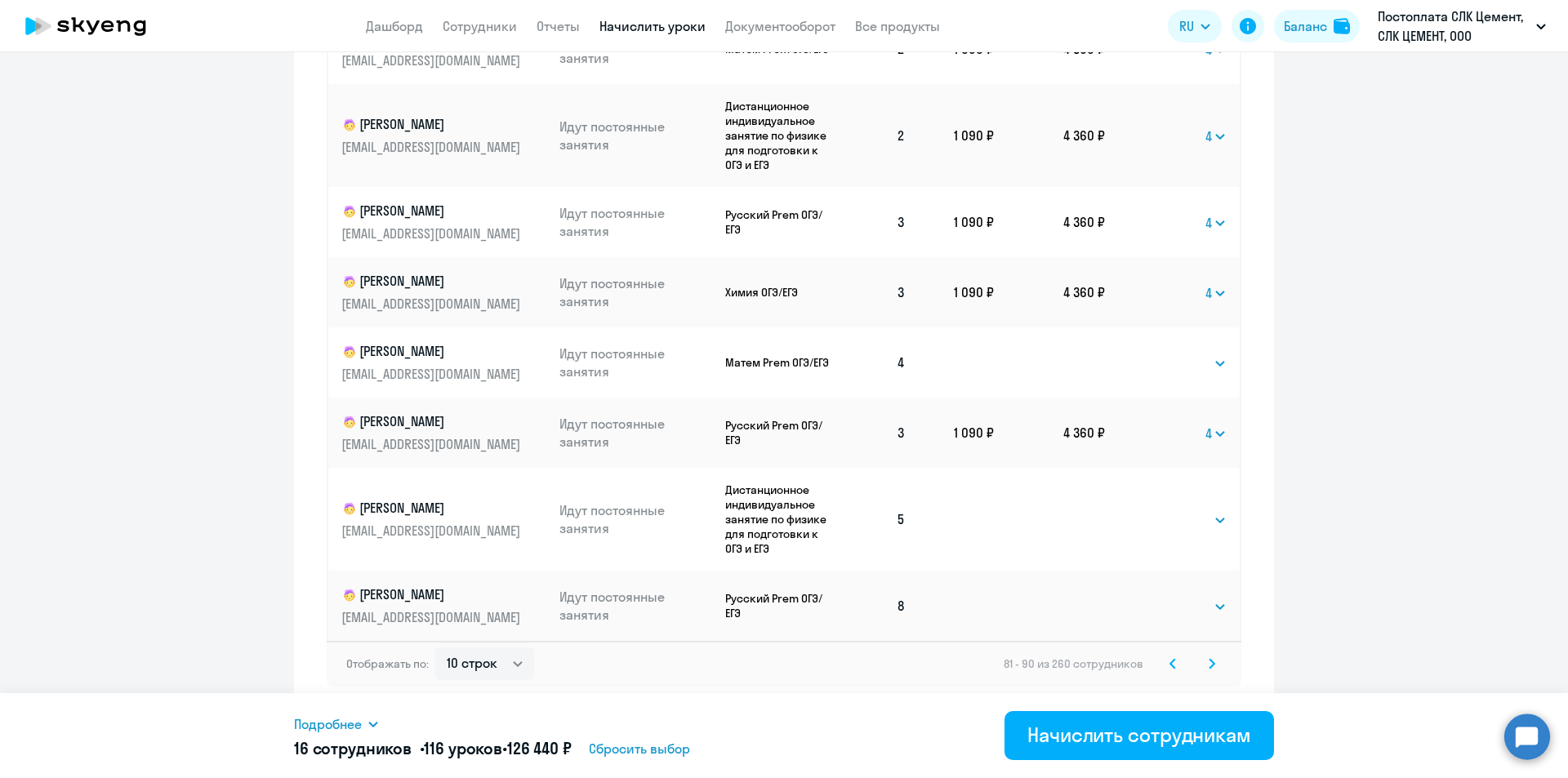
click at [1209, 664] on icon at bounding box center [1211, 663] width 5 height 9
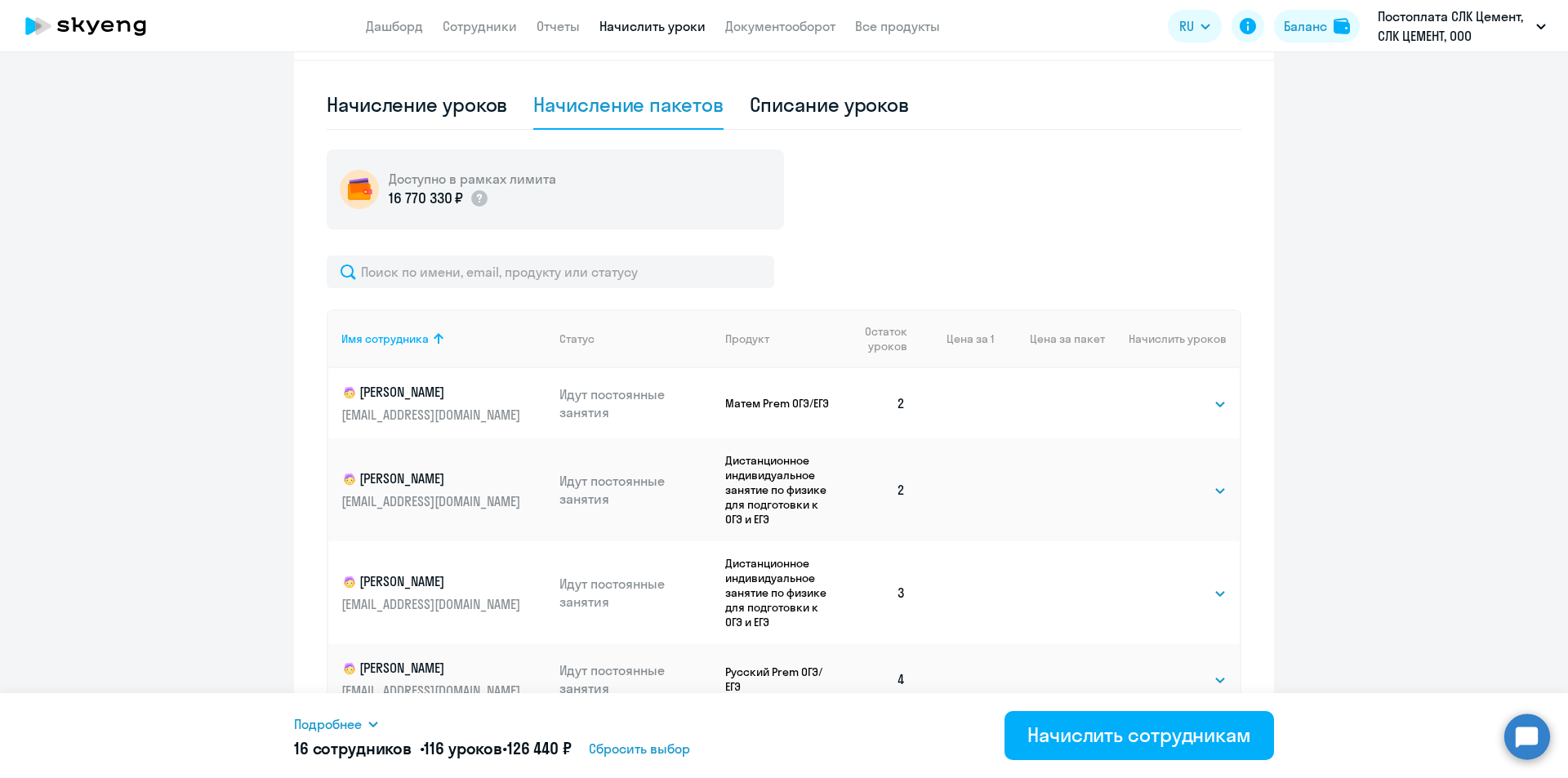
scroll to position [530, 0]
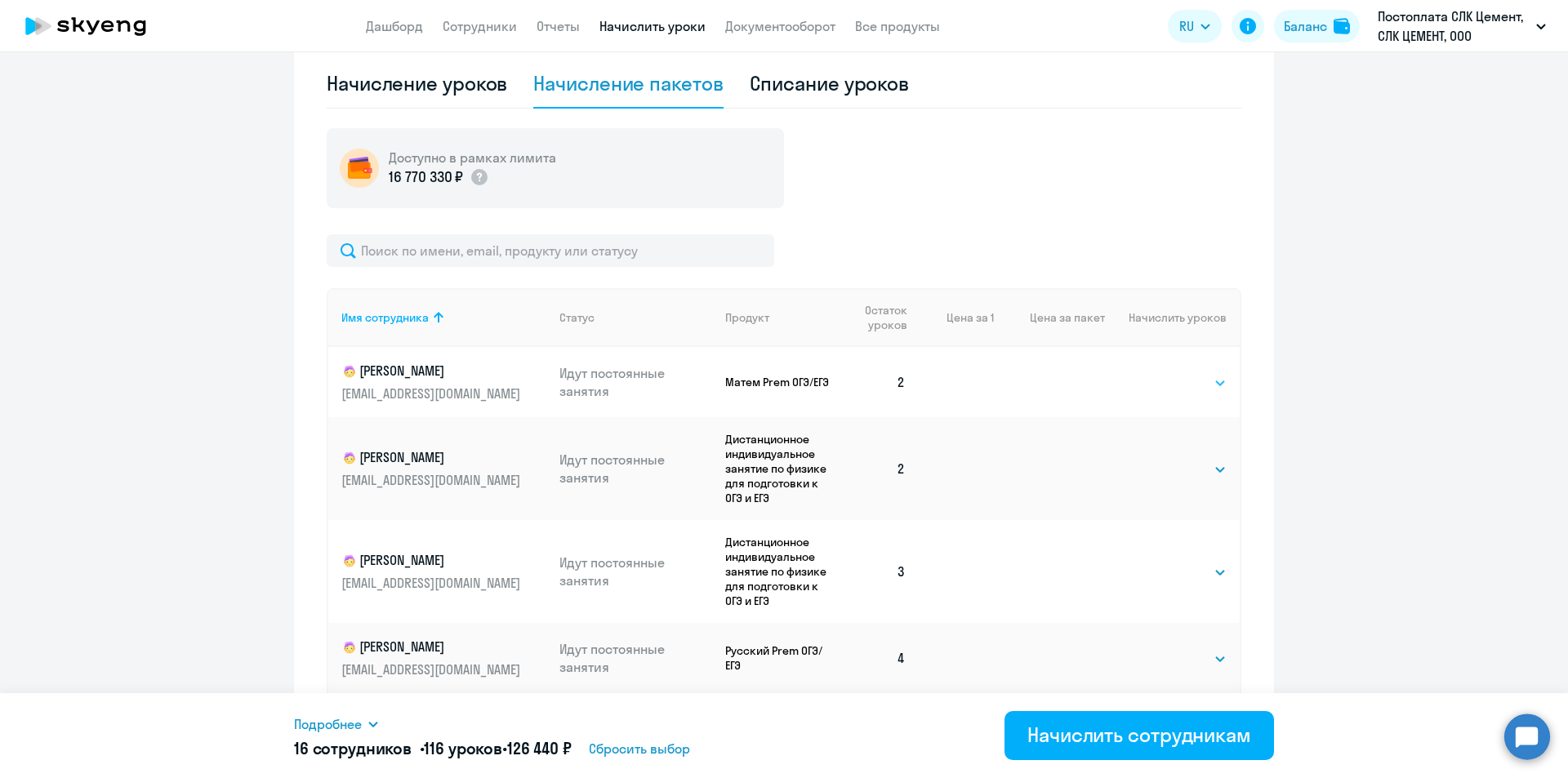
click at [1181, 376] on select "Выбрать 4 8 16 32 64 96 128" at bounding box center [1193, 383] width 67 height 20
select select "4"
click at [1160, 373] on select "Выбрать 4 8 16 32 64 96 128" at bounding box center [1193, 383] width 67 height 20
click at [1192, 464] on select "Выбрать 4 8 16 32 64 96 128" at bounding box center [1193, 469] width 67 height 20
select select "4"
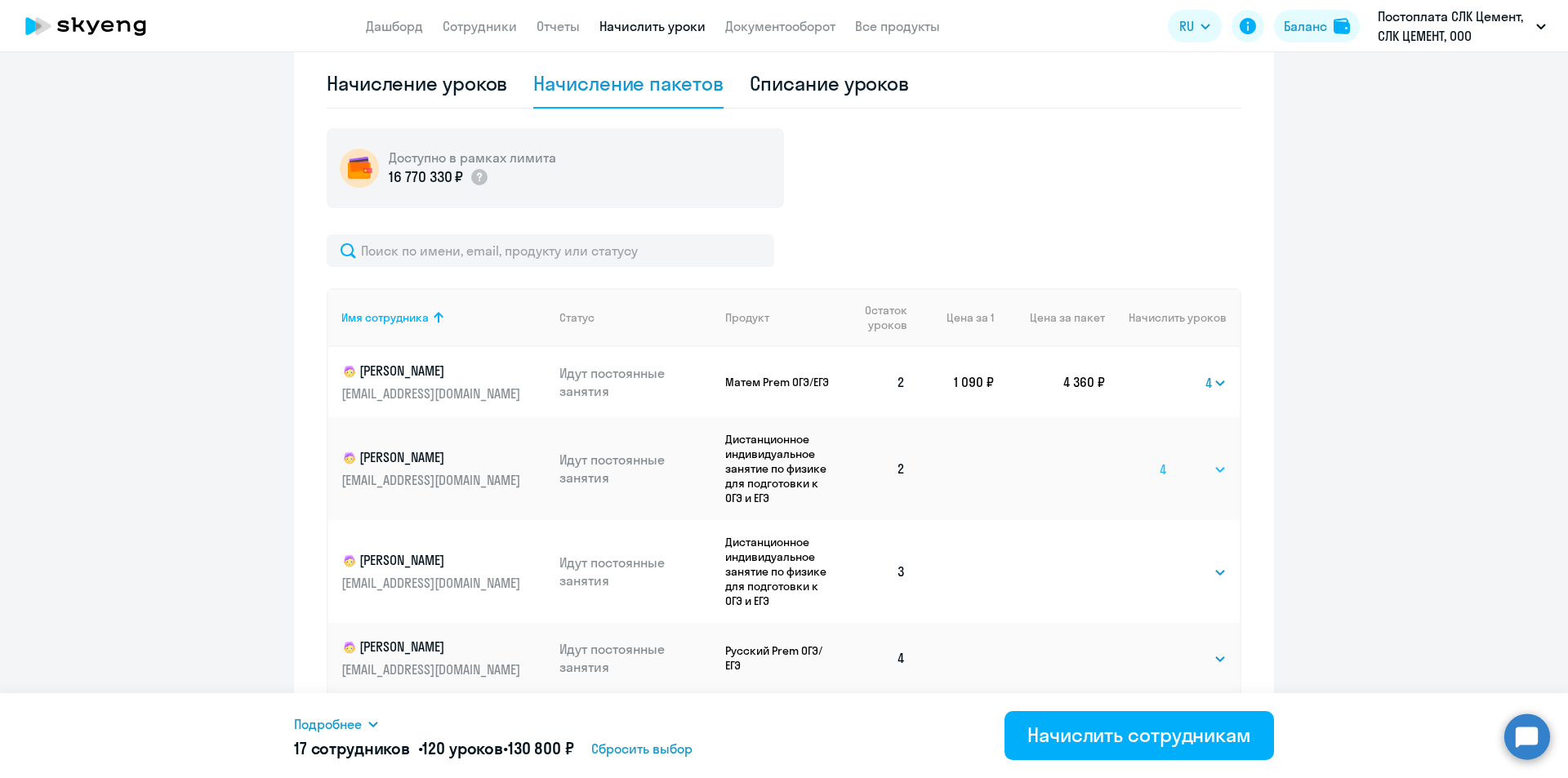
click at [1160, 459] on select "Выбрать 4 8 16 32 64 96 128" at bounding box center [1193, 469] width 67 height 20
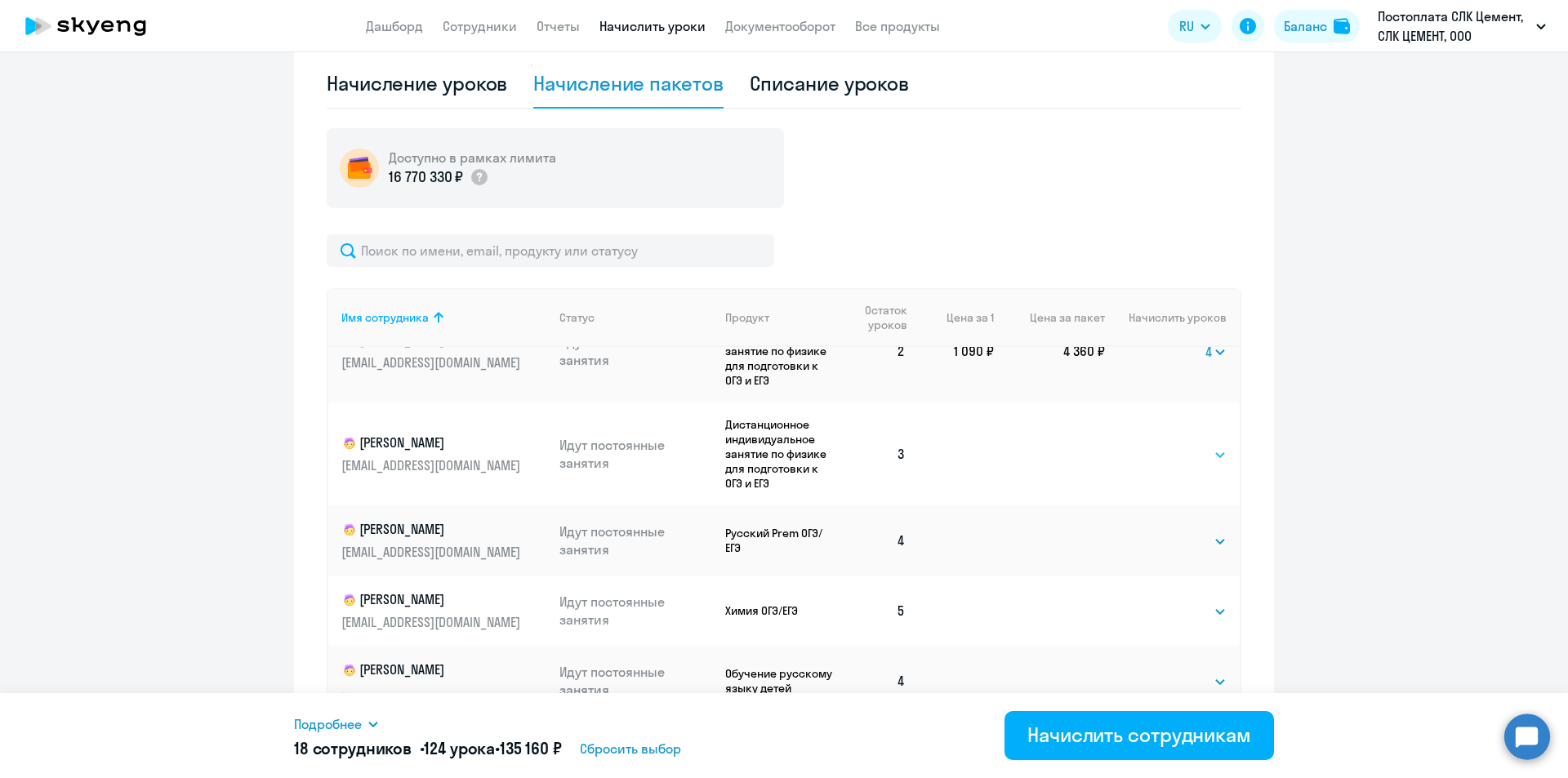
scroll to position [121, 0]
click at [1180, 459] on select "Выбрать 4 8 16 32 64 96 128" at bounding box center [1193, 454] width 67 height 20
select select "4"
click at [1160, 445] on select "Выбрать 4 8 16 32 64 96 128" at bounding box center [1193, 454] width 67 height 20
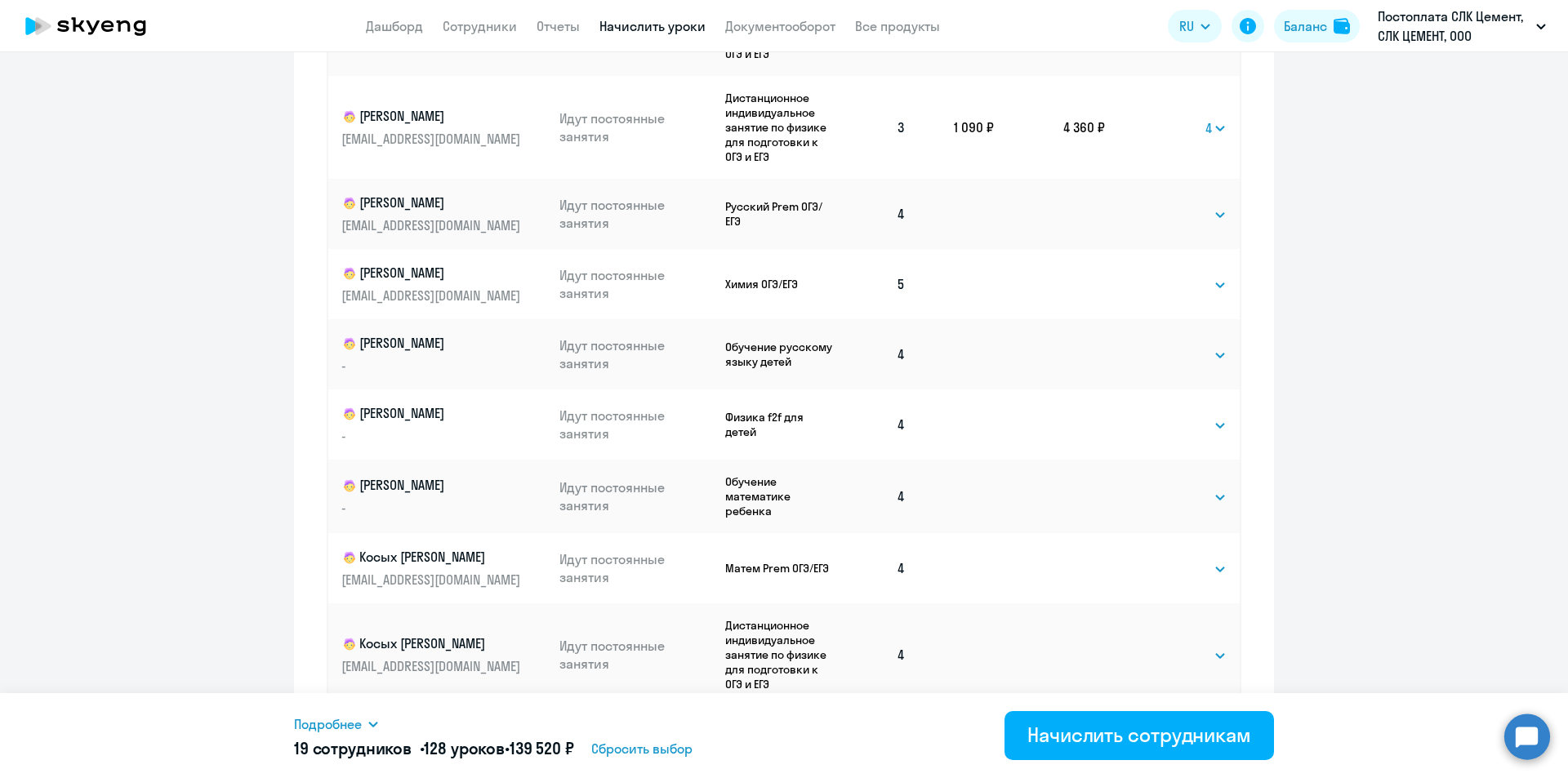
scroll to position [922, 0]
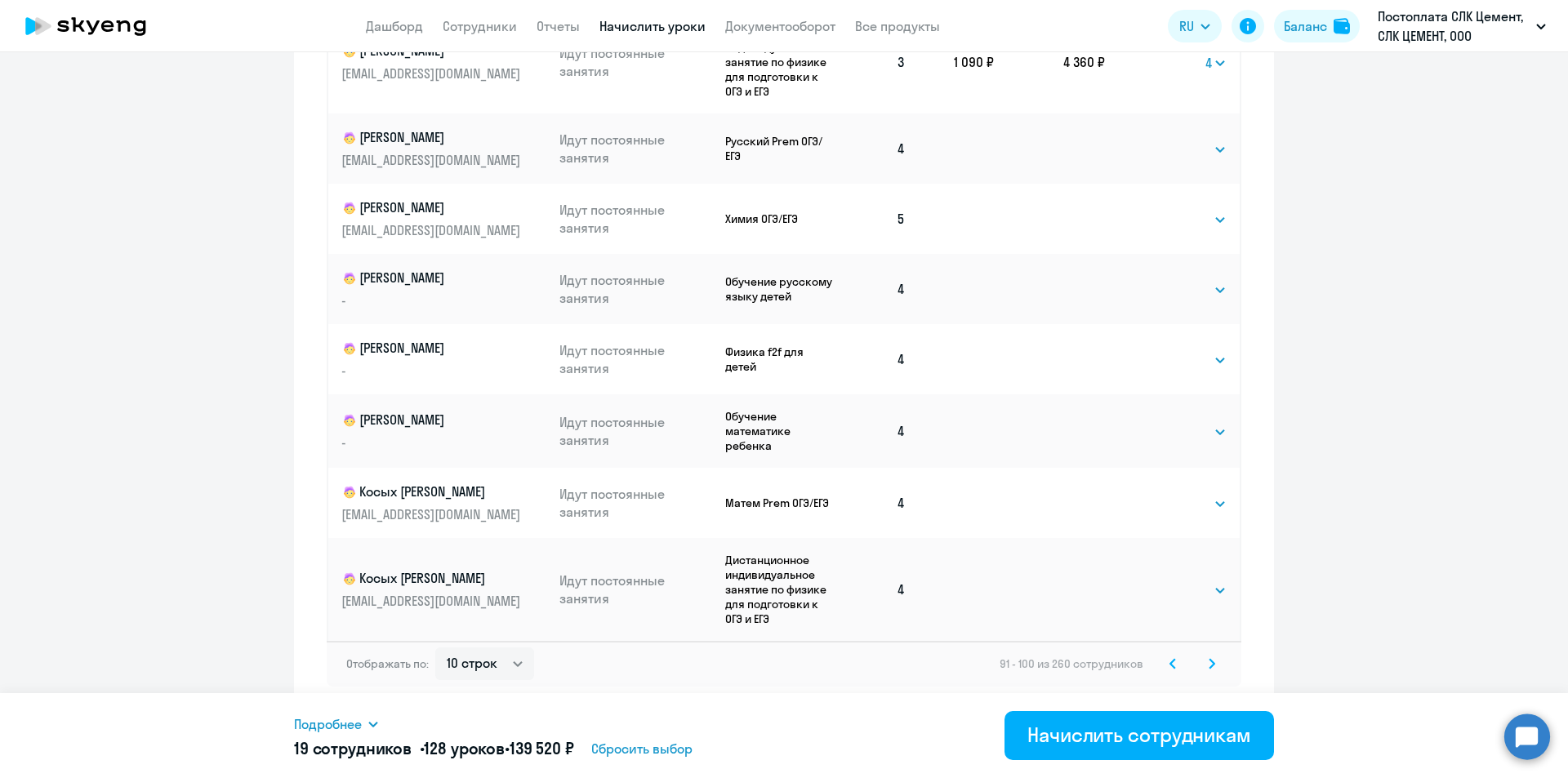
click at [1202, 664] on svg-icon at bounding box center [1212, 664] width 20 height 20
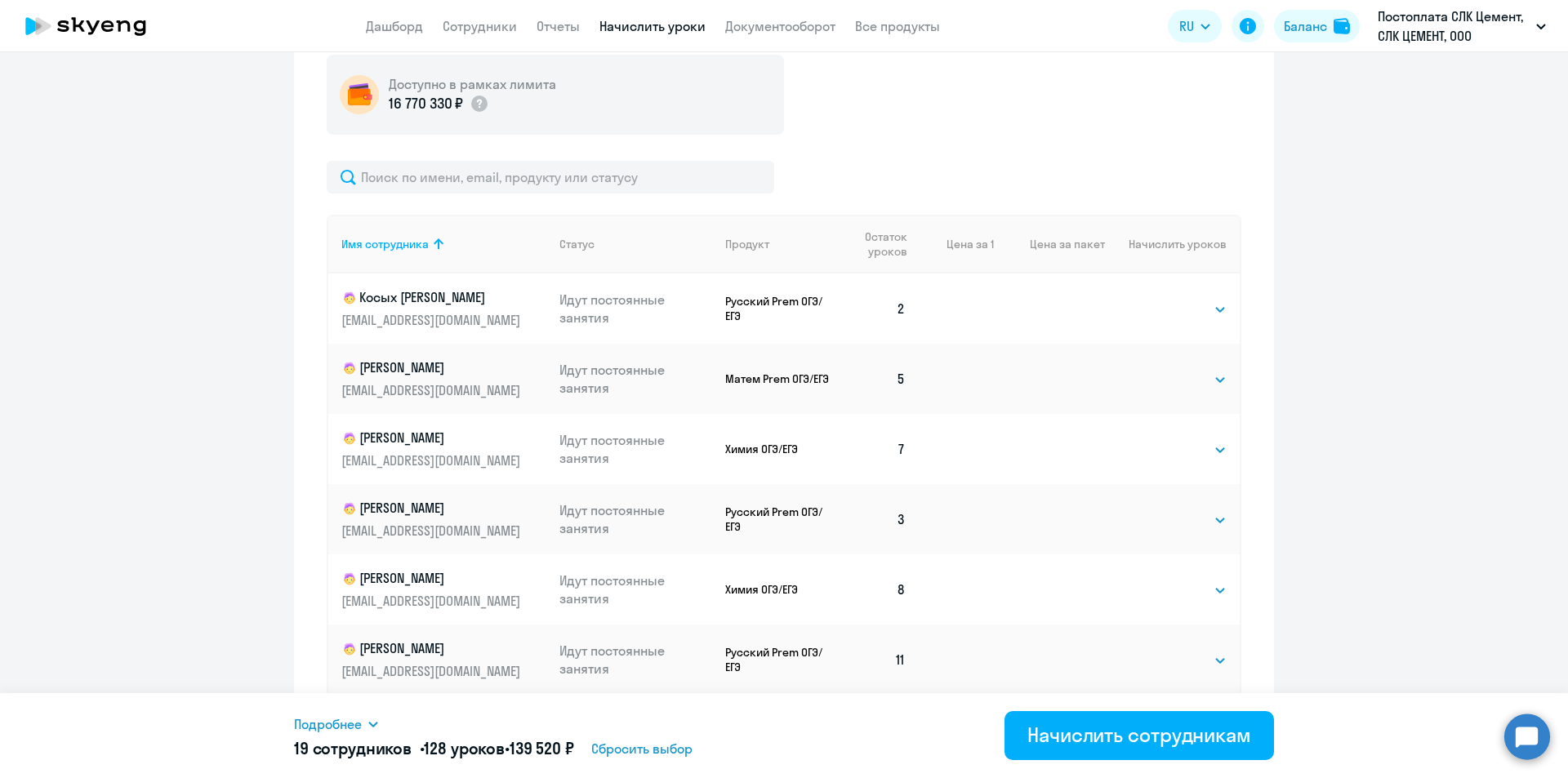
scroll to position [605, 0]
click at [1194, 305] on select "Выбрать 4 8 16 32 64 96 128" at bounding box center [1193, 308] width 67 height 20
select select "4"
click at [1160, 298] on select "Выбрать 4 8 16 32 64 96 128" at bounding box center [1193, 308] width 67 height 20
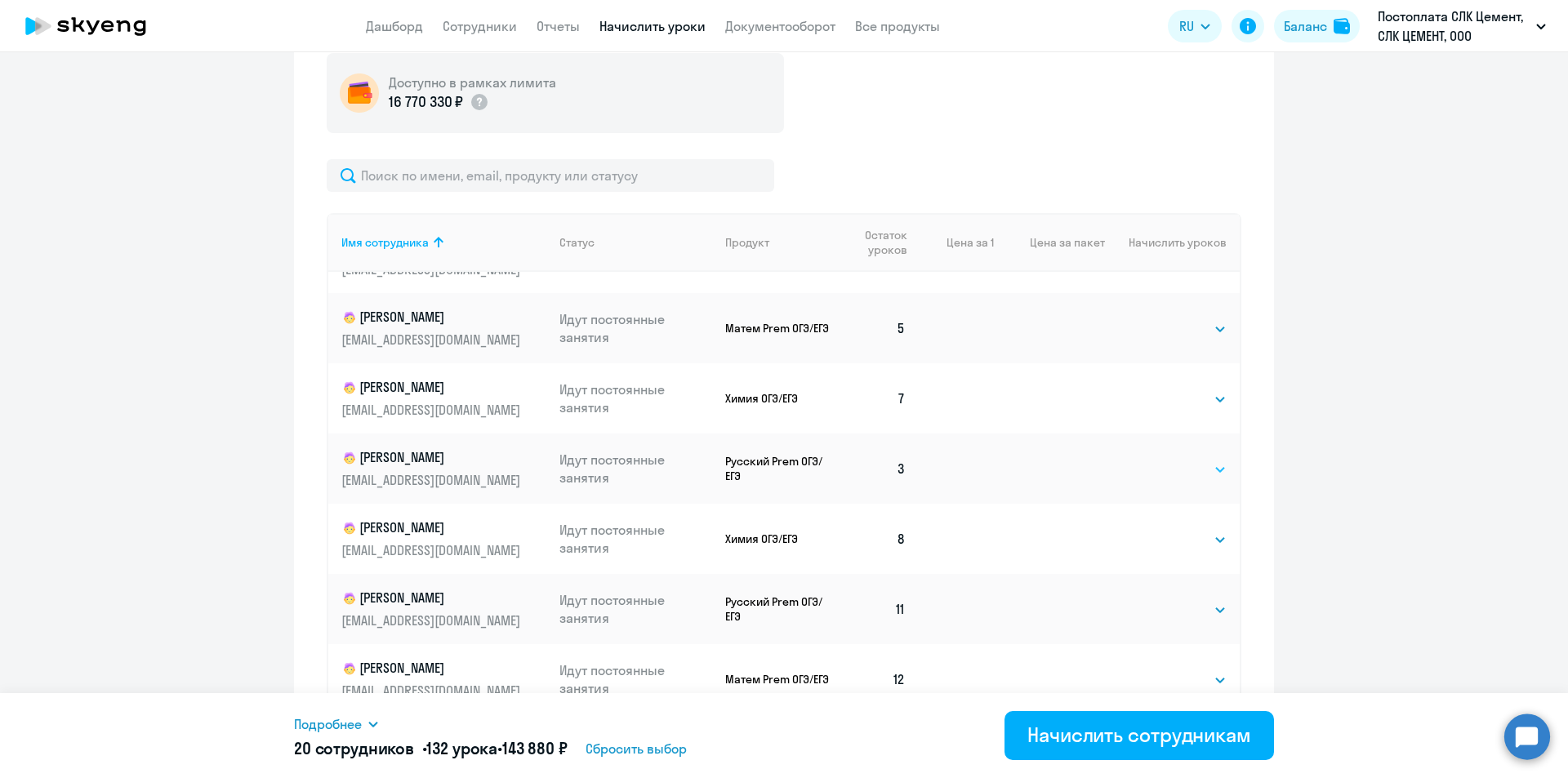
click at [1166, 476] on select "Выбрать 4 8 16 32 64 96 128" at bounding box center [1193, 469] width 67 height 20
select select "4"
click at [1160, 459] on select "Выбрать 4 8 16 32 64 96 128" at bounding box center [1193, 469] width 67 height 20
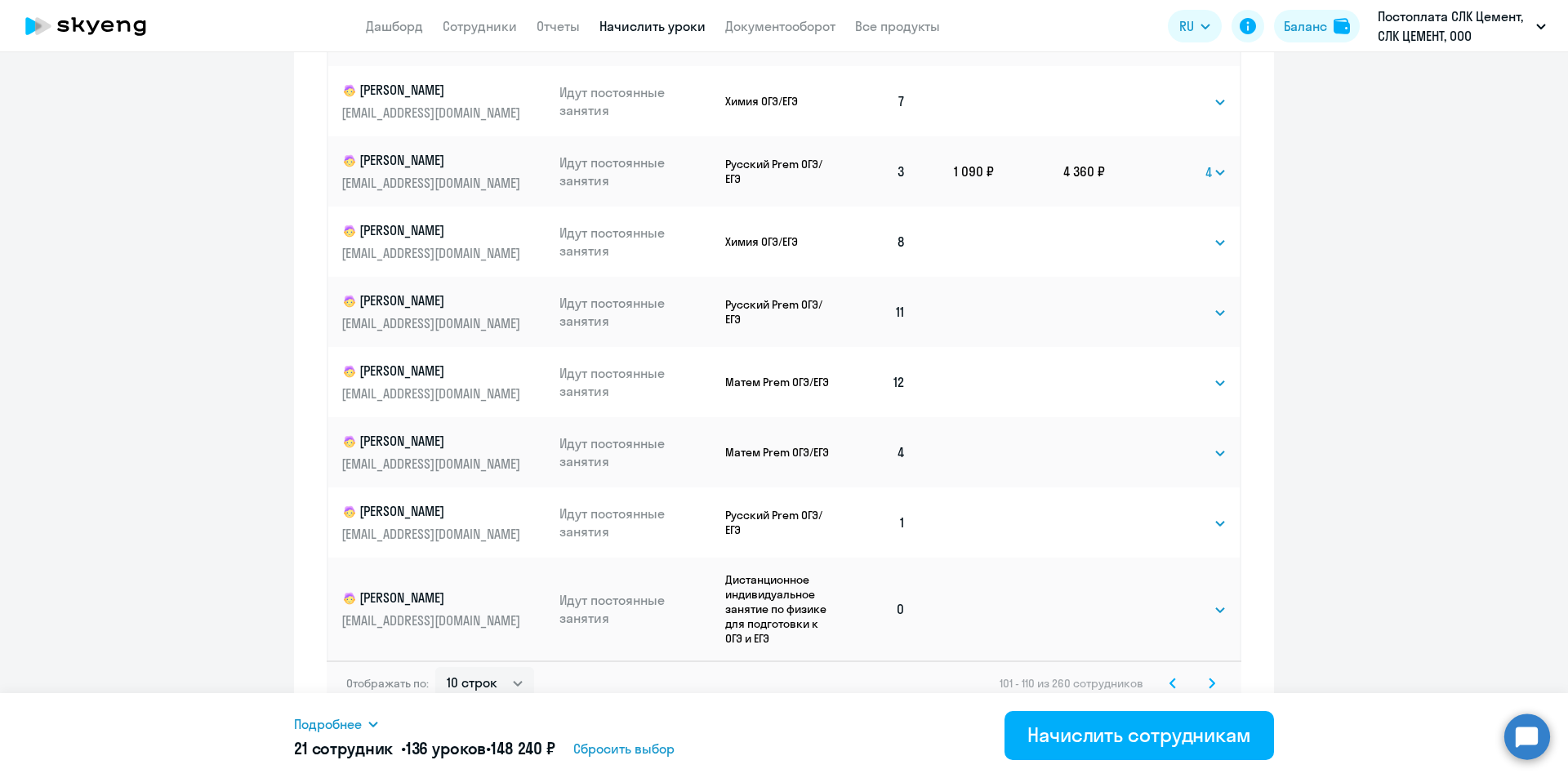
scroll to position [922, 0]
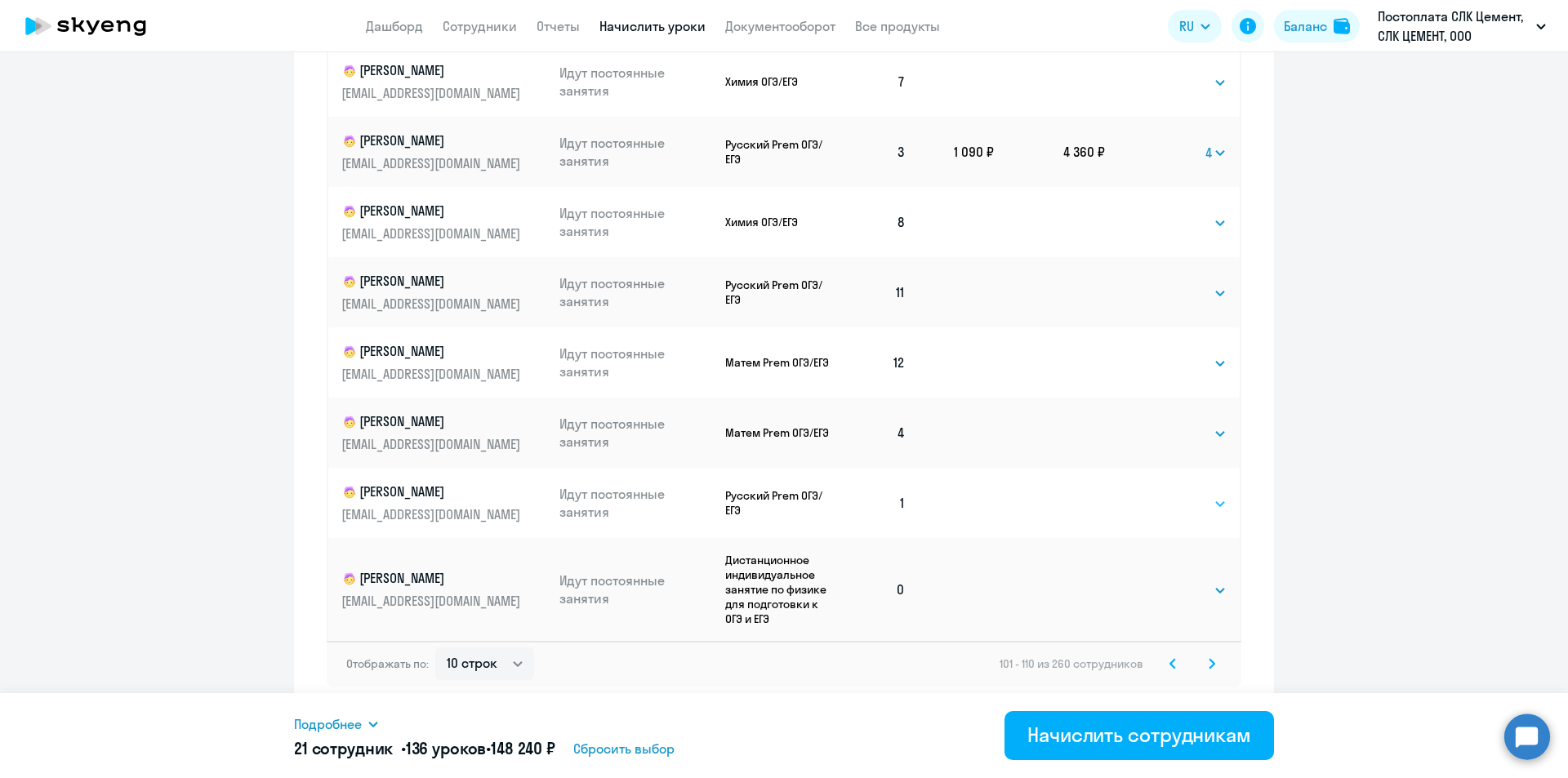
click at [1160, 509] on select "Выбрать 4 8 16 32 64 96 128" at bounding box center [1193, 504] width 67 height 20
select select "4"
click at [1160, 494] on select "Выбрать 4 8 16 32 64 96 128" at bounding box center [1193, 504] width 67 height 20
click at [1160, 589] on select "Выбрать 4 8 16 32 64 96 128" at bounding box center [1193, 590] width 67 height 20
select select "8"
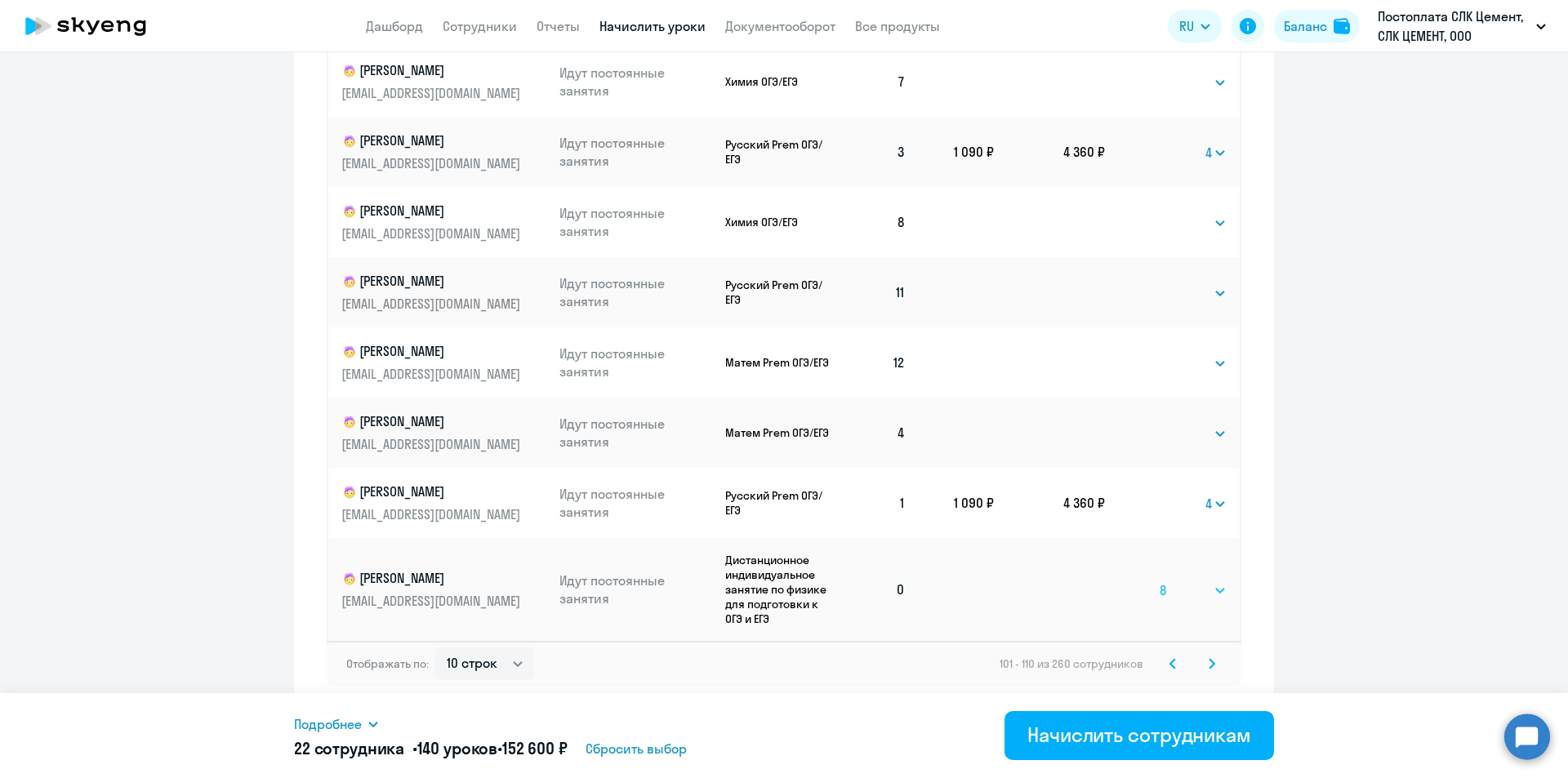
click at [1160, 580] on select "Выбрать 4 8 16 32 64 96 128" at bounding box center [1193, 590] width 67 height 20
click at [1211, 667] on svg-icon at bounding box center [1212, 664] width 20 height 20
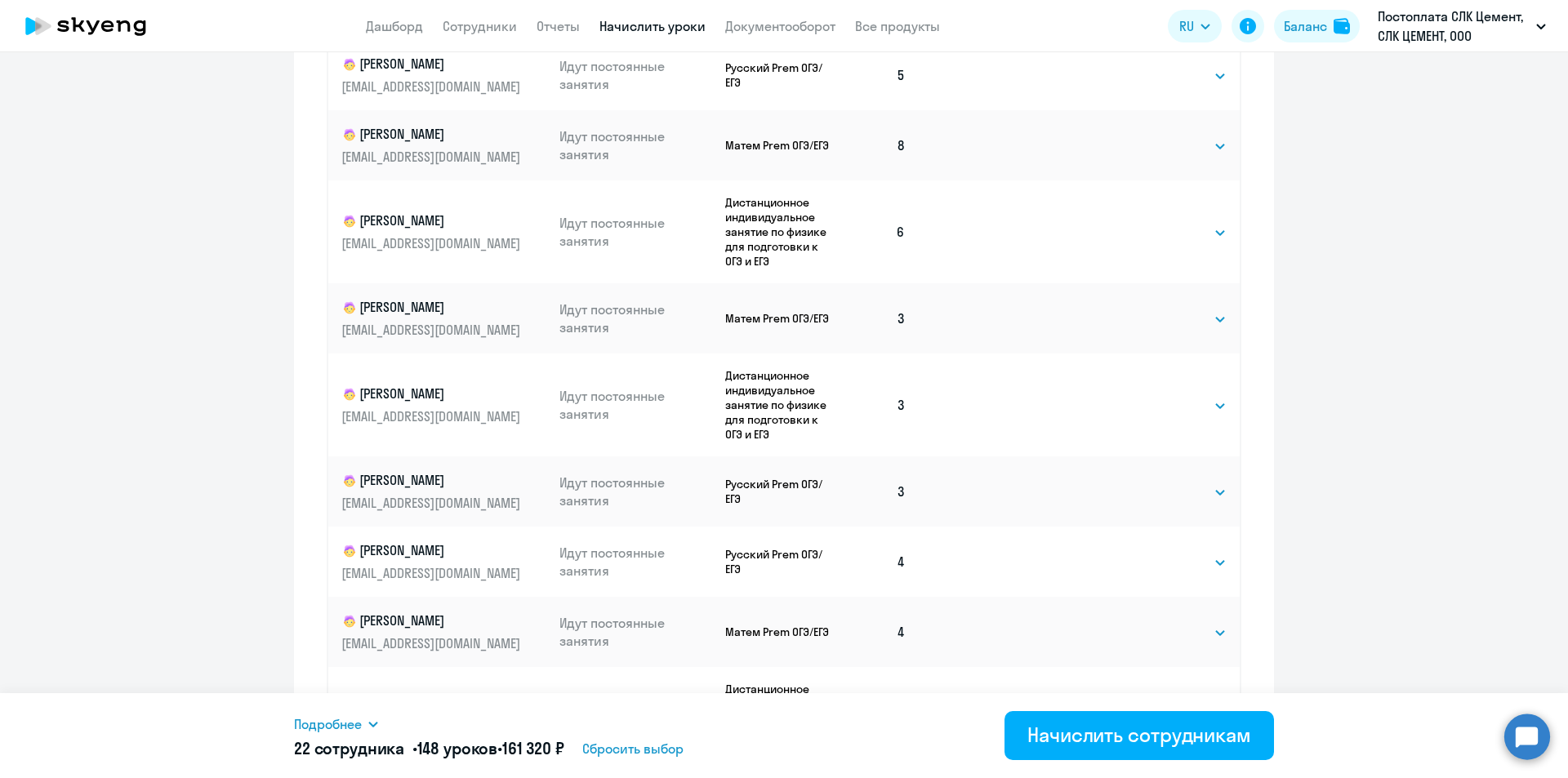
scroll to position [840, 0]
click at [1176, 308] on select "Выбрать 4 8 16 32 64 96 128" at bounding box center [1193, 316] width 67 height 20
select select "4"
click at [1160, 306] on select "Выбрать 4 8 16 32 64 96 128" at bounding box center [1193, 316] width 67 height 20
click at [1185, 405] on select "Выбрать 4 8 16 32 64 96 128" at bounding box center [1193, 402] width 67 height 20
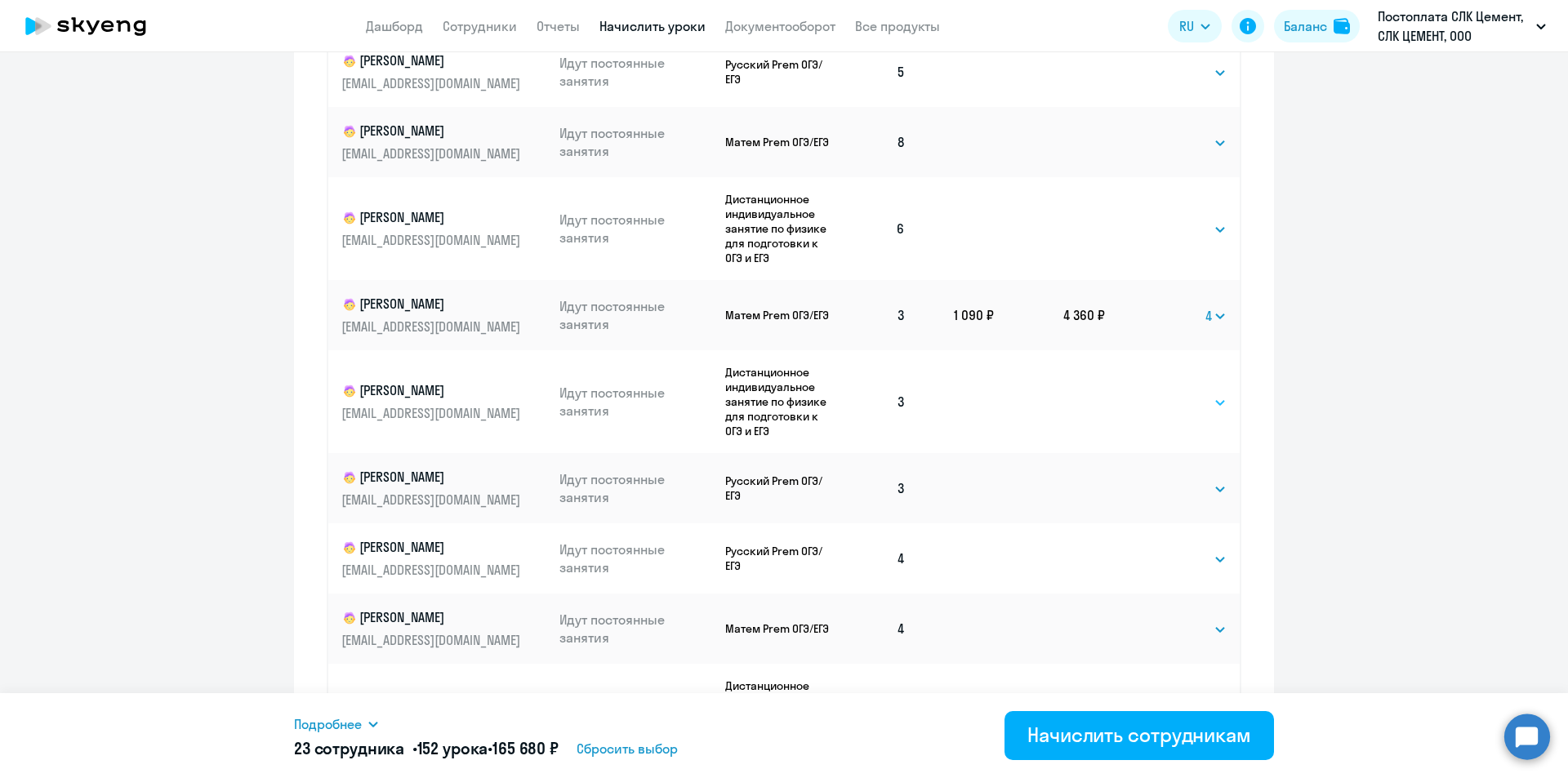
select select "4"
click at [1160, 392] on select "Выбрать 4 8 16 32 64 96 128" at bounding box center [1193, 402] width 67 height 20
click at [1160, 495] on select "Выбрать 4 8 16 32 64 96 128" at bounding box center [1193, 489] width 67 height 20
select select "4"
click at [1160, 479] on select "Выбрать 4 8 16 32 64 96 128" at bounding box center [1193, 489] width 67 height 20
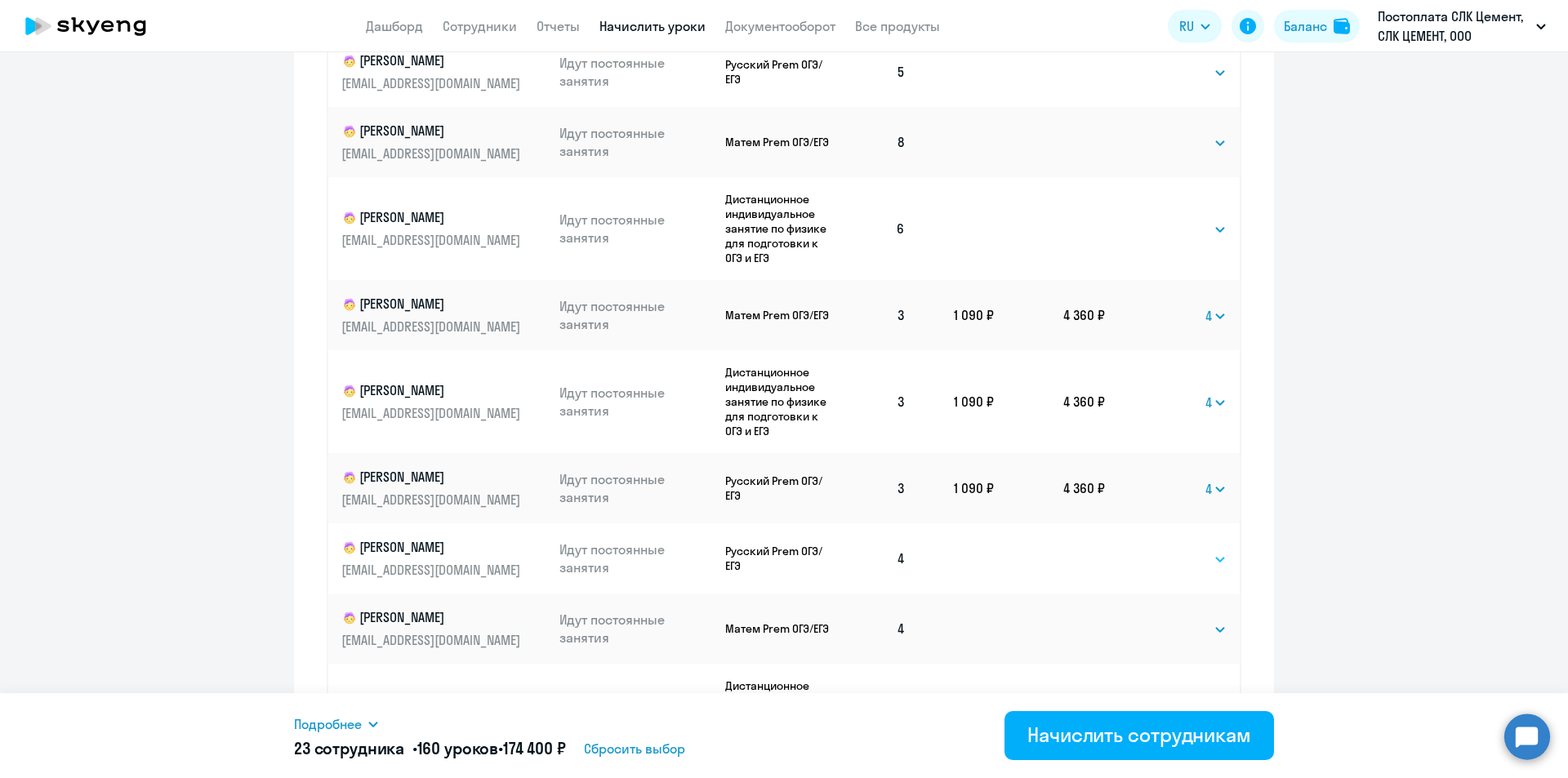
drag, startPoint x: 1180, startPoint y: 557, endPoint x: 1180, endPoint y: 569, distance: 12.0
click at [1180, 557] on select "Выбрать 4 8 16 32 64 96 128" at bounding box center [1193, 560] width 67 height 20
select select "4"
click at [1160, 550] on select "Выбрать 4 8 16 32 64 96 128" at bounding box center [1193, 560] width 67 height 20
drag, startPoint x: 1185, startPoint y: 632, endPoint x: 1183, endPoint y: 623, distance: 9.2
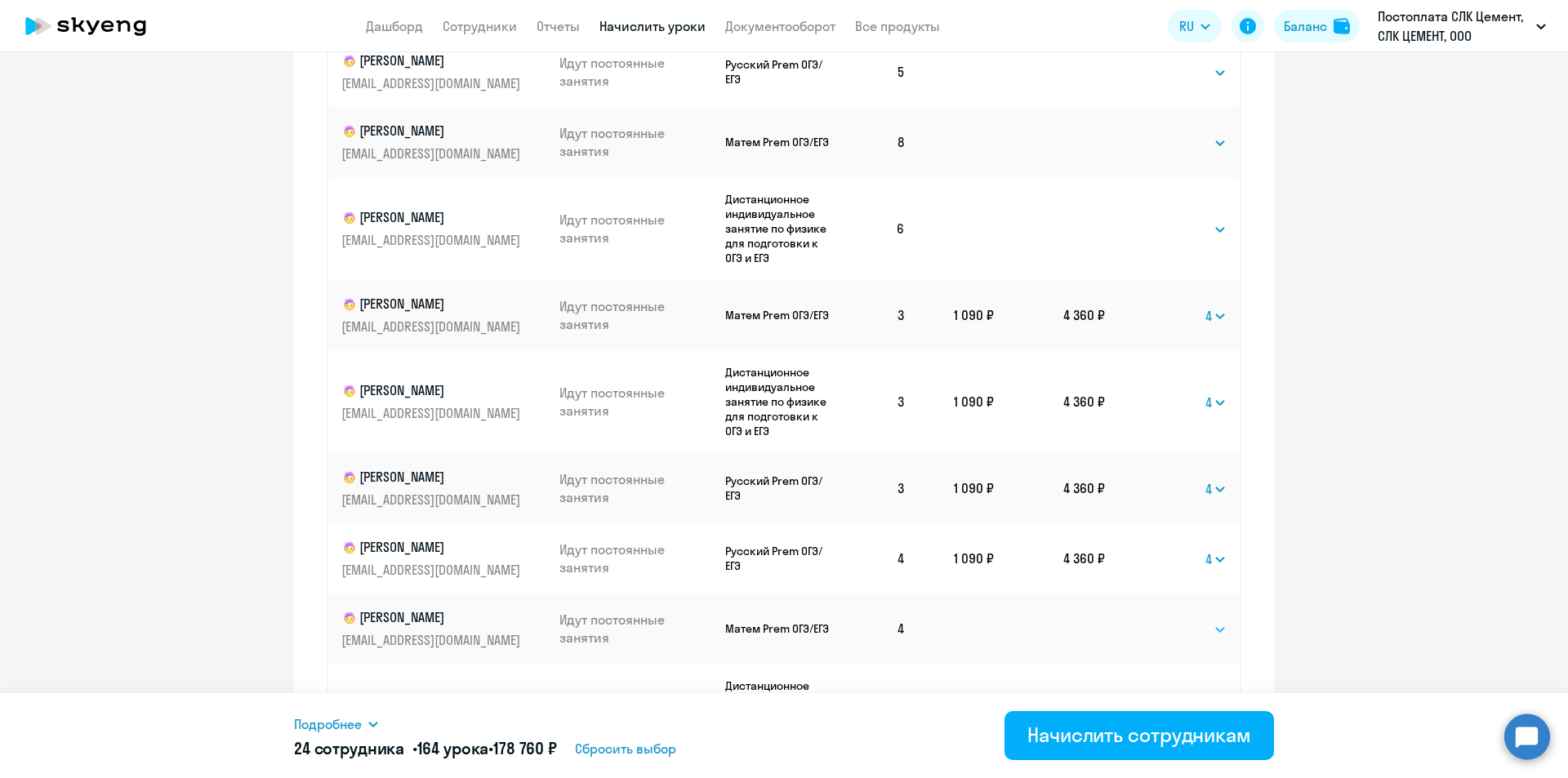
click at [1185, 632] on select "Выбрать 4 8 16 32 64 96 128" at bounding box center [1193, 629] width 67 height 20
select select "4"
click at [1160, 620] on select "Выбрать 4 8 16 32 64 96 128" at bounding box center [1193, 629] width 67 height 20
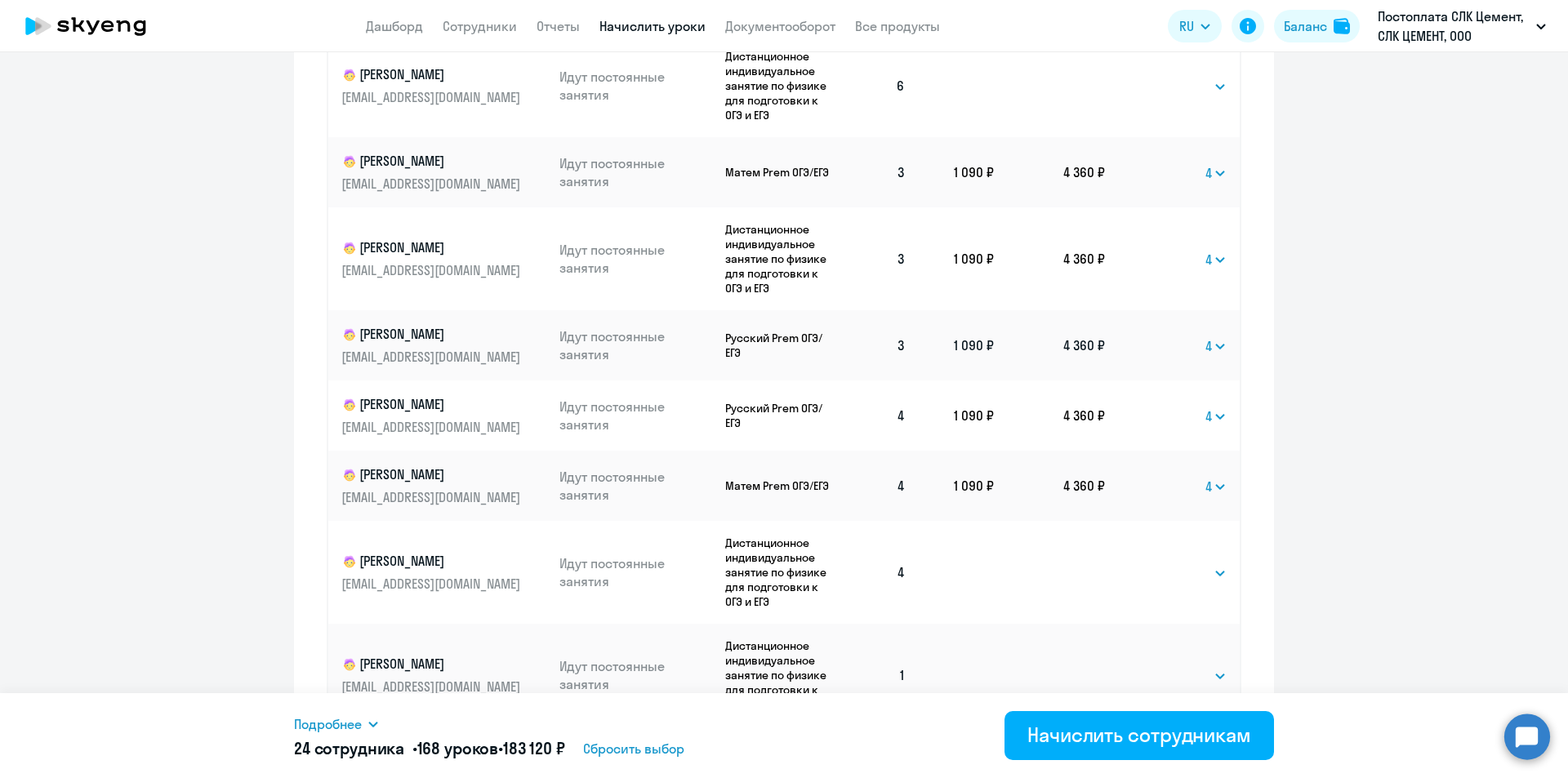
scroll to position [147, 0]
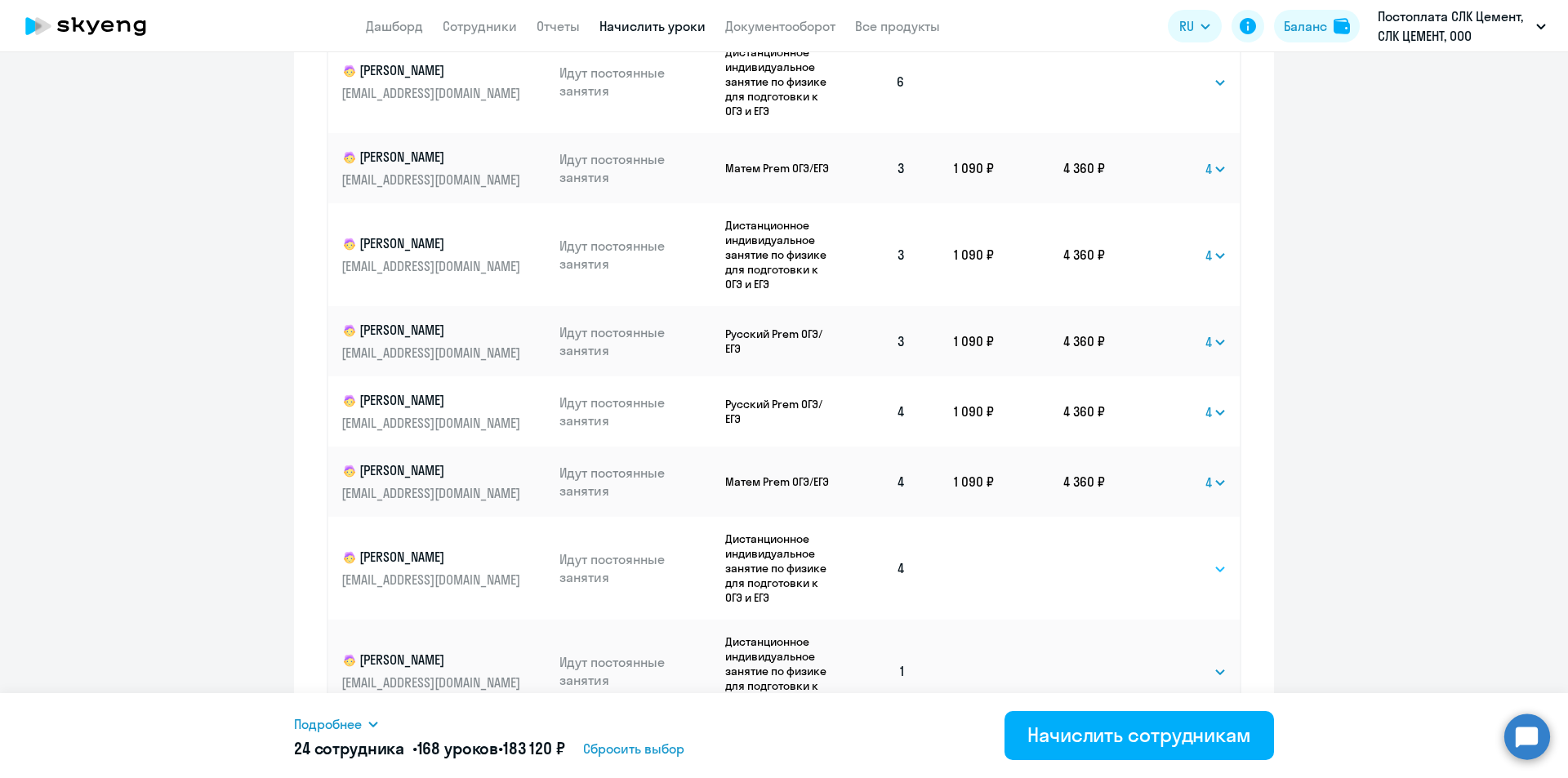
click at [1176, 561] on select "Выбрать 4 8 16 32 64 96 128" at bounding box center [1193, 569] width 67 height 20
select select "4"
click at [1160, 560] on select "Выбрать 4 8 16 32 64 96 128" at bounding box center [1193, 569] width 67 height 20
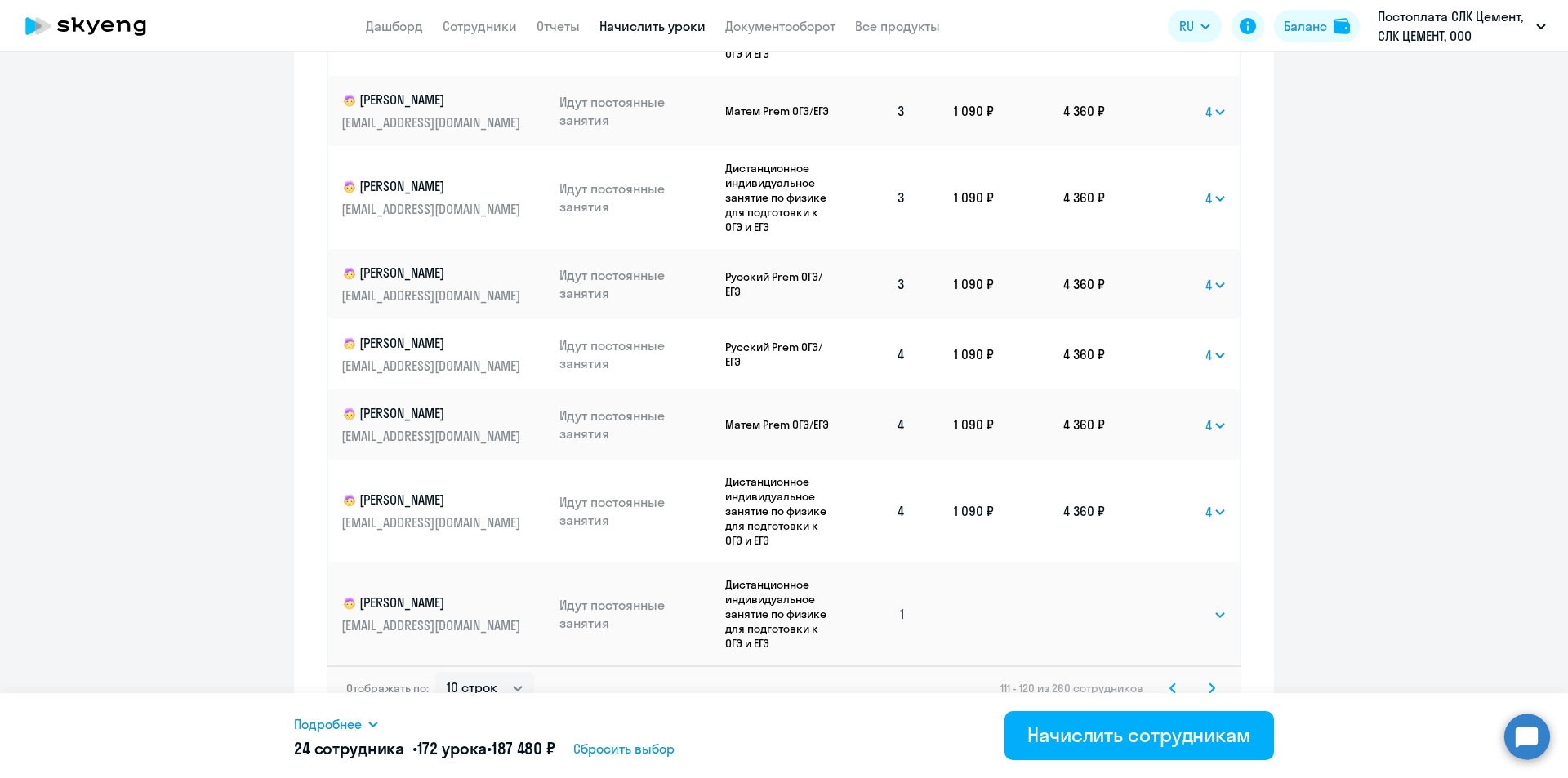
scroll to position [922, 0]
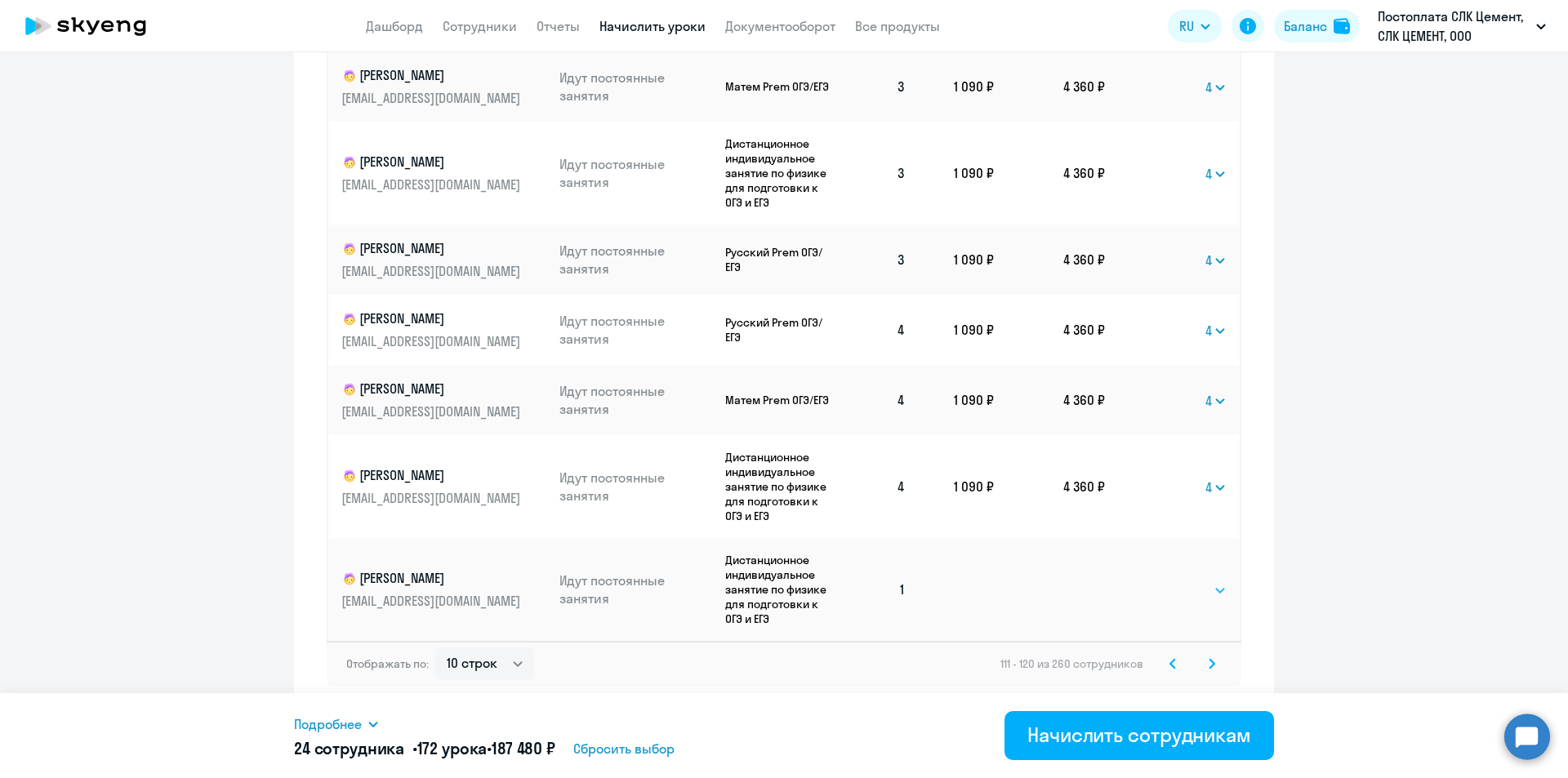
click at [1185, 587] on select "Выбрать 4 8 16 32 64 96 128" at bounding box center [1193, 590] width 67 height 20
select select "8"
click at [1160, 580] on select "Выбрать 4 8 16 32 64 96 128" at bounding box center [1193, 590] width 67 height 20
click at [1209, 666] on svg-icon at bounding box center [1212, 664] width 20 height 20
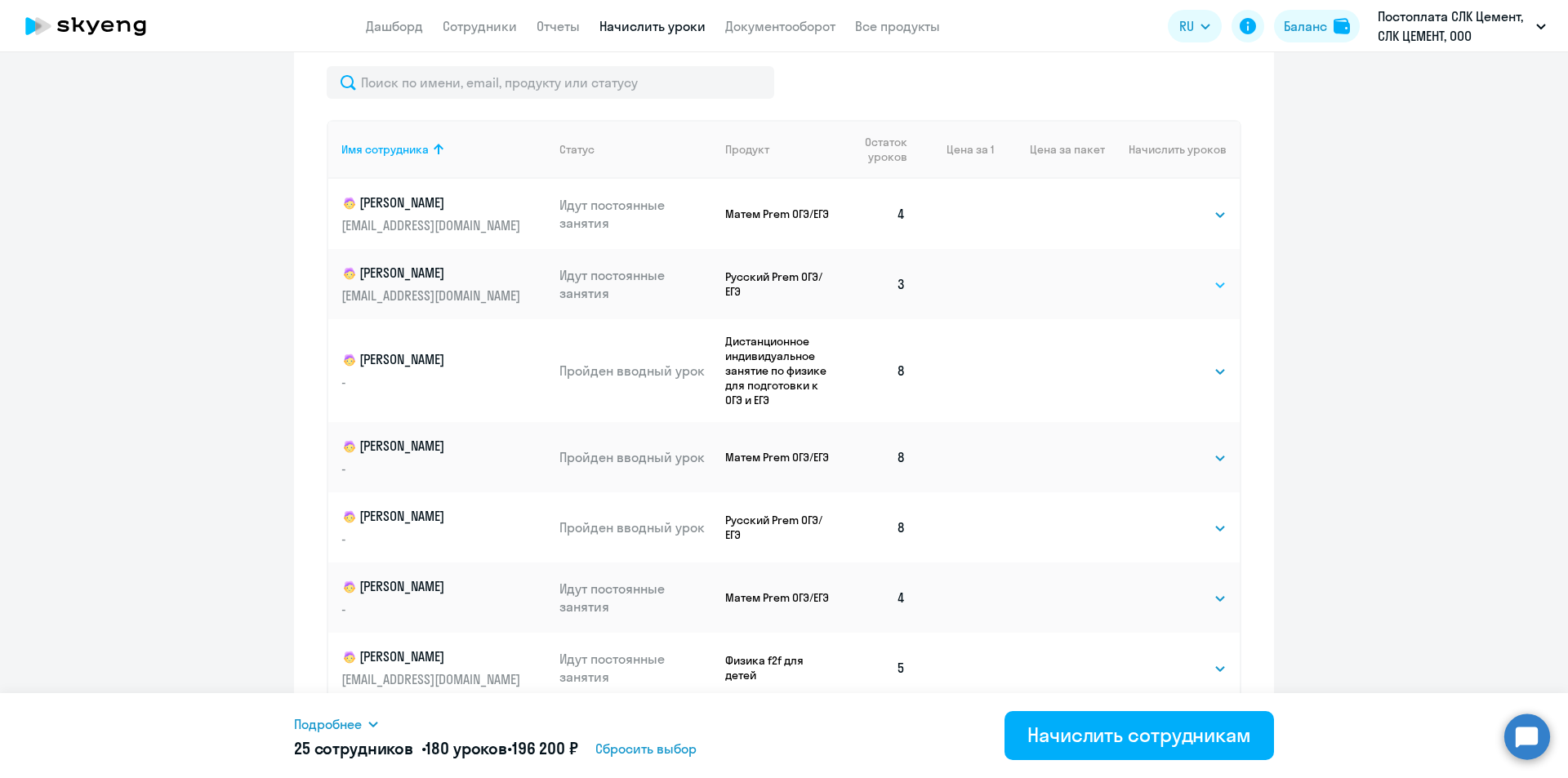
scroll to position [677, 0]
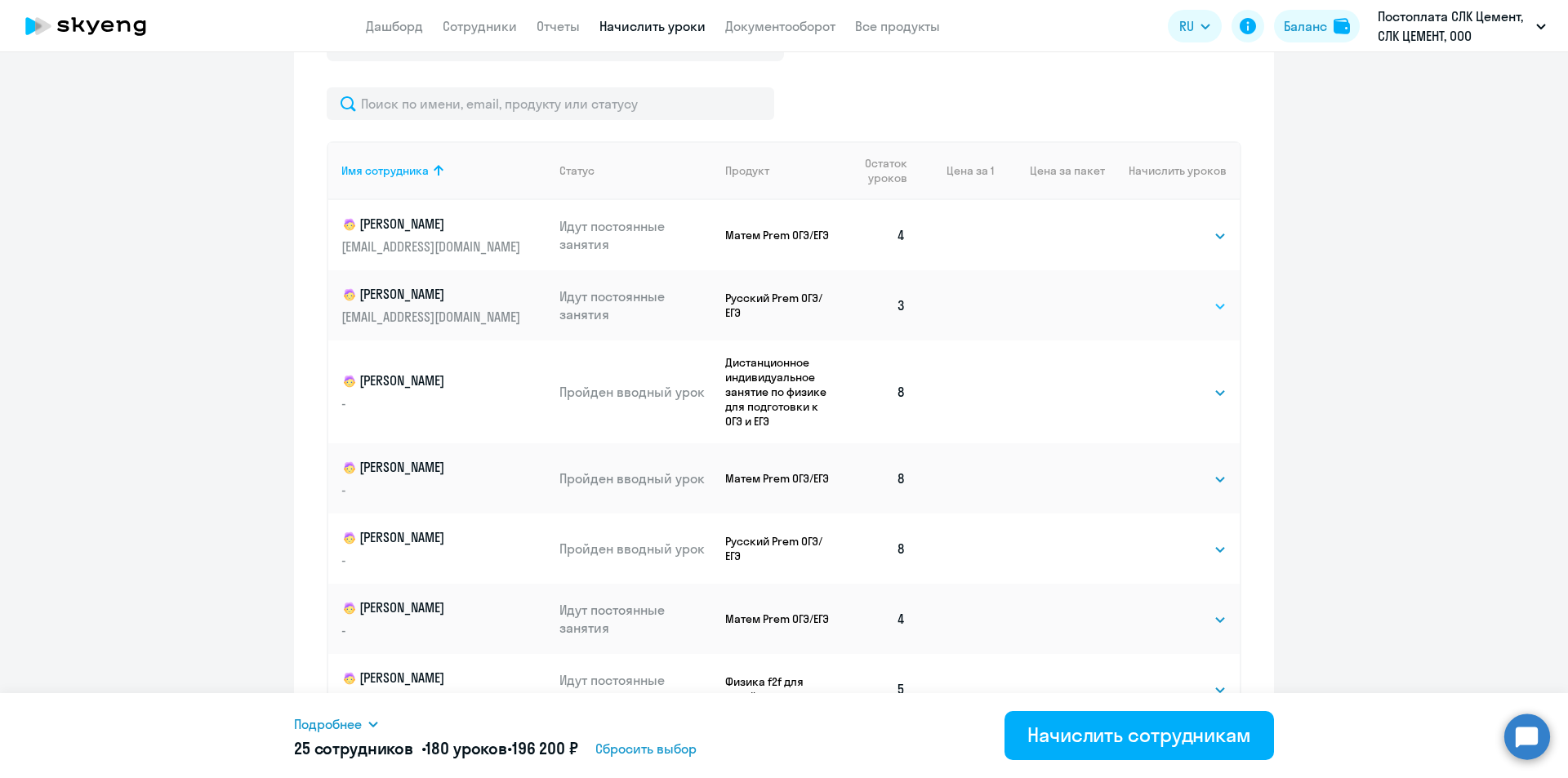
click at [1175, 306] on select "Выбрать 4 8 16 32 64 96 128" at bounding box center [1193, 306] width 67 height 20
select select "4"
click at [1160, 296] on select "Выбрать 4 8 16 32 64 96 128" at bounding box center [1193, 306] width 67 height 20
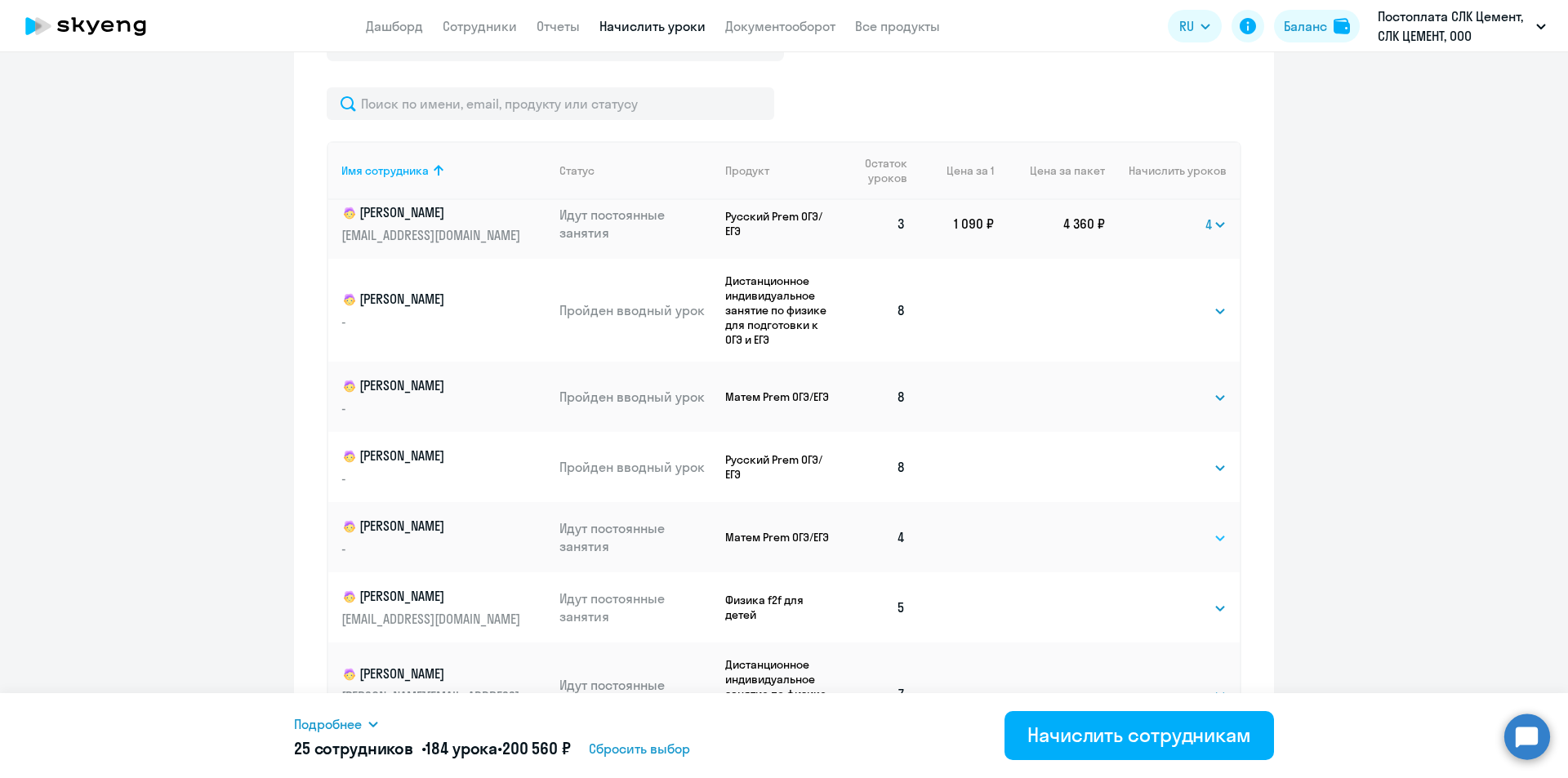
click at [1160, 538] on select "Выбрать 4 8 16 32 64 96 128" at bounding box center [1193, 538] width 67 height 20
select select "4"
click at [1160, 528] on select "Выбрать 4 8 16 32 64 96 128" at bounding box center [1193, 538] width 67 height 20
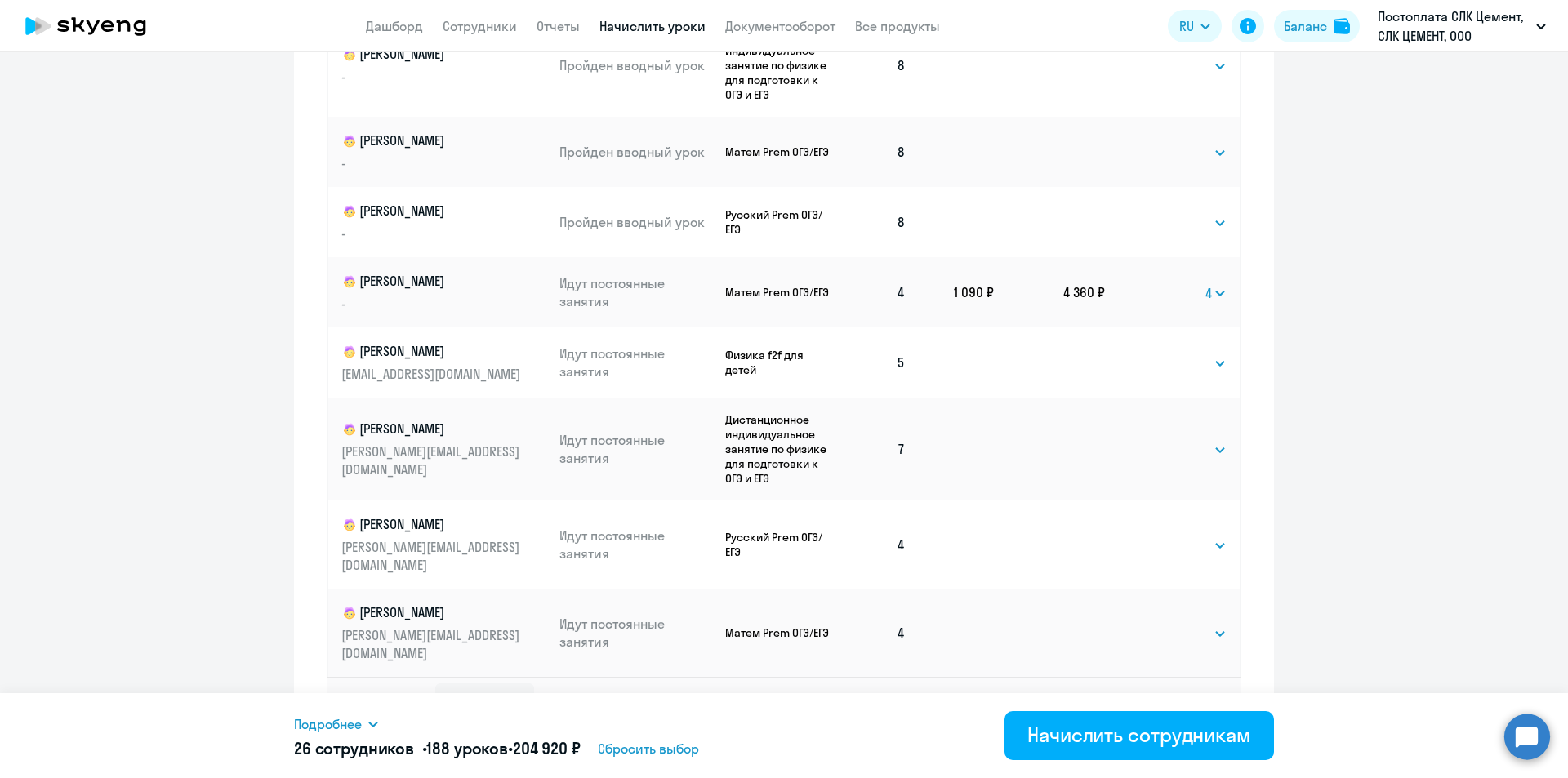
scroll to position [922, 0]
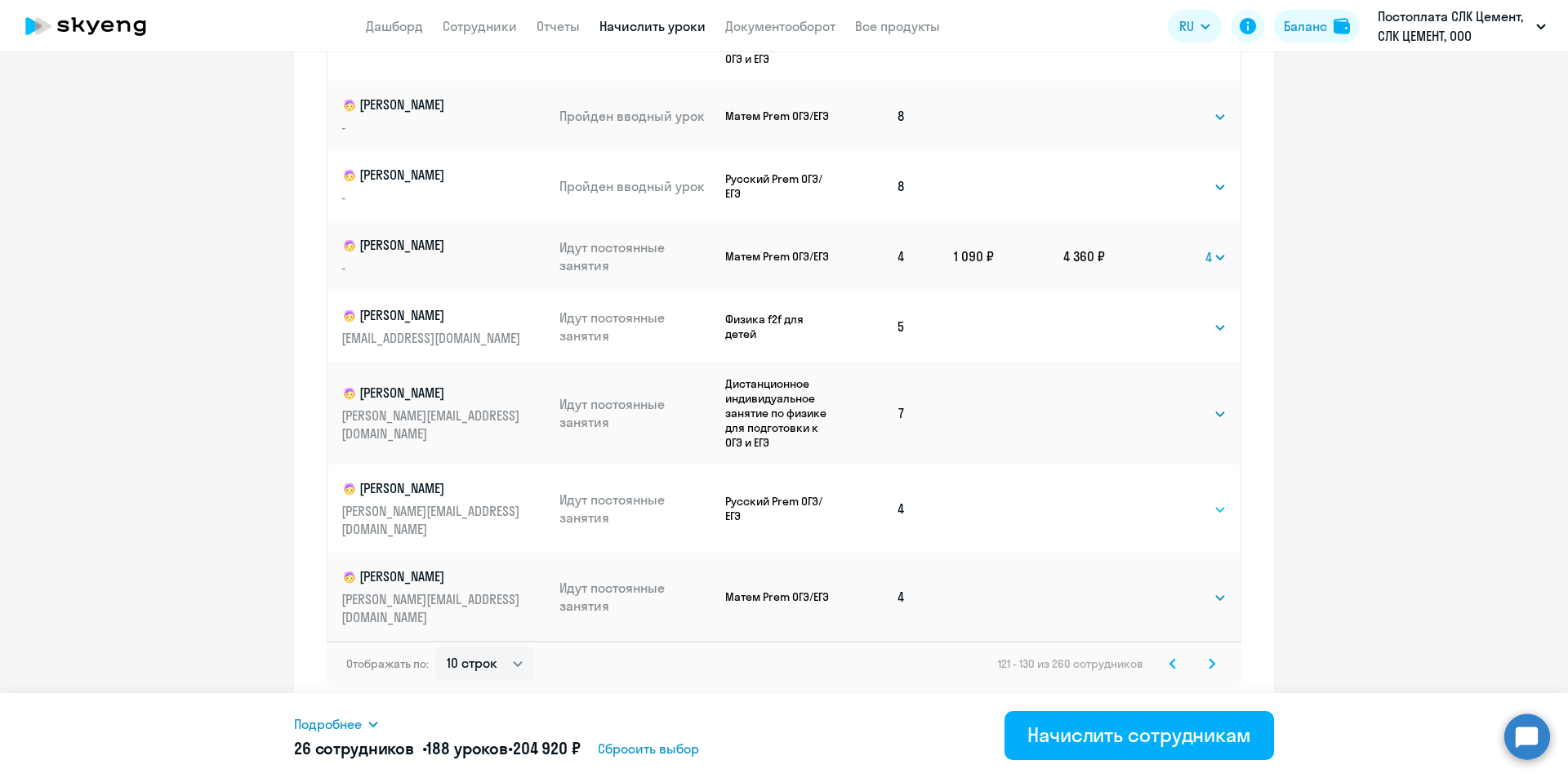
click at [1166, 509] on select "Выбрать 4 8 16 32 64 96 128" at bounding box center [1193, 509] width 67 height 20
select select "4"
click at [1160, 500] on select "Выбрать 4 8 16 32 64 96 128" at bounding box center [1193, 509] width 67 height 20
click at [1170, 599] on select "Выбрать 4 8 16 32 64 96 128" at bounding box center [1193, 598] width 67 height 20
select select "4"
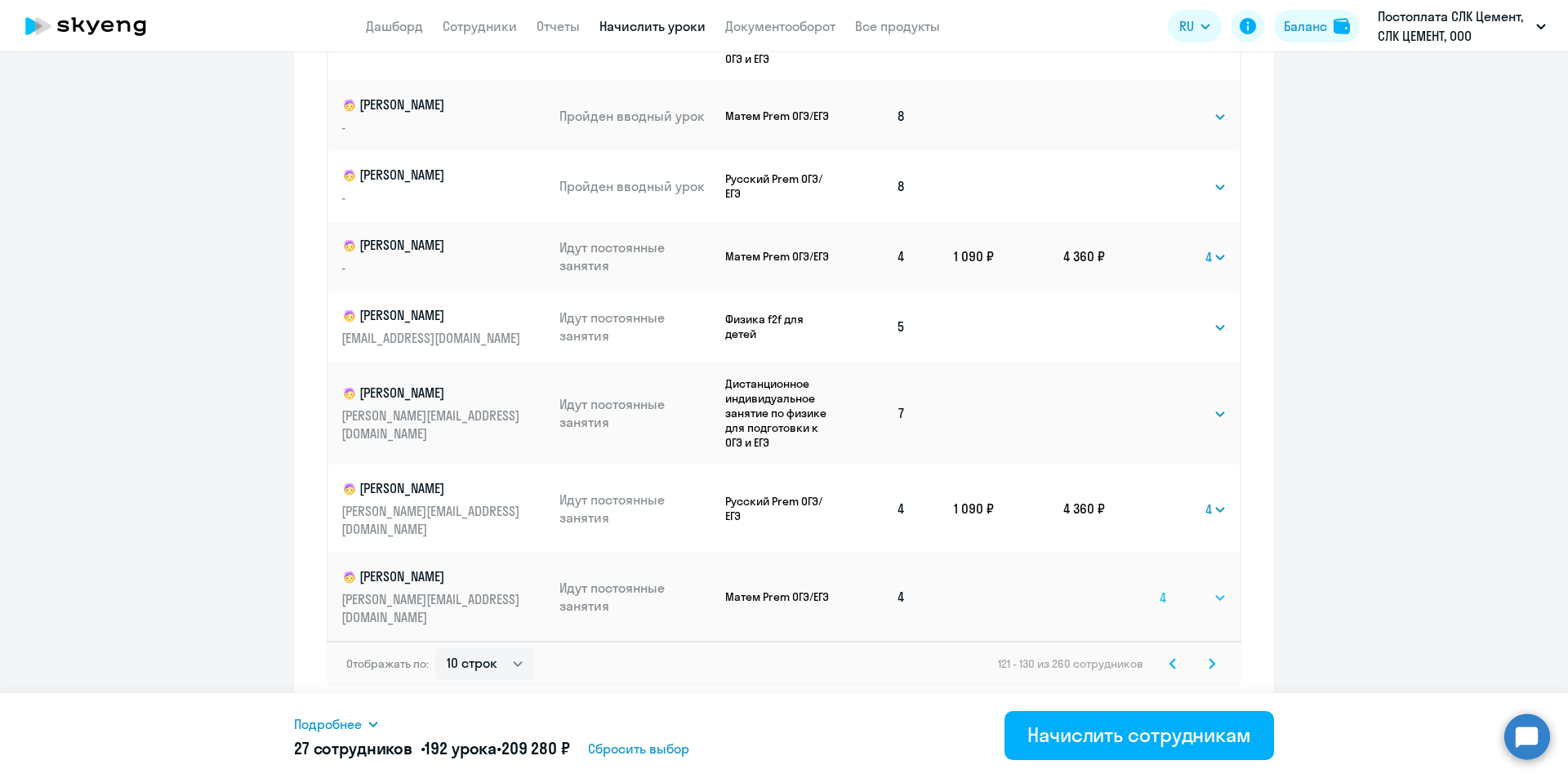
click at [1160, 588] on select "Выбрать 4 8 16 32 64 96 128" at bounding box center [1193, 598] width 67 height 20
click at [1202, 669] on svg-icon at bounding box center [1212, 664] width 20 height 20
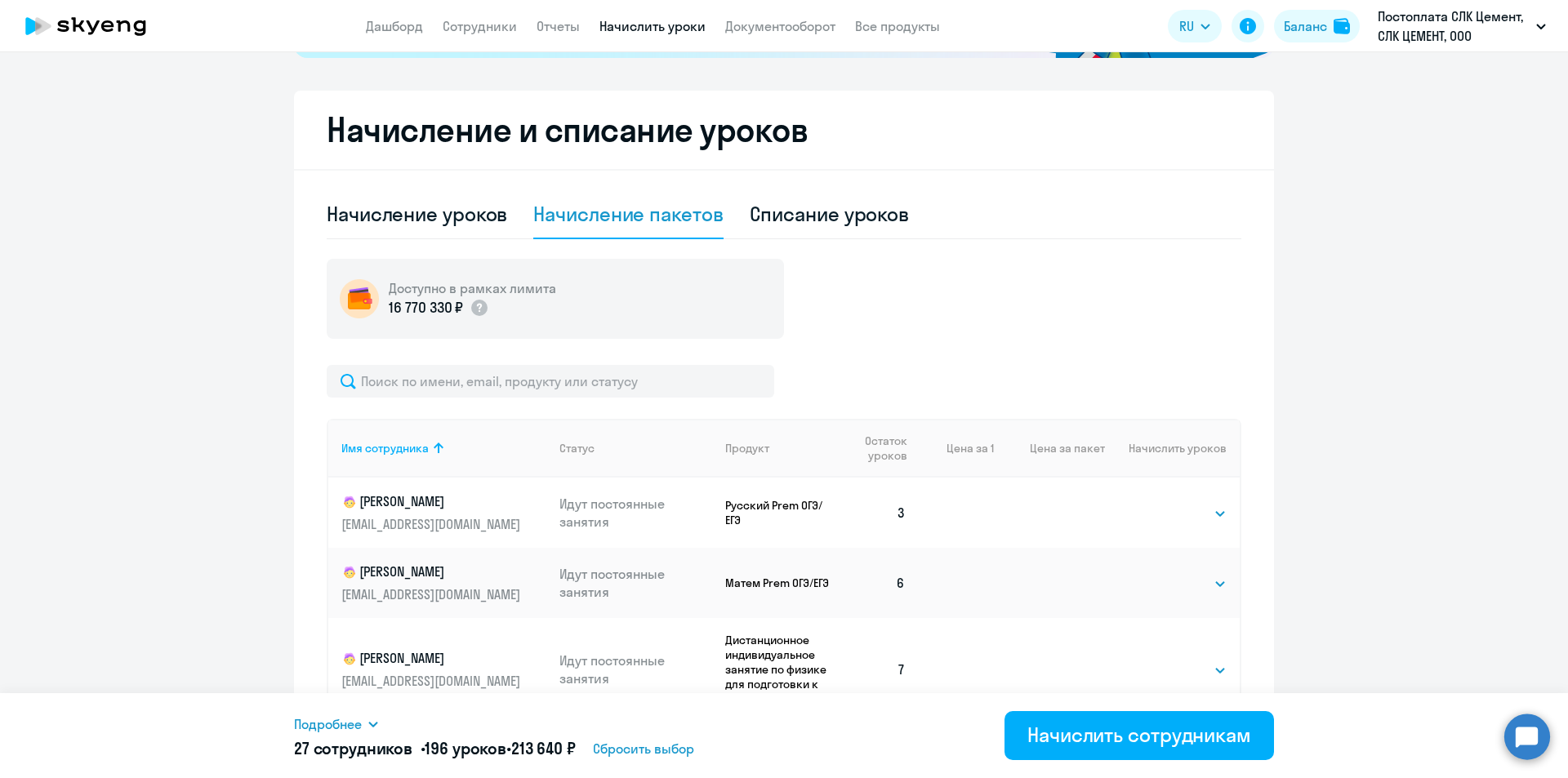
scroll to position [526, 0]
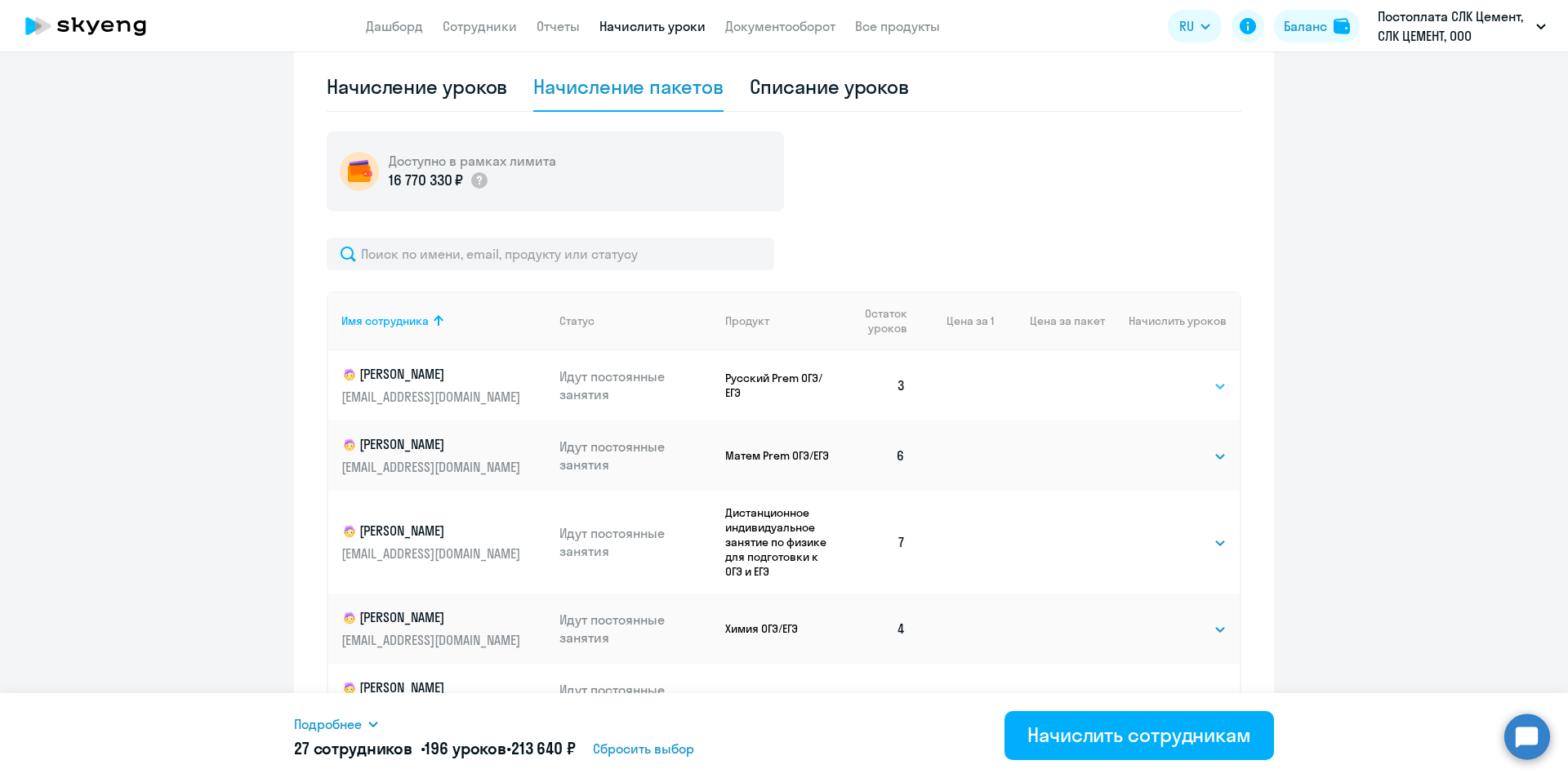
click at [1189, 389] on select "Выбрать 4 8 16 32 64 96 128" at bounding box center [1193, 387] width 67 height 20
select select "4"
click at [1160, 377] on select "Выбрать 4 8 16 32 64 96 128" at bounding box center [1193, 387] width 67 height 20
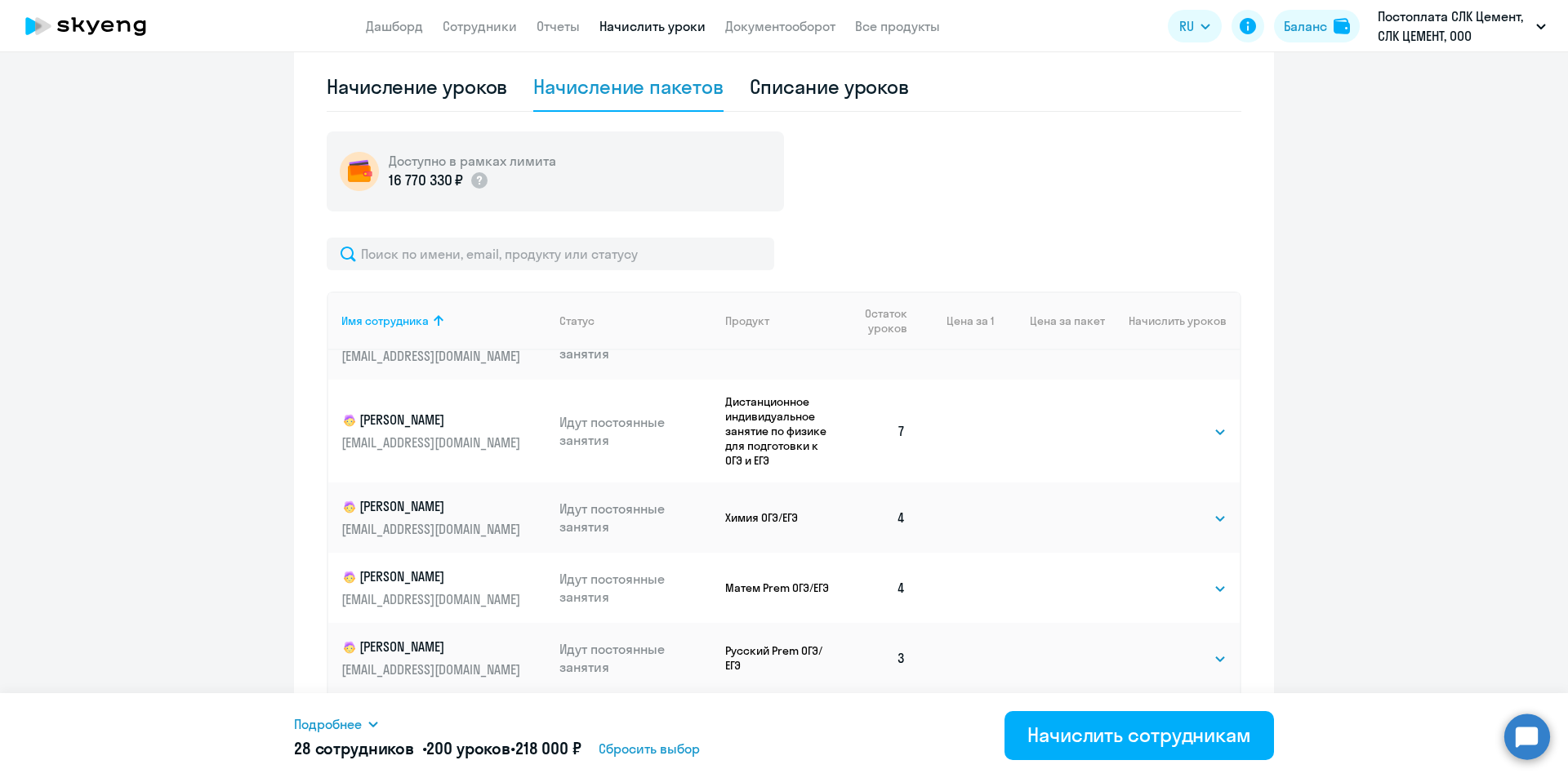
scroll to position [114, 0]
drag, startPoint x: 1175, startPoint y: 509, endPoint x: 1176, endPoint y: 537, distance: 28.0
click at [1175, 509] on select "Выбрать 4 8 16 32 64 96 128" at bounding box center [1193, 515] width 67 height 20
click at [1167, 506] on select "Выбрать 4 8 16 32 64 96 128" at bounding box center [1193, 515] width 67 height 20
select select "4"
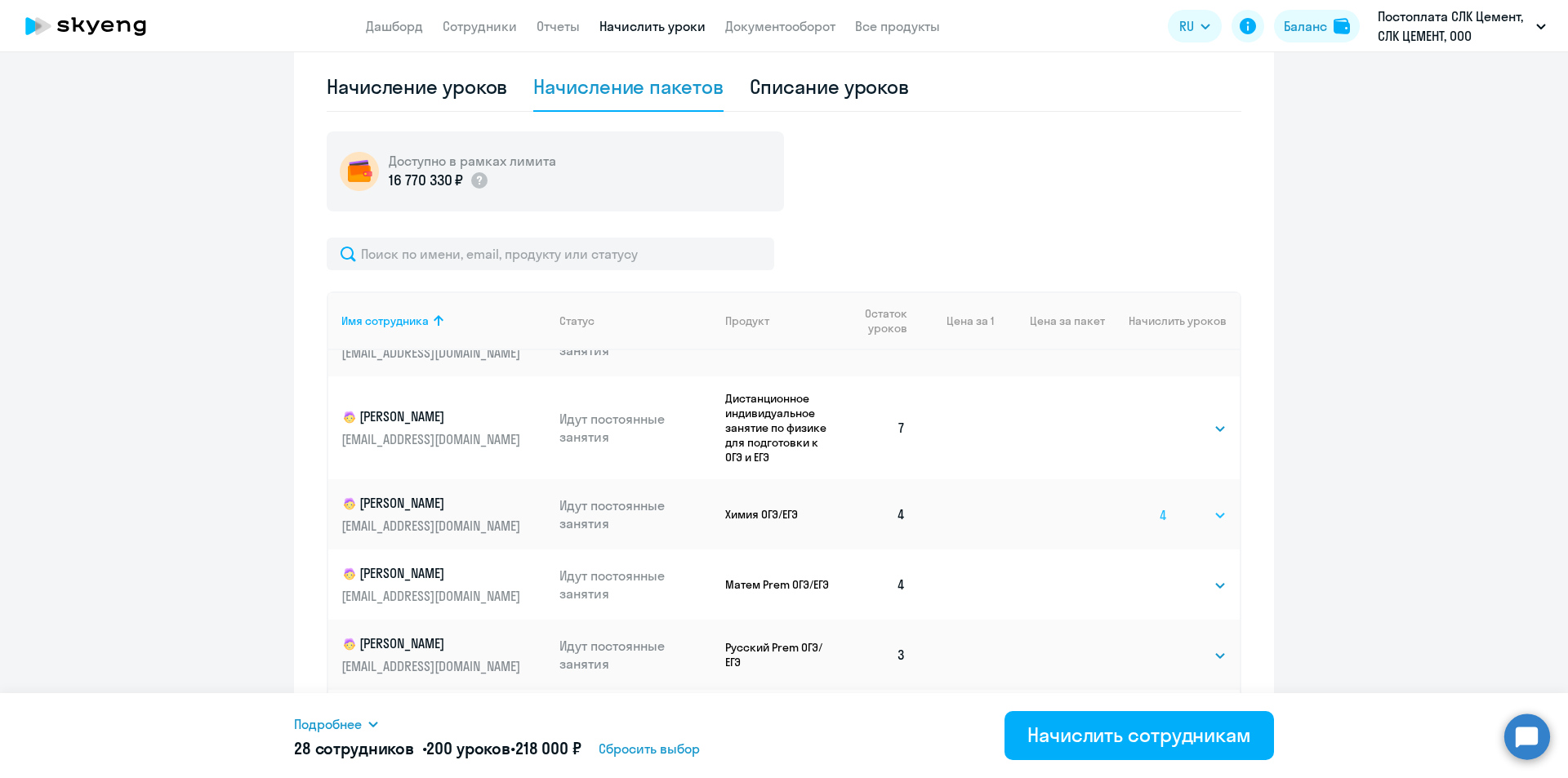
click at [1160, 506] on select "Выбрать 4 8 16 32 64 96 128" at bounding box center [1193, 515] width 67 height 20
click at [1181, 659] on select "Выбрать 4 8 16 32 64 96 128" at bounding box center [1193, 656] width 67 height 20
select select "4"
click at [1160, 646] on select "Выбрать 4 8 16 32 64 96 128" at bounding box center [1193, 656] width 67 height 20
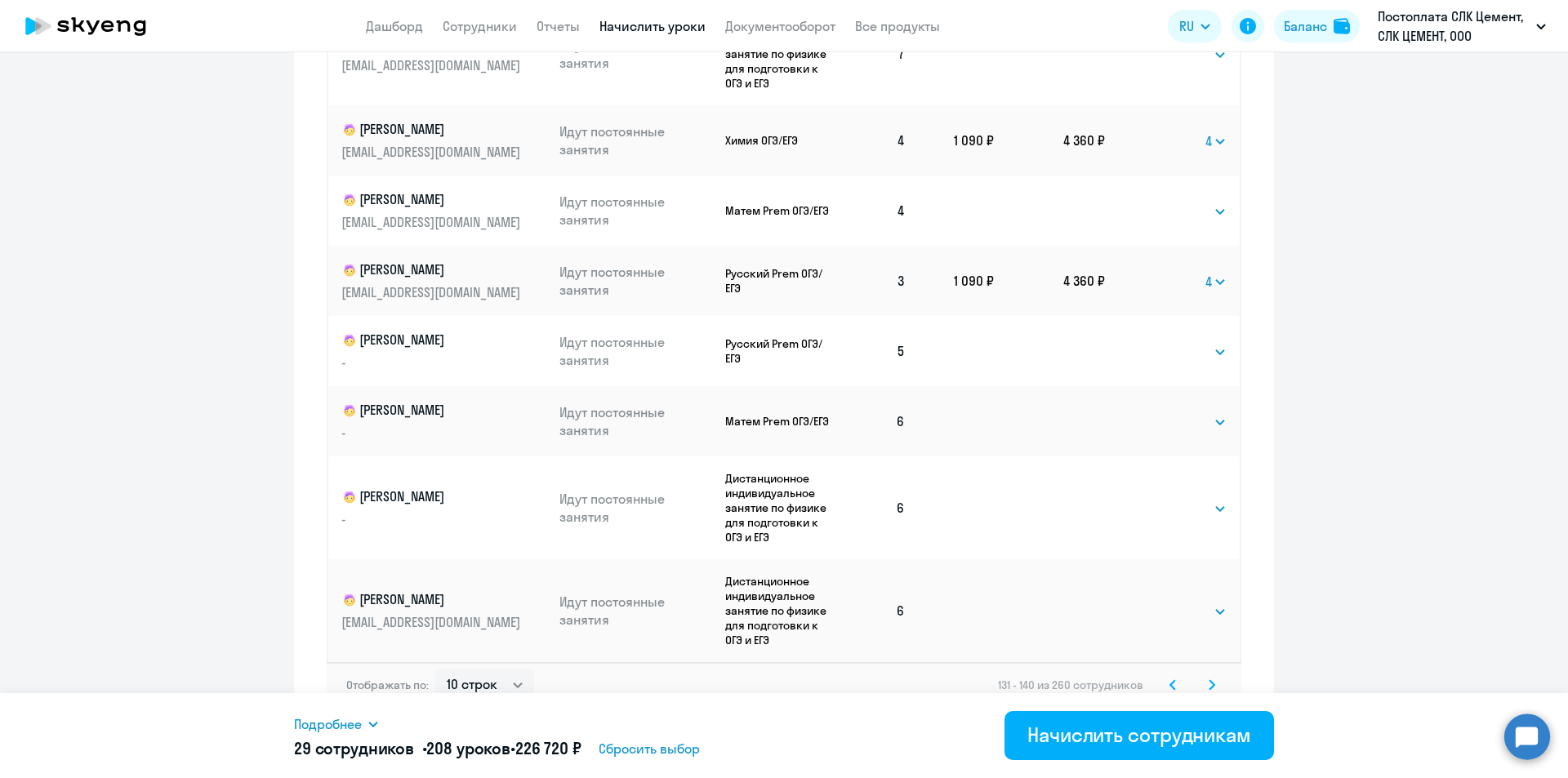
scroll to position [922, 0]
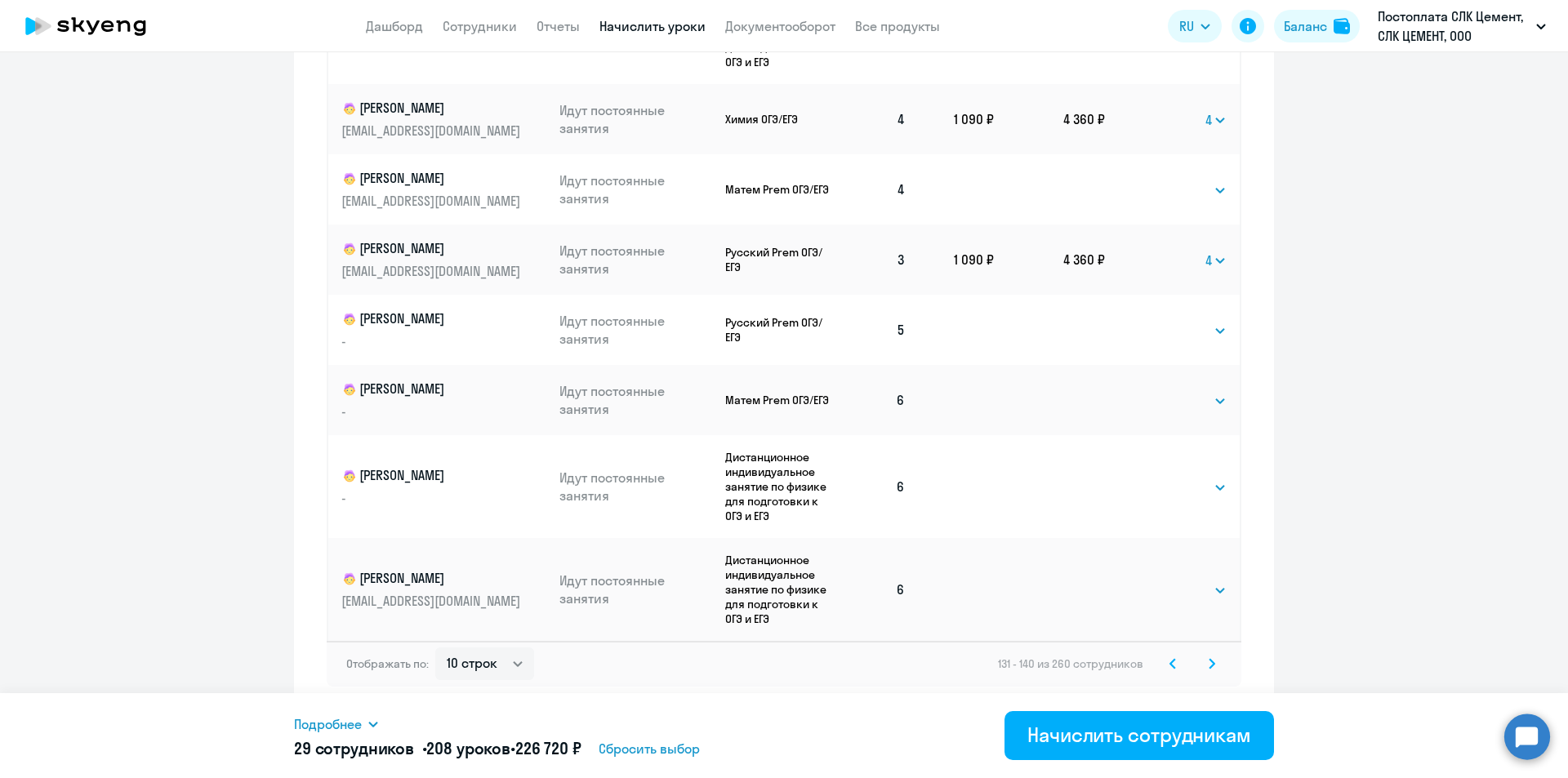
click at [1209, 664] on icon at bounding box center [1212, 664] width 7 height 12
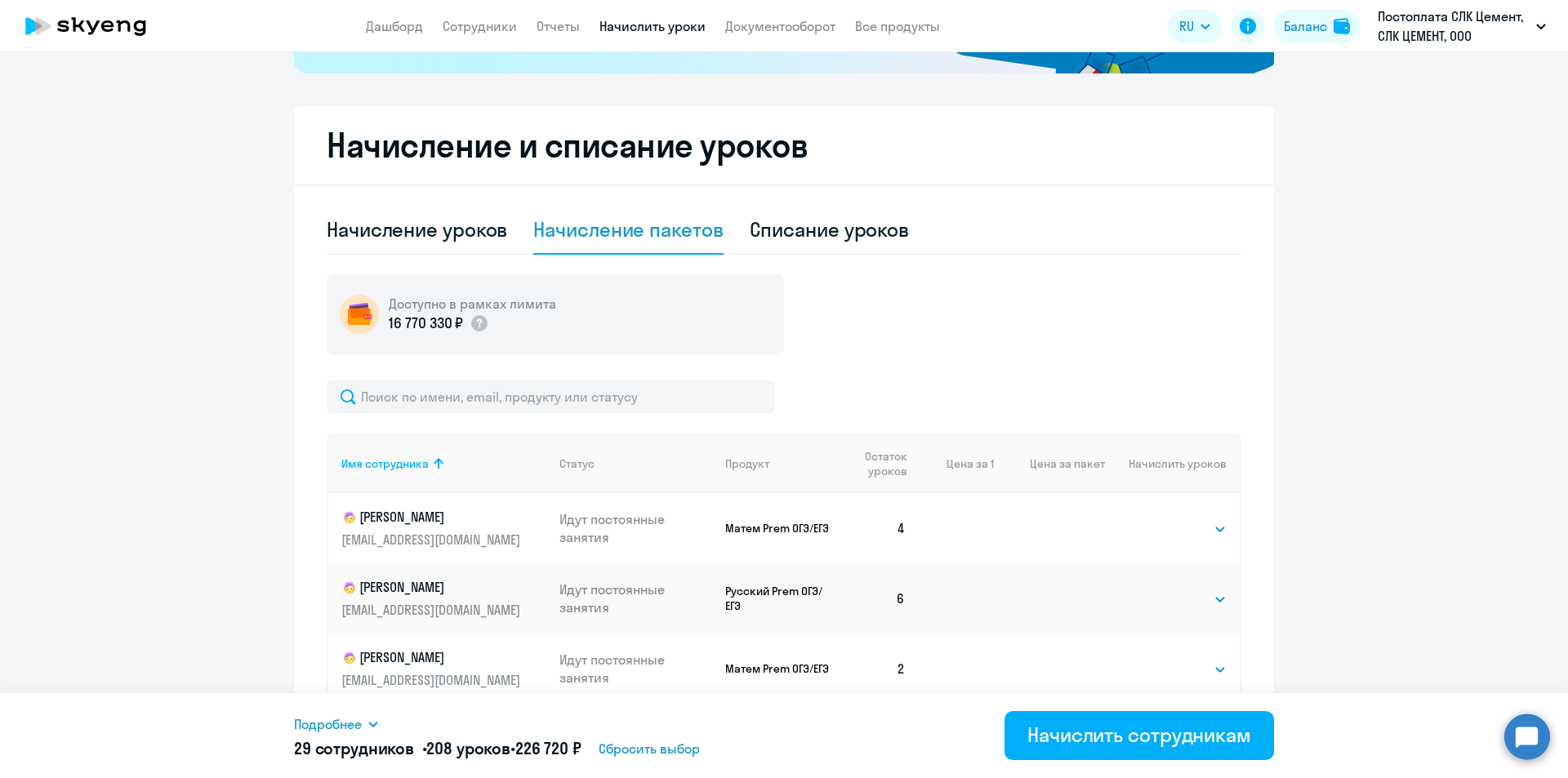
scroll to position [612, 0]
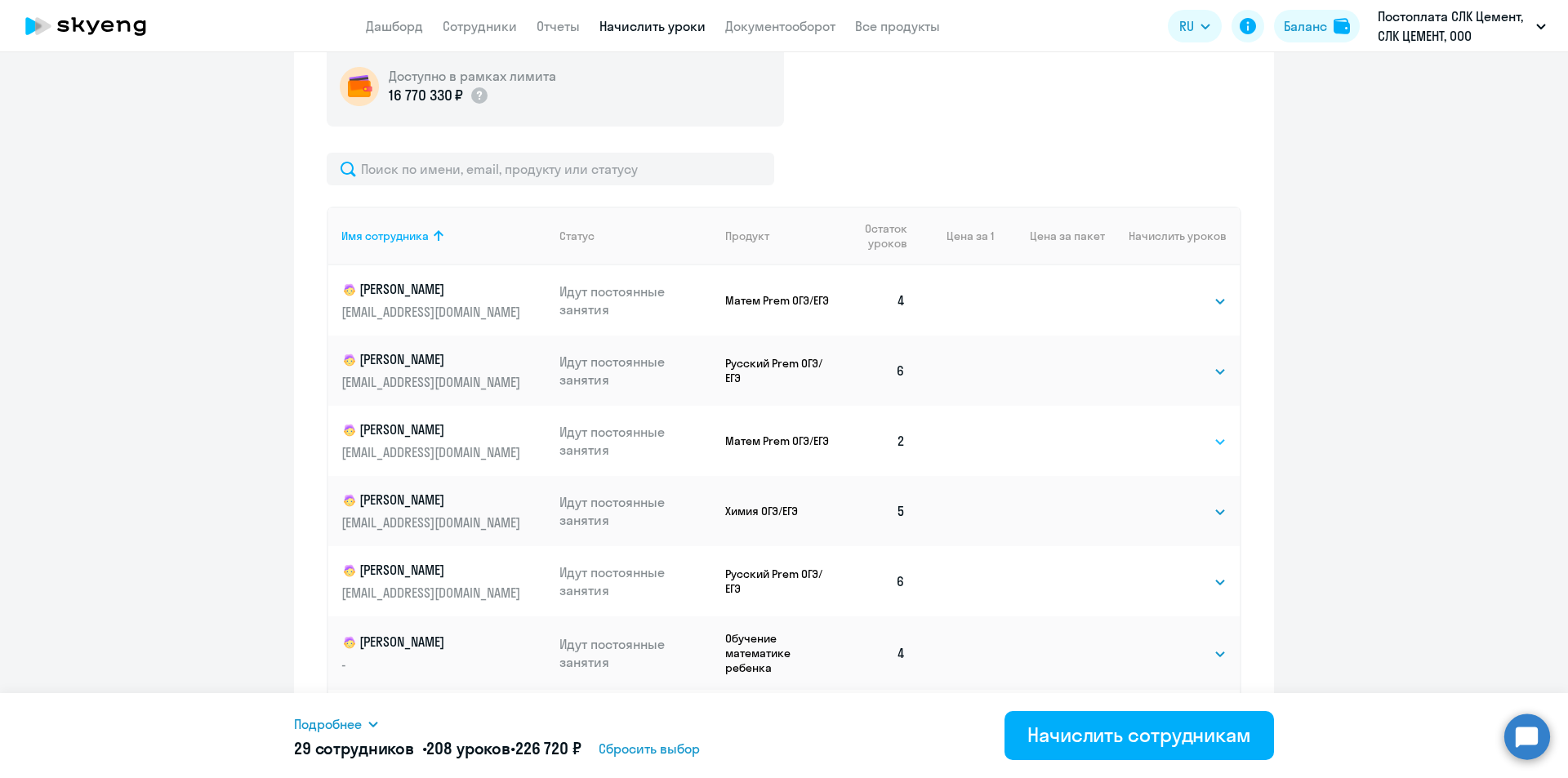
click at [1185, 445] on select "Выбрать 4 8 16 32 64 96 128" at bounding box center [1193, 442] width 67 height 20
select select "4"
click at [1160, 432] on select "Выбрать 4 8 16 32 64 96 128" at bounding box center [1193, 442] width 67 height 20
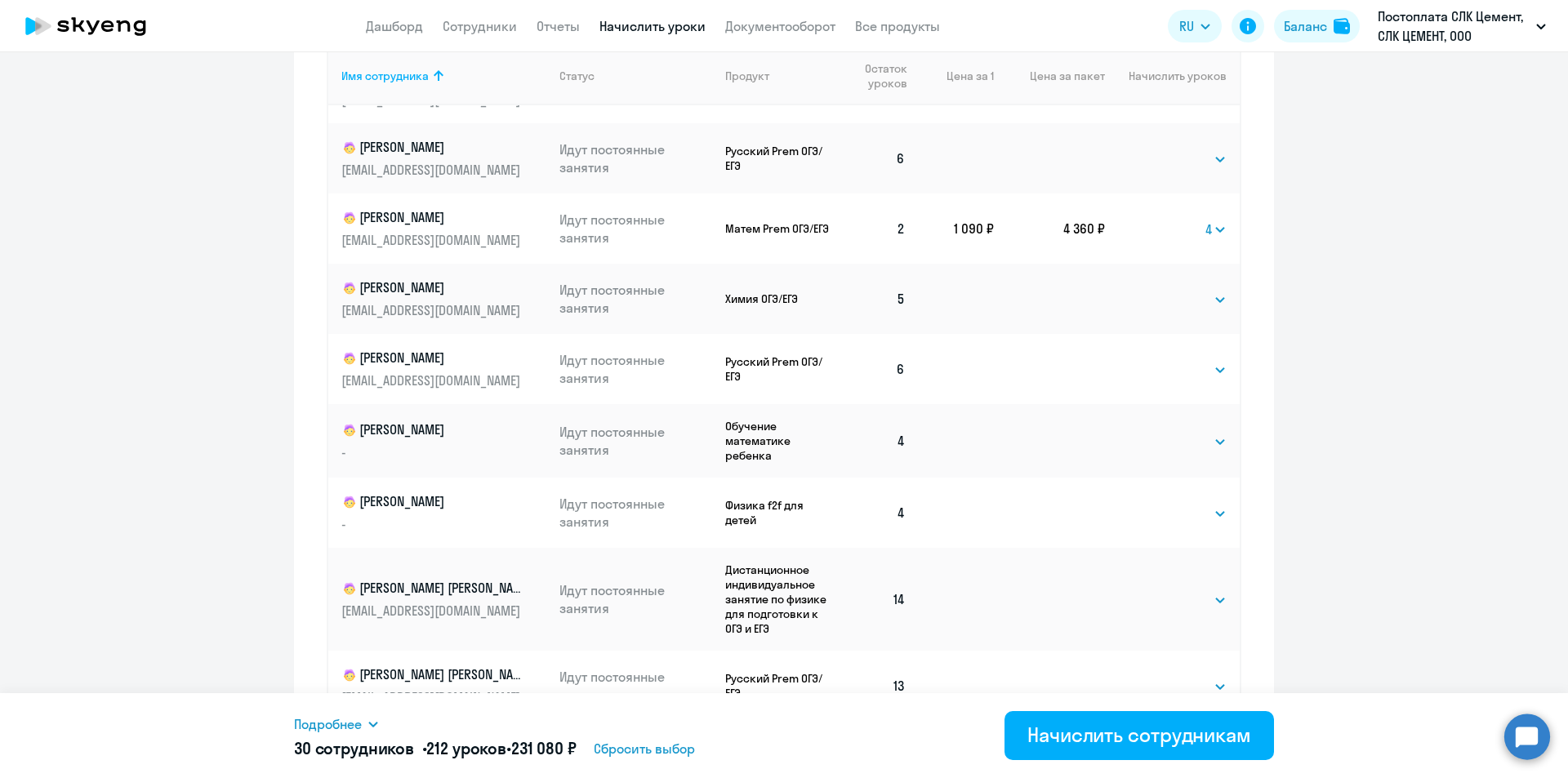
scroll to position [922, 0]
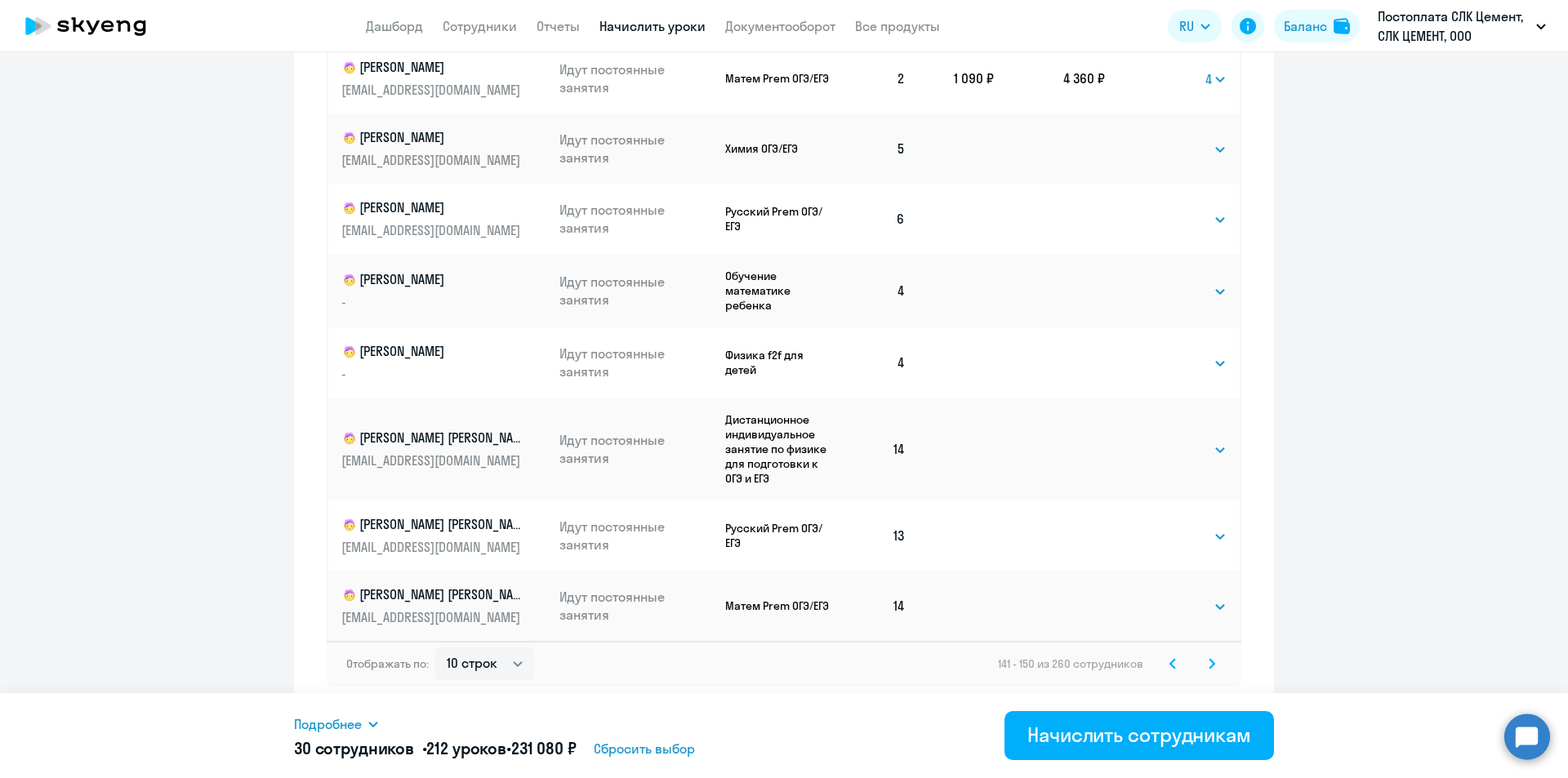
click at [1202, 661] on svg-icon at bounding box center [1212, 664] width 20 height 20
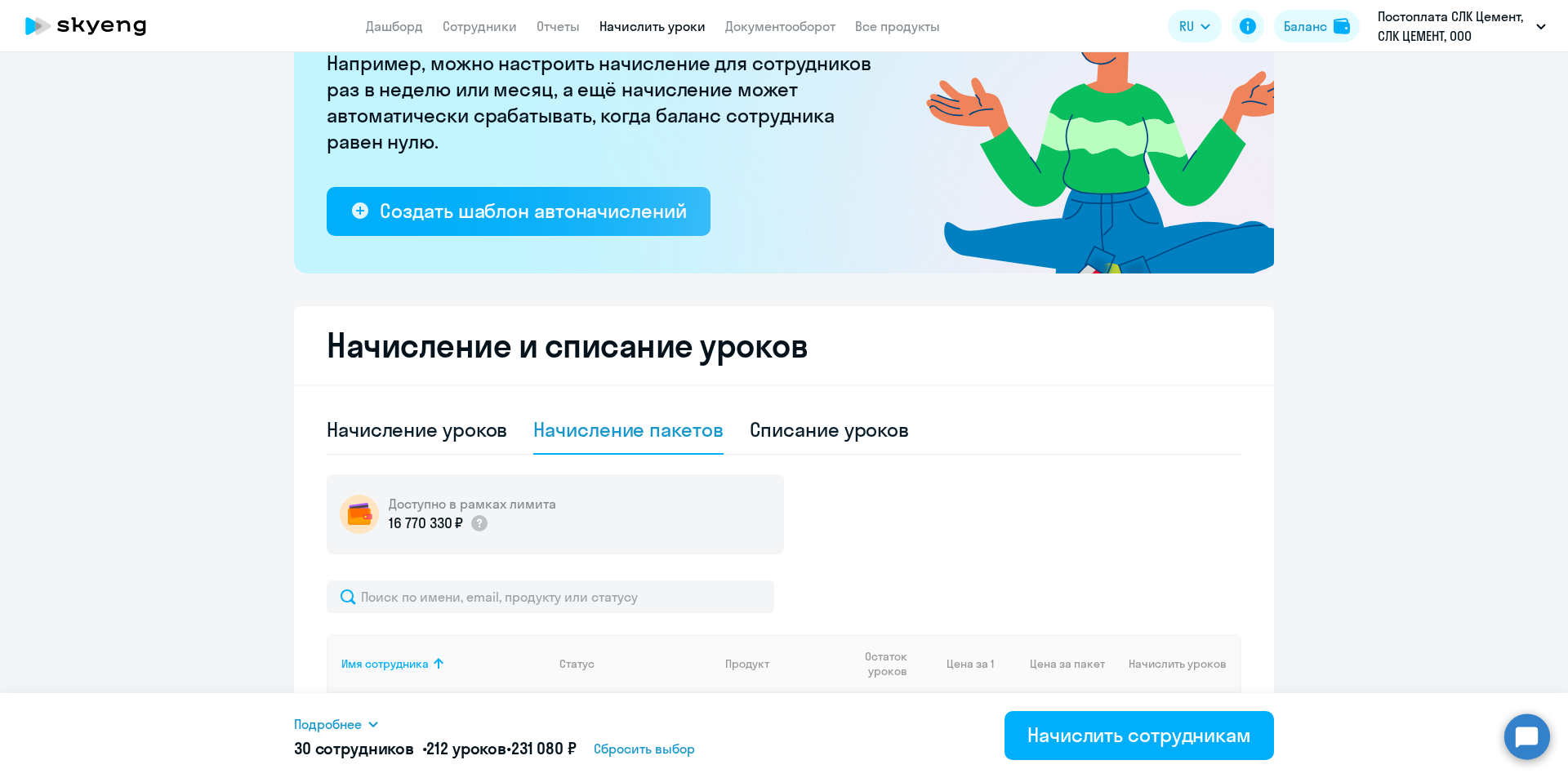
scroll to position [510, 0]
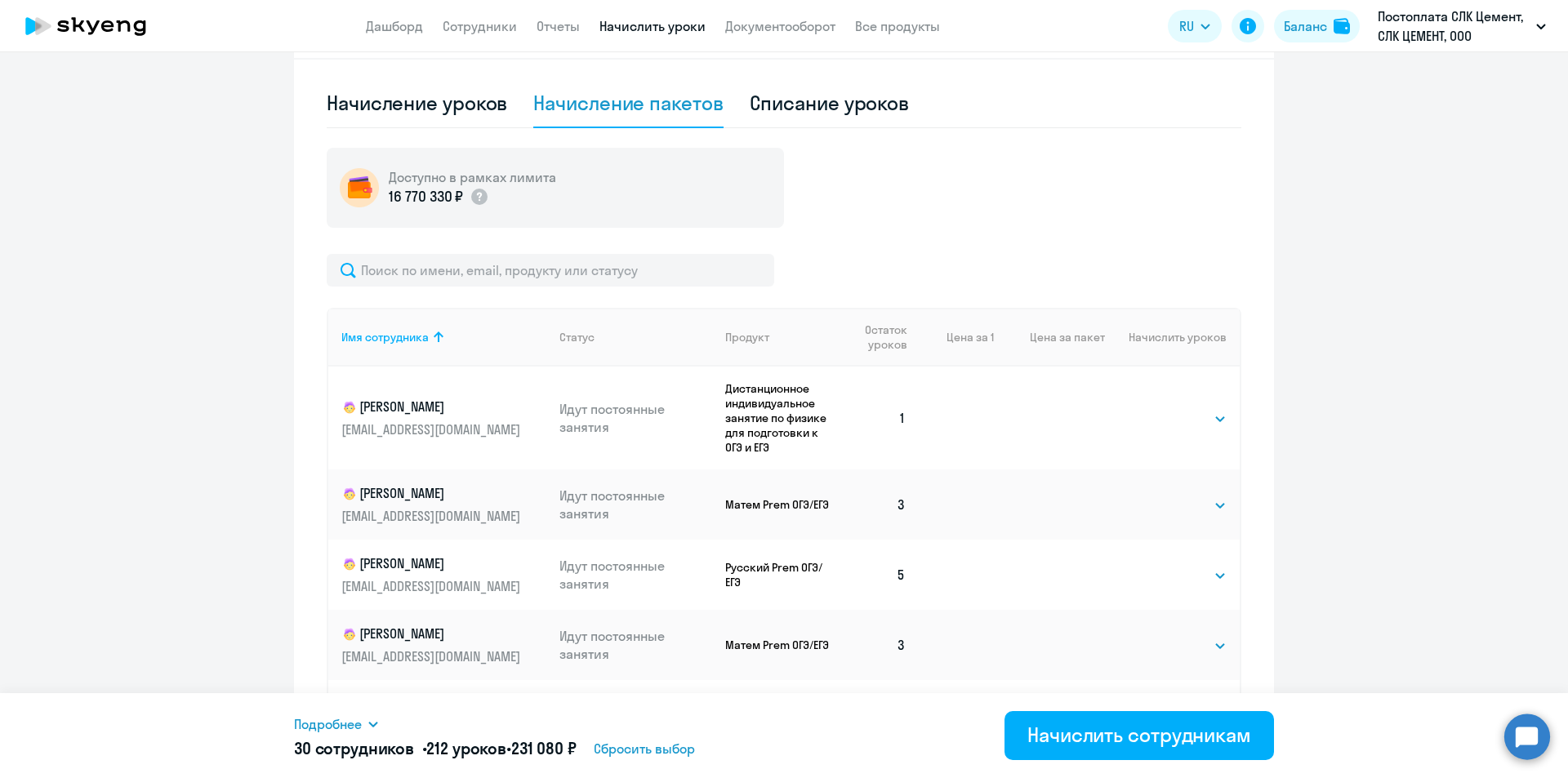
click at [1210, 414] on td "Выбрать 4 8 16 32 64 96 128 Выбрать" at bounding box center [1172, 418] width 135 height 103
click at [1178, 426] on select "Выбрать 4 8 16 32 64 96 128" at bounding box center [1193, 419] width 67 height 20
select select "4"
click at [1160, 409] on select "Выбрать 4 8 16 32 64 96 128" at bounding box center [1193, 419] width 67 height 20
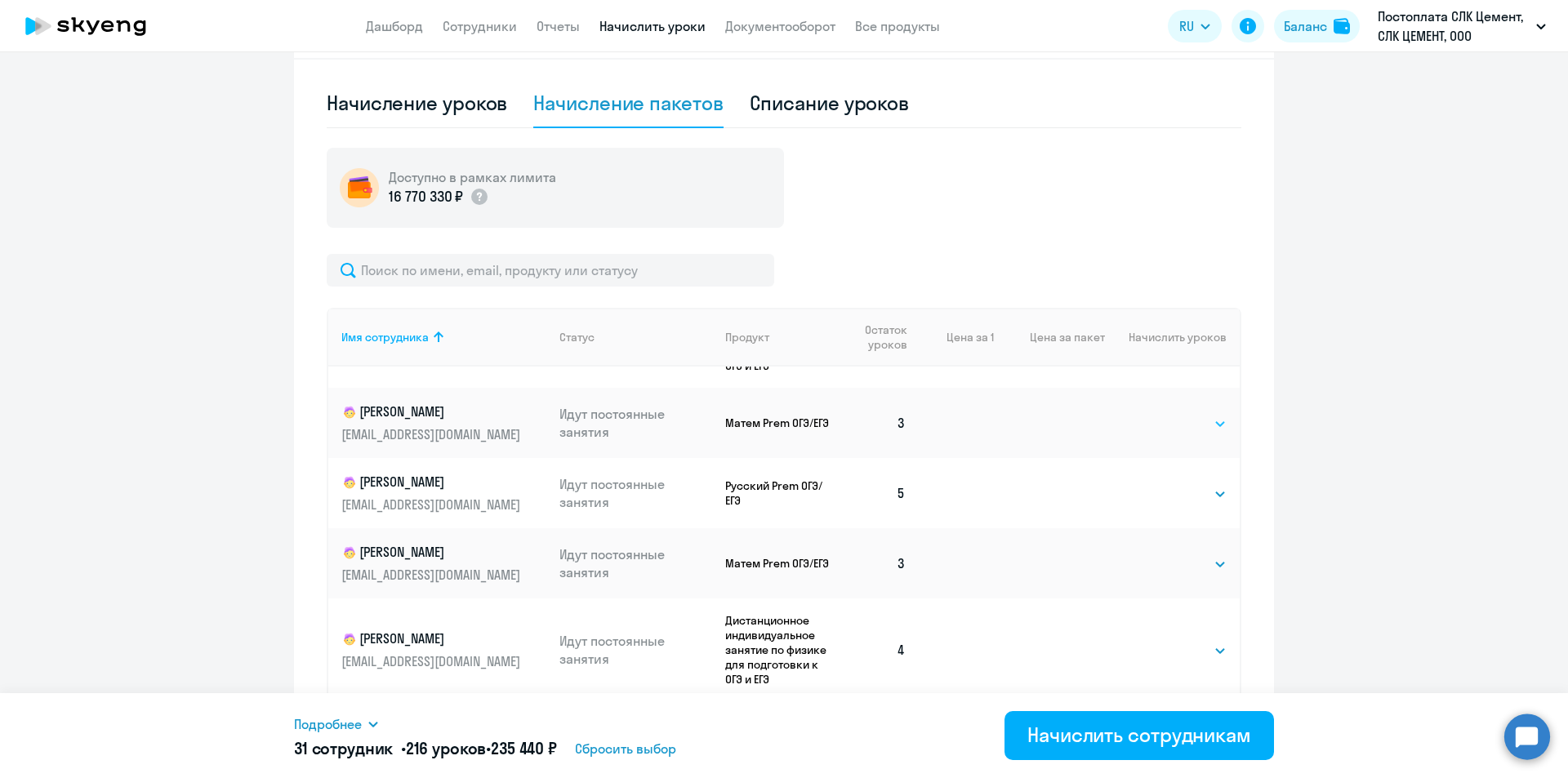
drag, startPoint x: 1166, startPoint y: 421, endPoint x: 1170, endPoint y: 433, distance: 12.6
click at [1166, 421] on select "Выбрать 4 8 16 32 64 96 128" at bounding box center [1193, 424] width 67 height 20
select select "4"
click at [1160, 414] on select "Выбрать 4 8 16 32 64 96 128" at bounding box center [1193, 424] width 67 height 20
click at [1176, 562] on select "Выбрать 4 8 16 32 64 96 128" at bounding box center [1193, 565] width 67 height 20
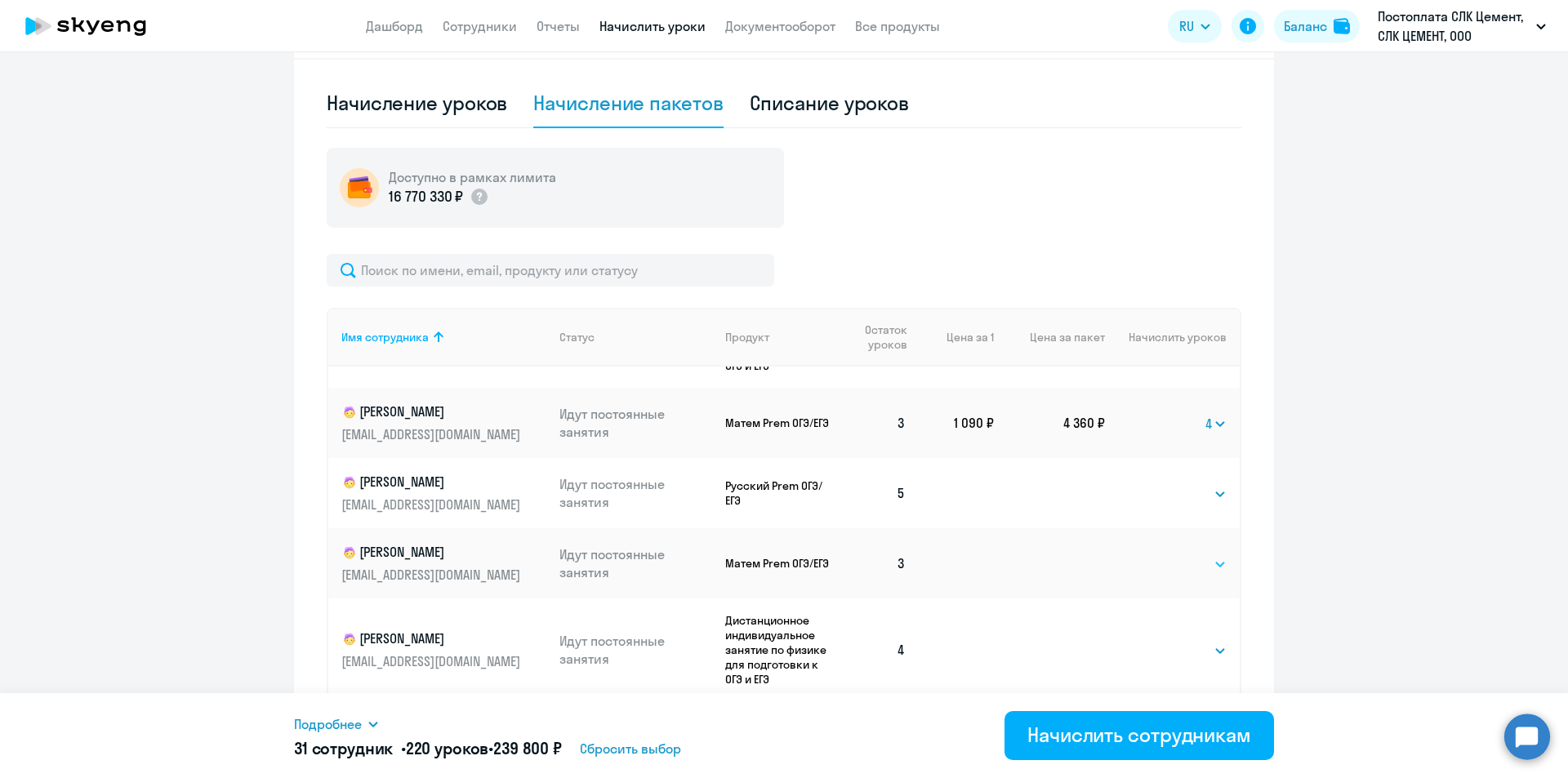
select select "4"
click at [1160, 555] on select "Выбрать 4 8 16 32 64 96 128" at bounding box center [1193, 565] width 67 height 20
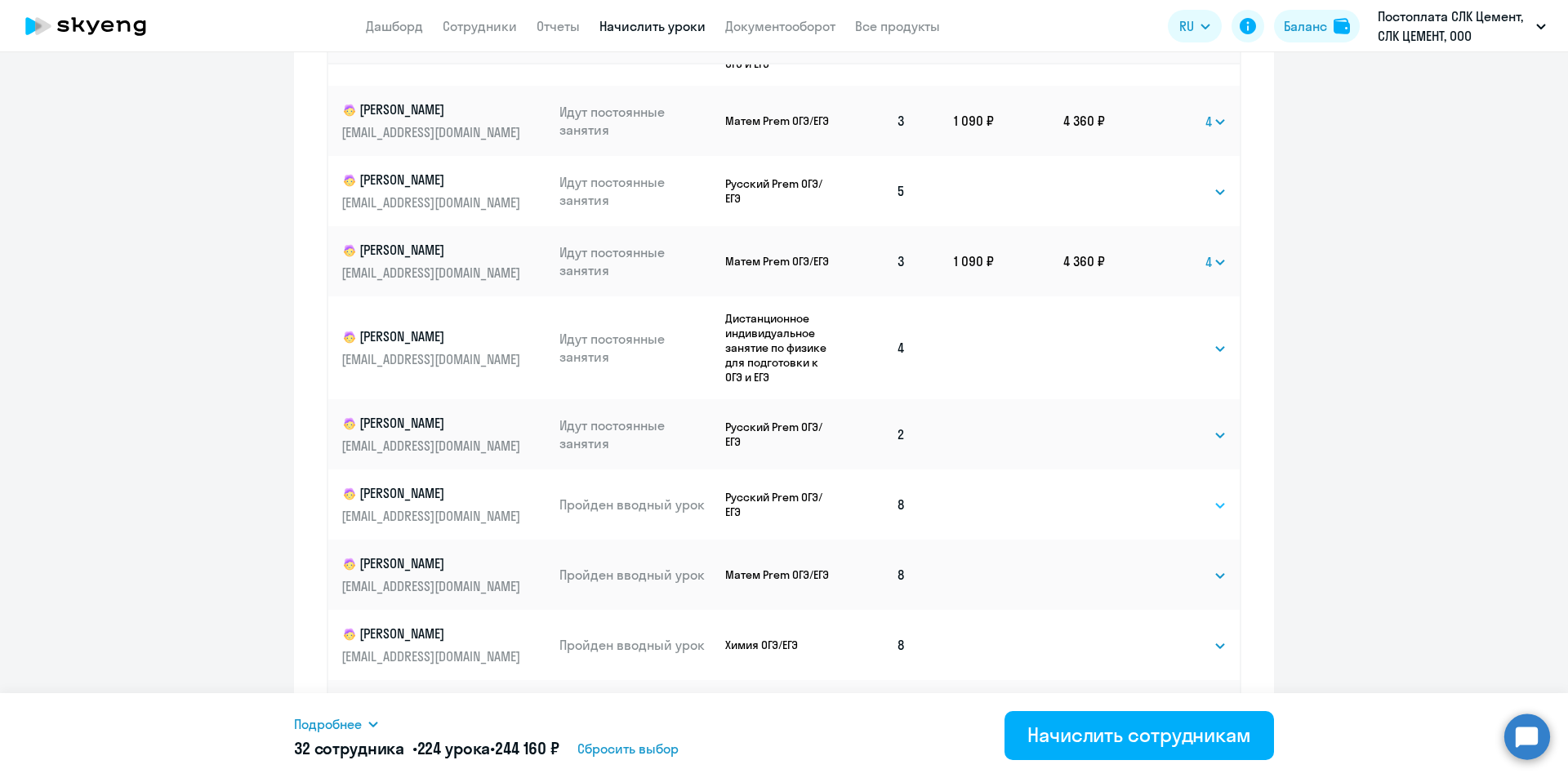
scroll to position [837, 0]
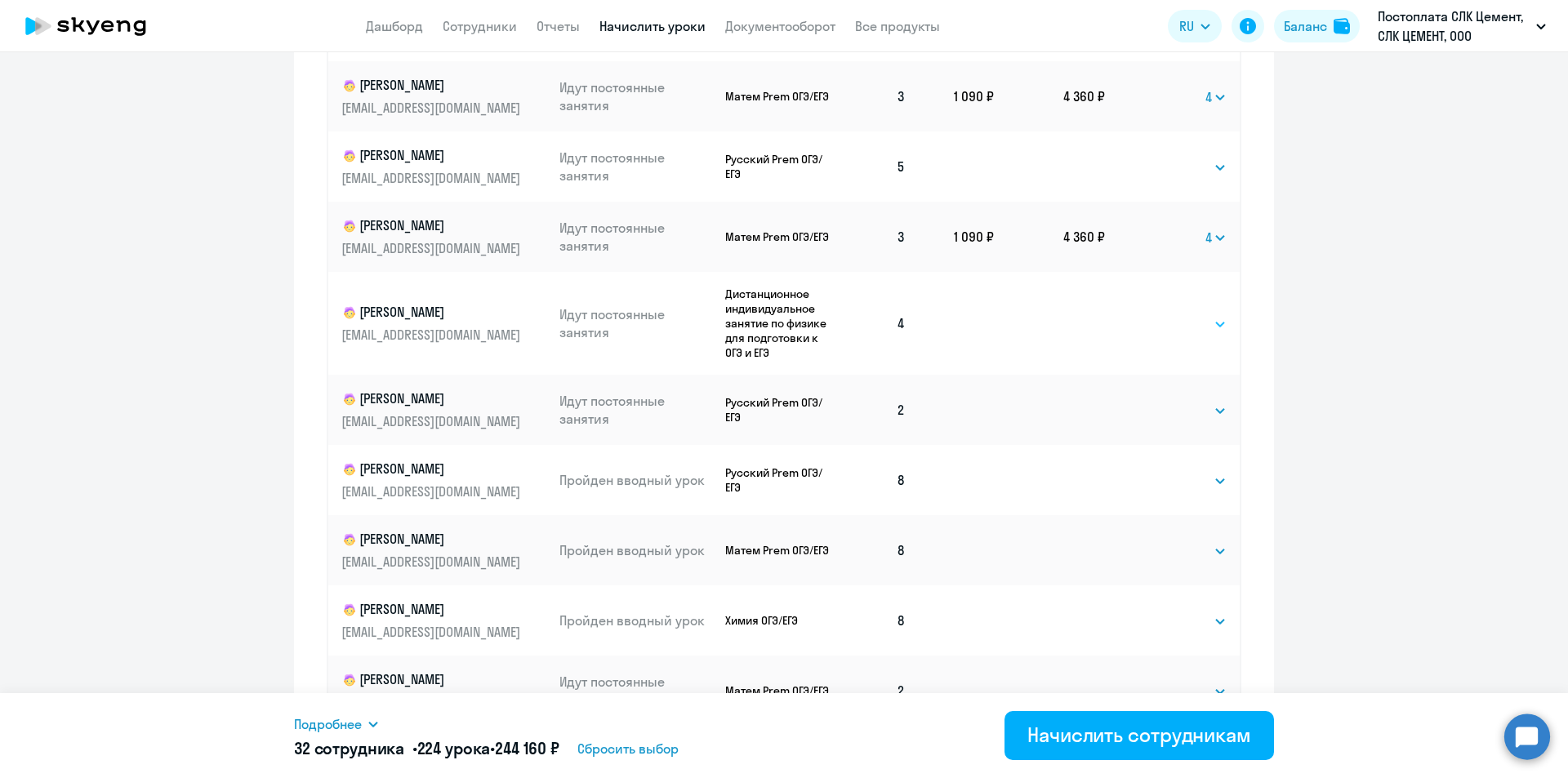
click at [1160, 329] on select "Выбрать 4 8 16 32 64 96 128" at bounding box center [1193, 325] width 67 height 20
select select "4"
click at [1160, 315] on select "Выбрать 4 8 16 32 64 96 128" at bounding box center [1193, 325] width 67 height 20
click at [1160, 414] on select "Выбрать 4 8 16 32 64 96 128" at bounding box center [1193, 411] width 67 height 20
select select "4"
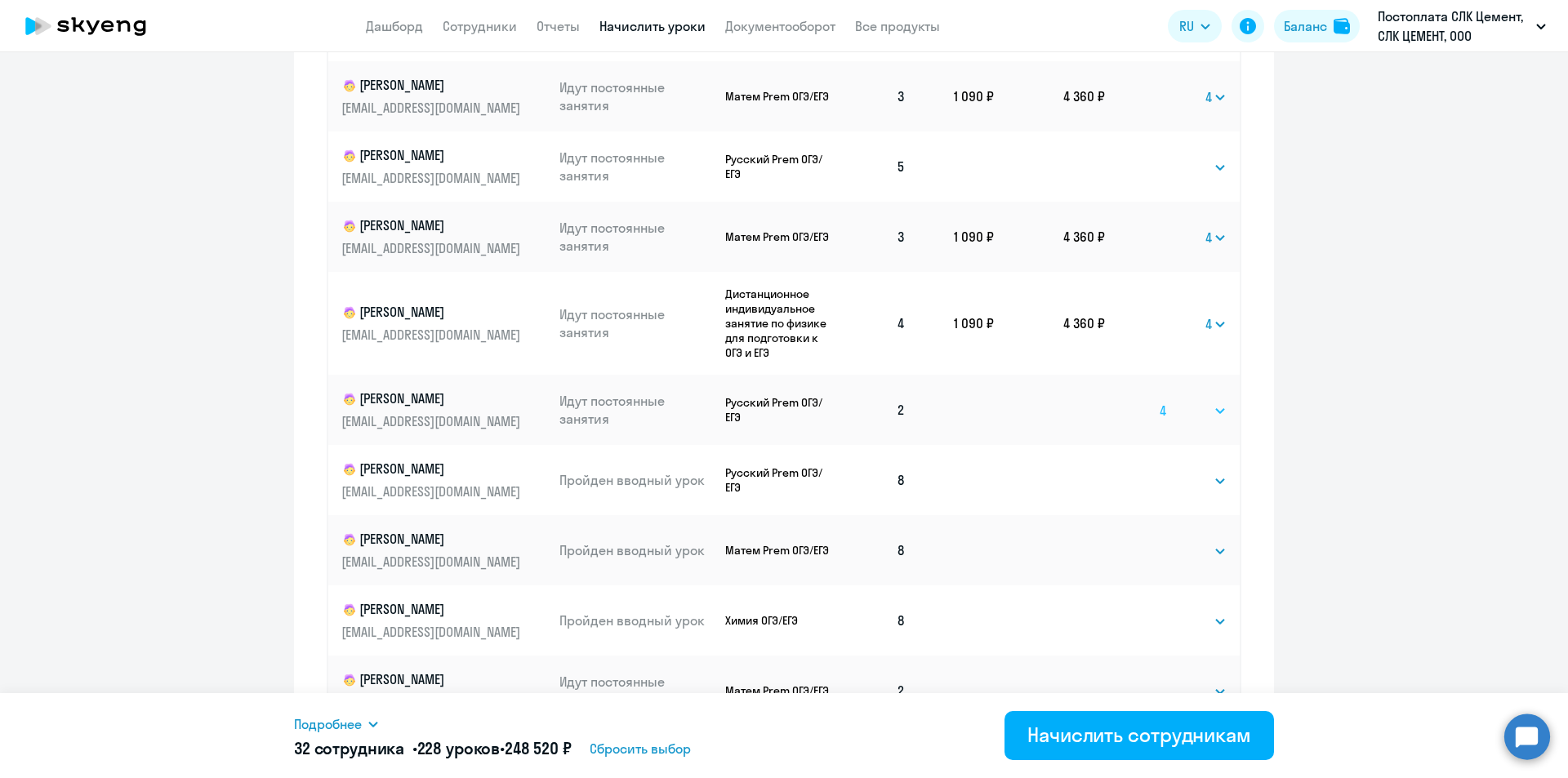
click at [1160, 401] on select "Выбрать 4 8 16 32 64 96 128" at bounding box center [1193, 411] width 67 height 20
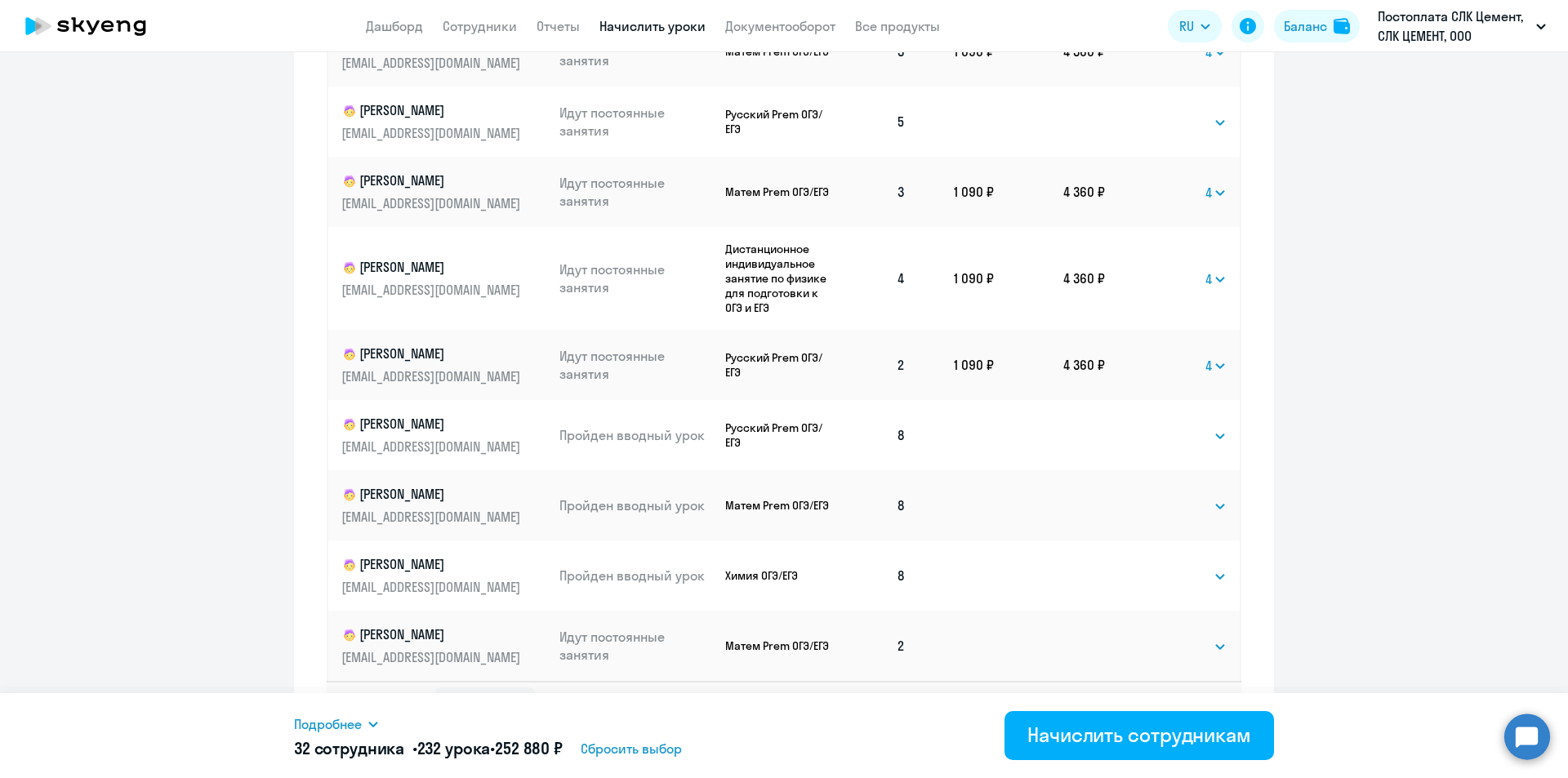
scroll to position [922, 0]
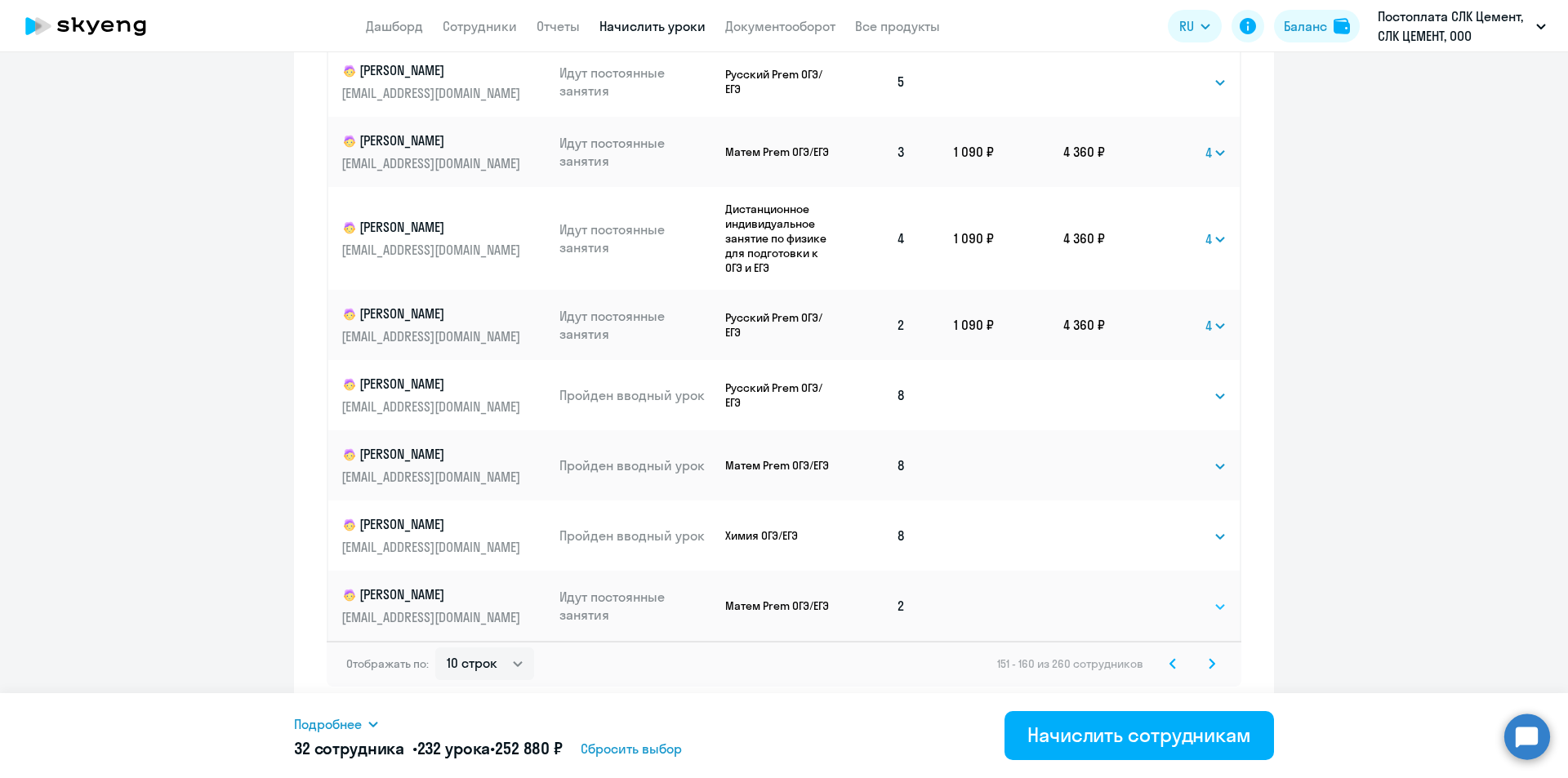
click at [1172, 601] on select "Выбрать 4 8 16 32 64 96 128" at bounding box center [1193, 607] width 67 height 20
select select "4"
click at [1160, 597] on select "Выбрать 4 8 16 32 64 96 128" at bounding box center [1193, 607] width 67 height 20
click at [1210, 666] on svg-icon at bounding box center [1212, 664] width 20 height 20
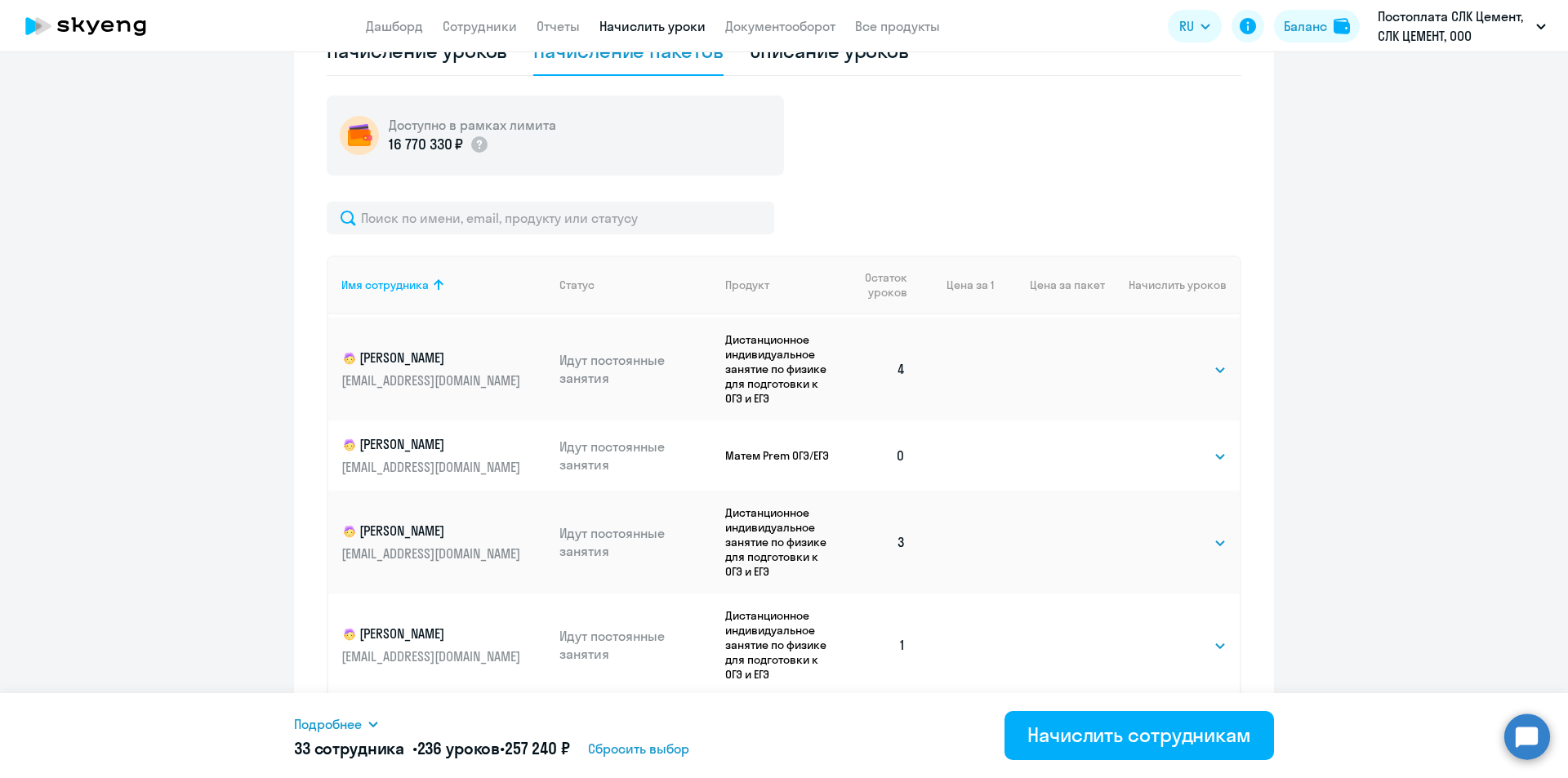
scroll to position [147, 0]
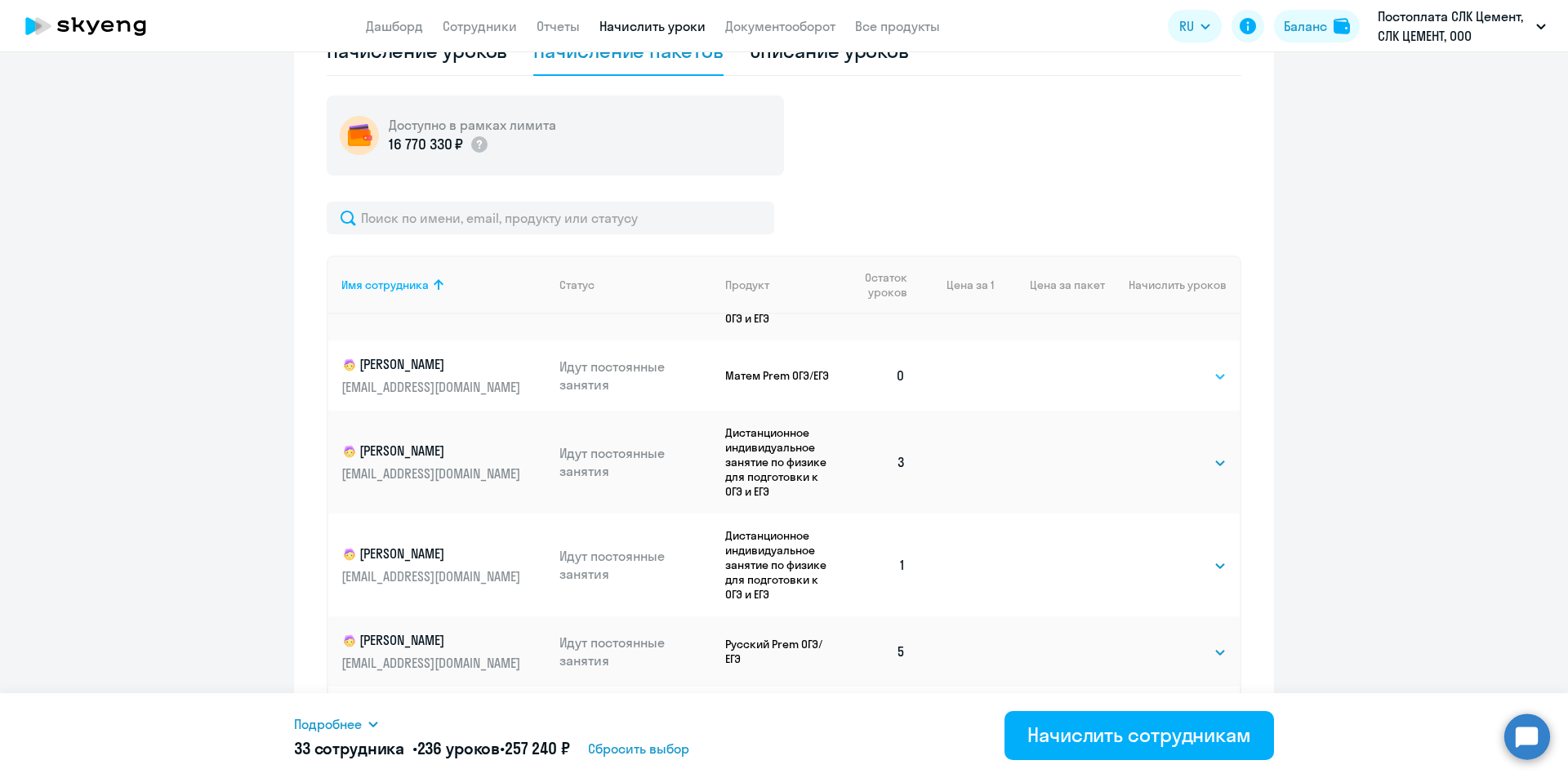
click at [1160, 378] on select "Выбрать 4 8 16 32 64 96 128" at bounding box center [1193, 377] width 67 height 20
select select "8"
click at [1160, 367] on select "Выбрать 4 8 16 32 64 96 128" at bounding box center [1193, 377] width 67 height 20
click at [1168, 464] on select "Выбрать 4 8 16 32 64 96 128" at bounding box center [1193, 463] width 67 height 20
select select "4"
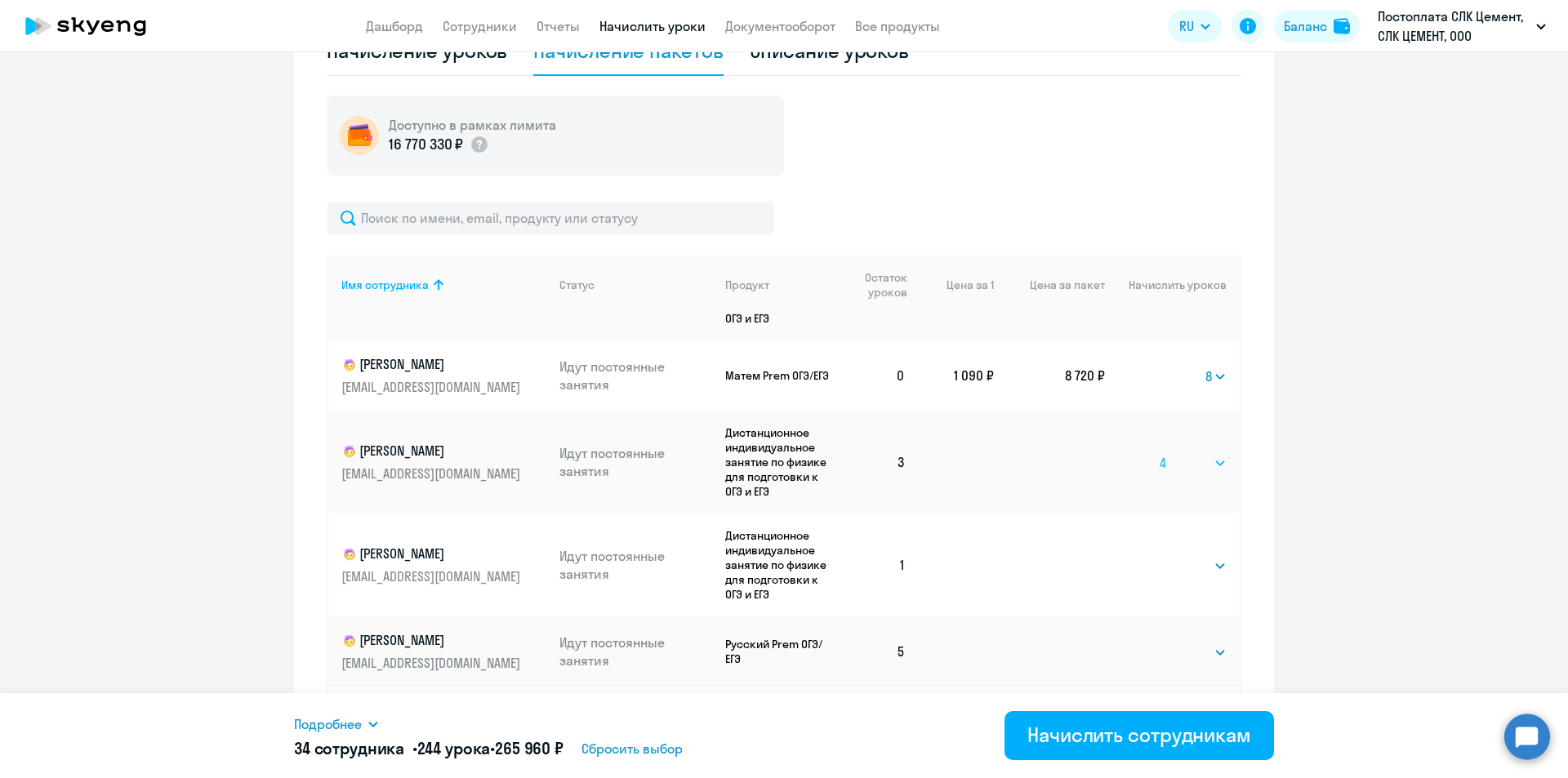
click at [1160, 453] on select "Выбрать 4 8 16 32 64 96 128" at bounding box center [1193, 463] width 67 height 20
click at [1173, 566] on select "Выбрать 4 8 16 32 64 96 128" at bounding box center [1193, 566] width 67 height 20
select select "4"
click at [1160, 556] on select "Выбрать 4 8 16 32 64 96 128" at bounding box center [1193, 566] width 67 height 20
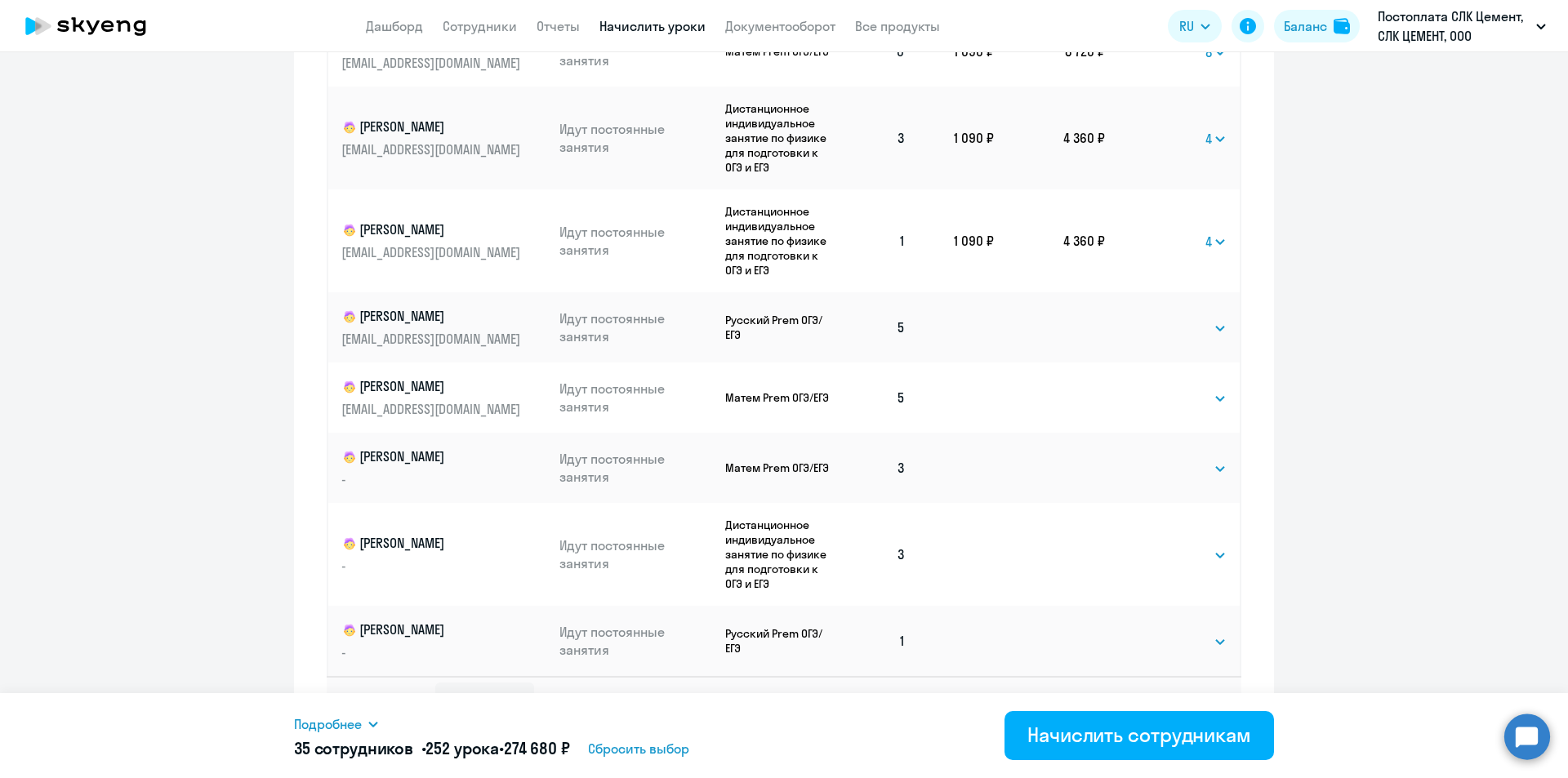
scroll to position [889, 0]
